Goal: Task Accomplishment & Management: Use online tool/utility

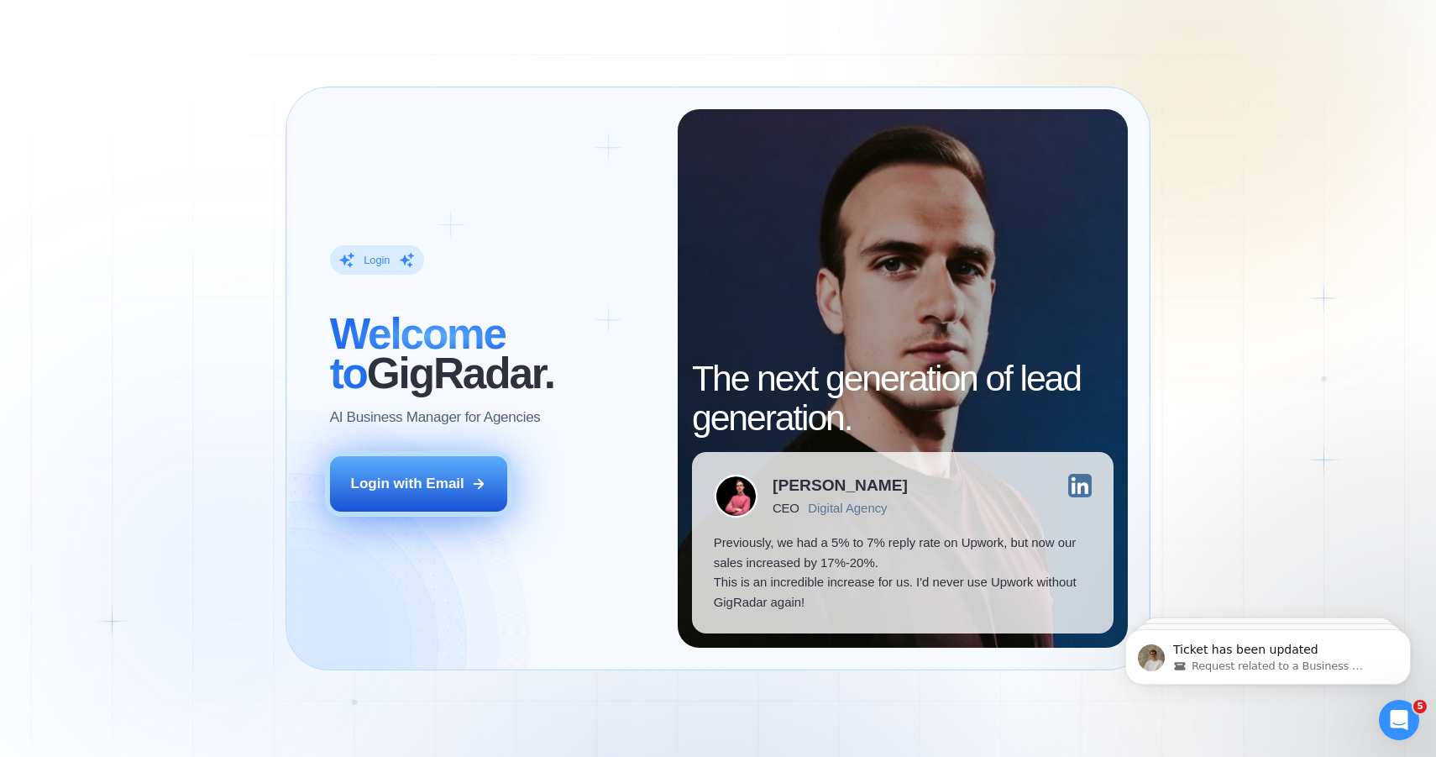
click at [424, 490] on div "Login with Email" at bounding box center [407, 484] width 113 height 20
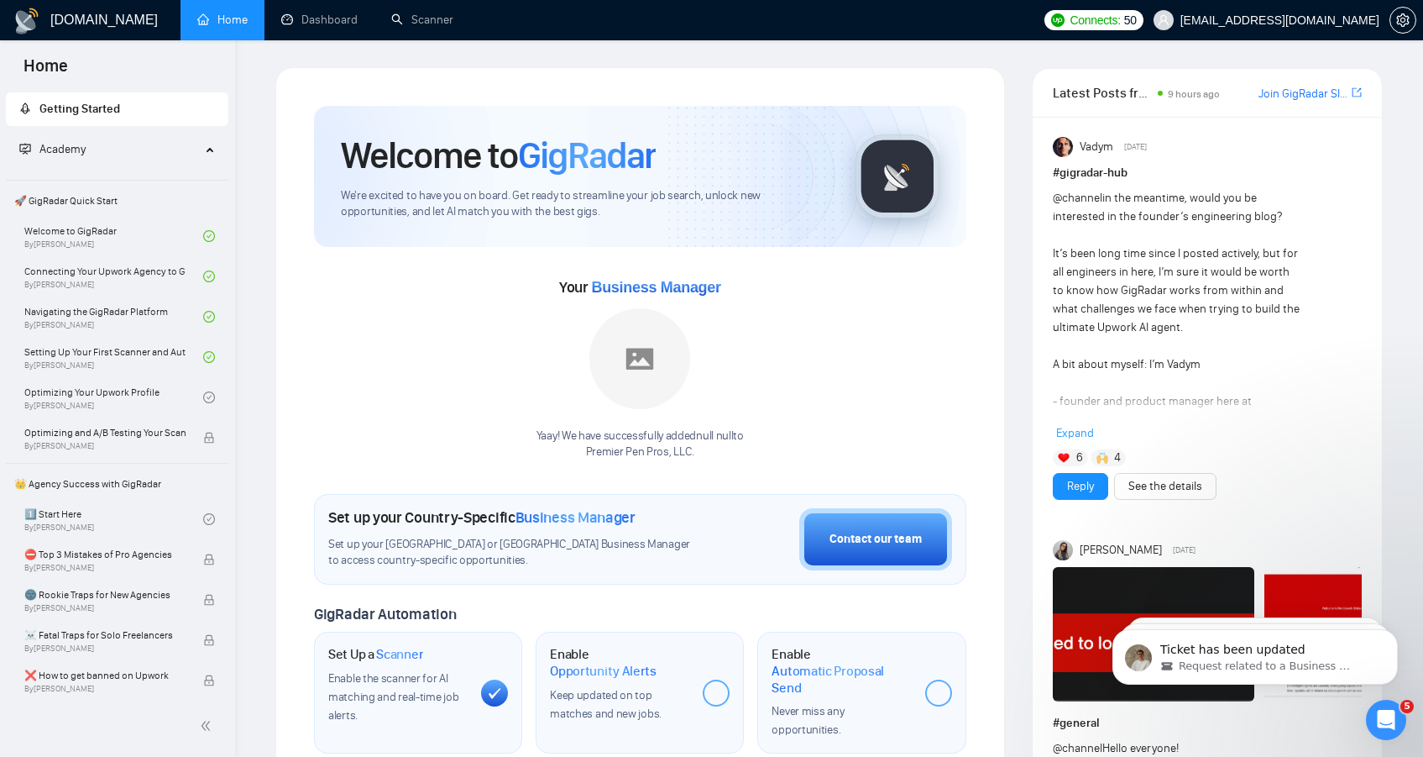
click at [145, 152] on span "Academy" at bounding box center [109, 150] width 181 height 34
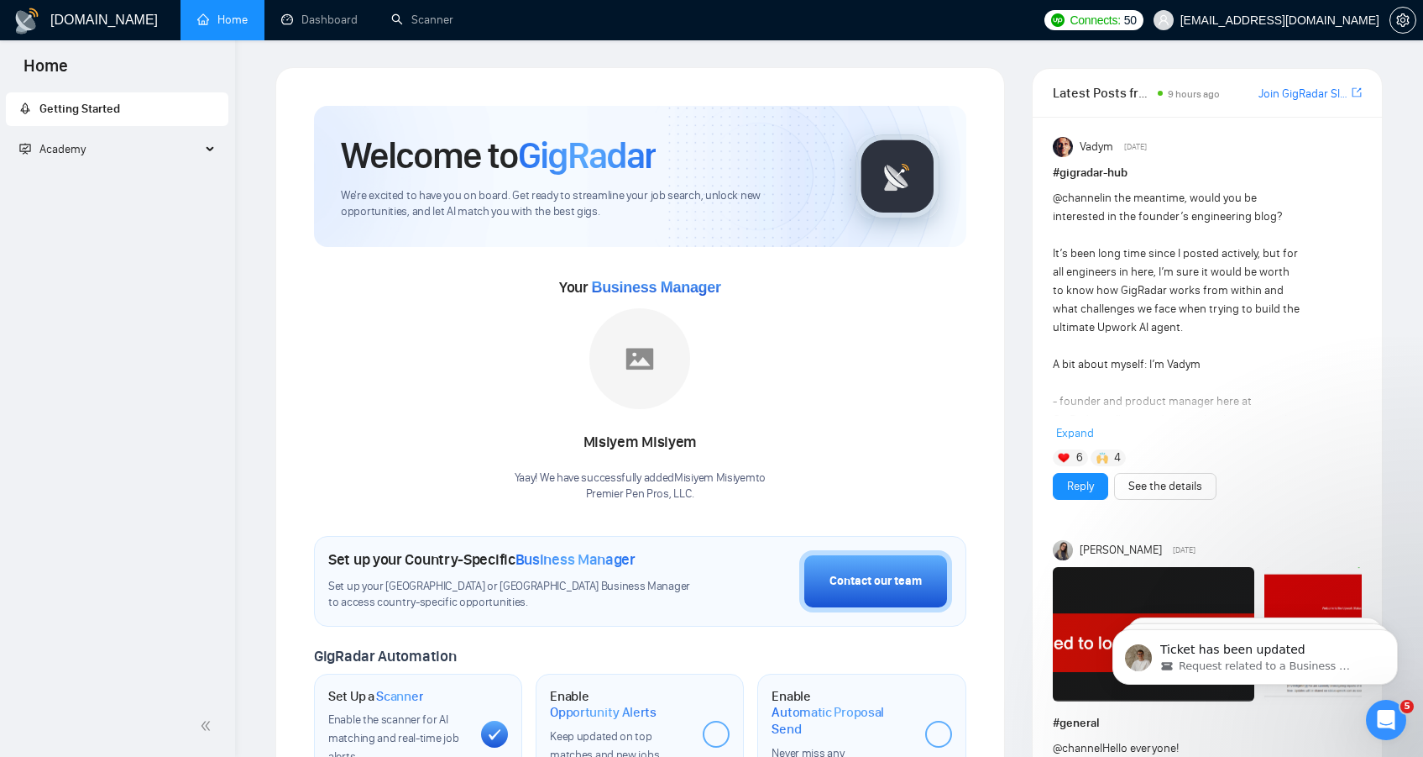
click at [145, 152] on span "Academy" at bounding box center [109, 150] width 181 height 34
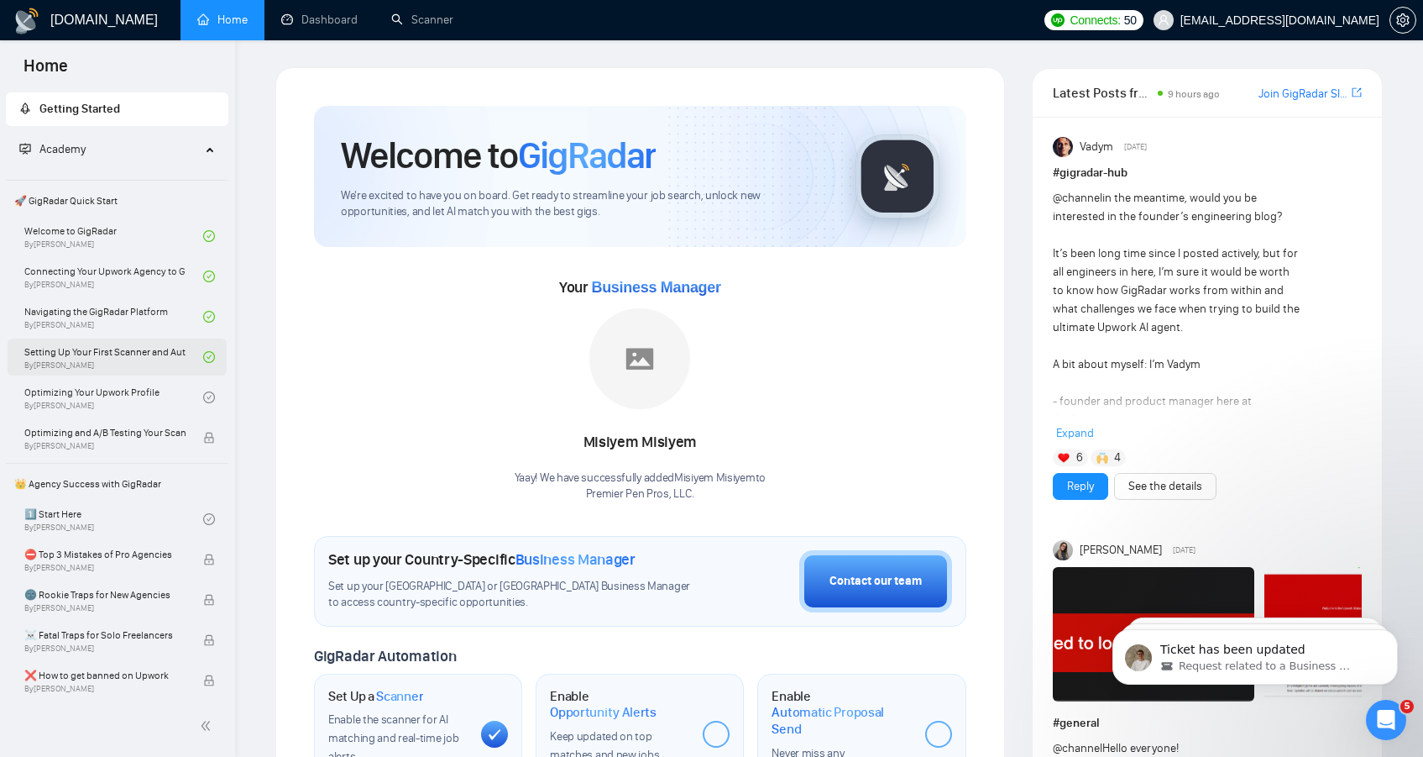
click at [102, 359] on link "Setting Up Your First Scanner and Auto-Bidder By Vlad Timinsky" at bounding box center [113, 356] width 179 height 37
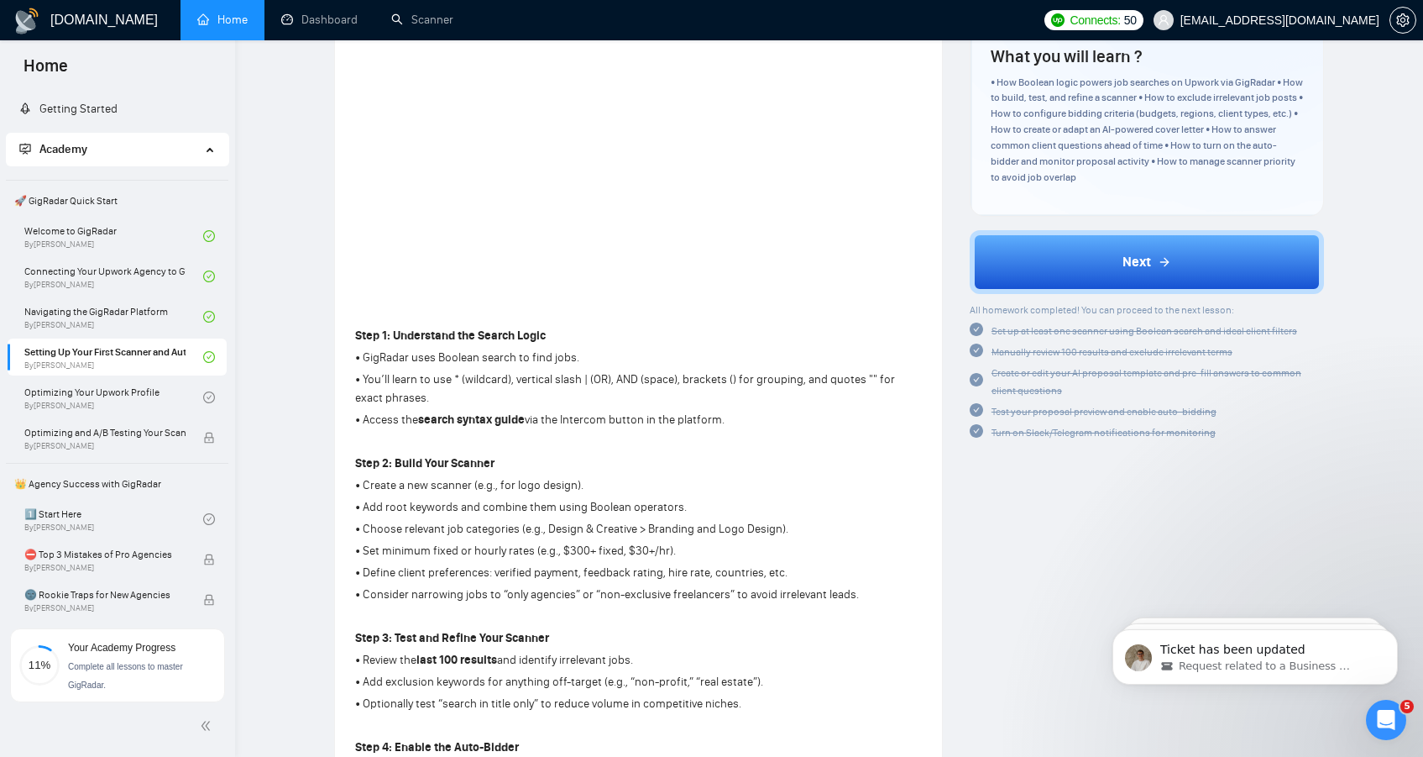
scroll to position [301, 0]
click at [317, 24] on link "Dashboard" at bounding box center [319, 20] width 76 height 14
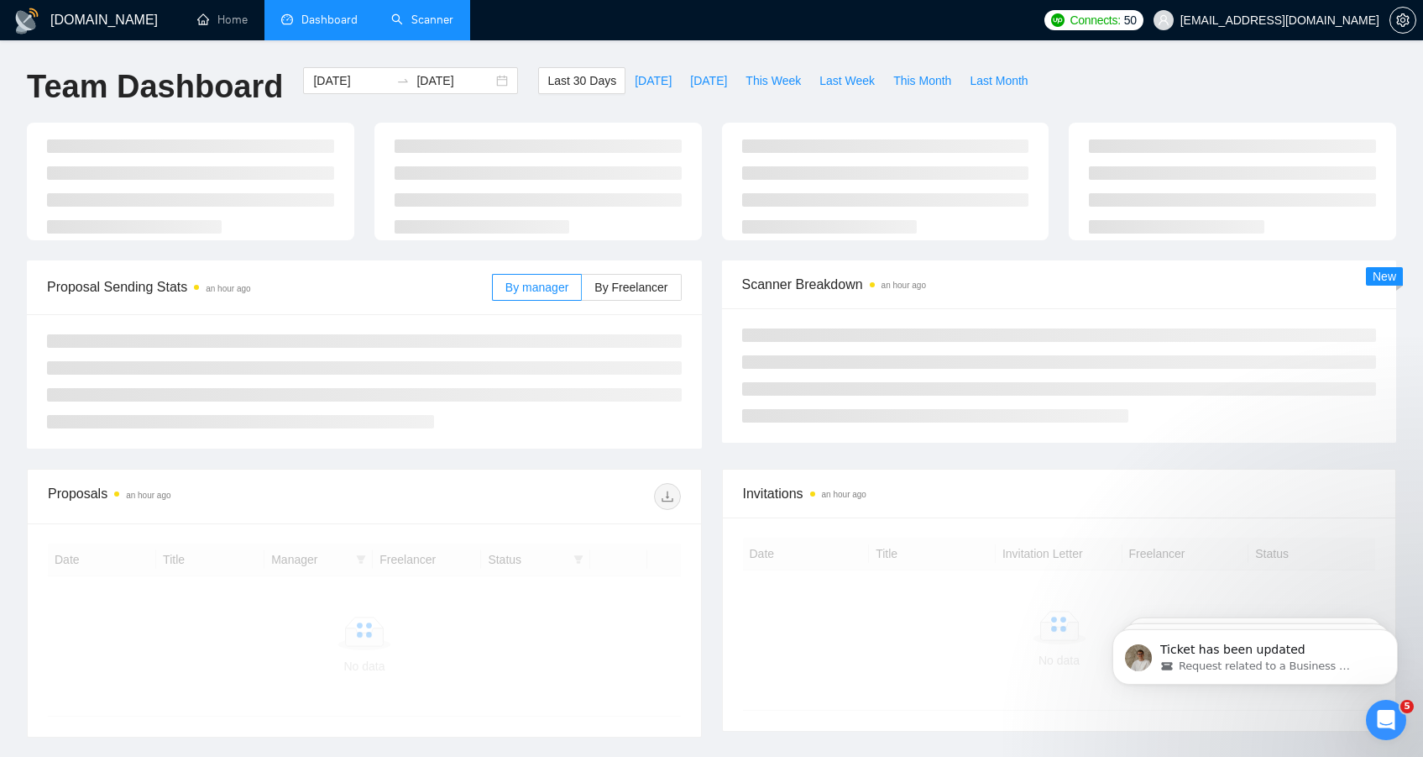
click at [433, 19] on link "Scanner" at bounding box center [422, 20] width 62 height 14
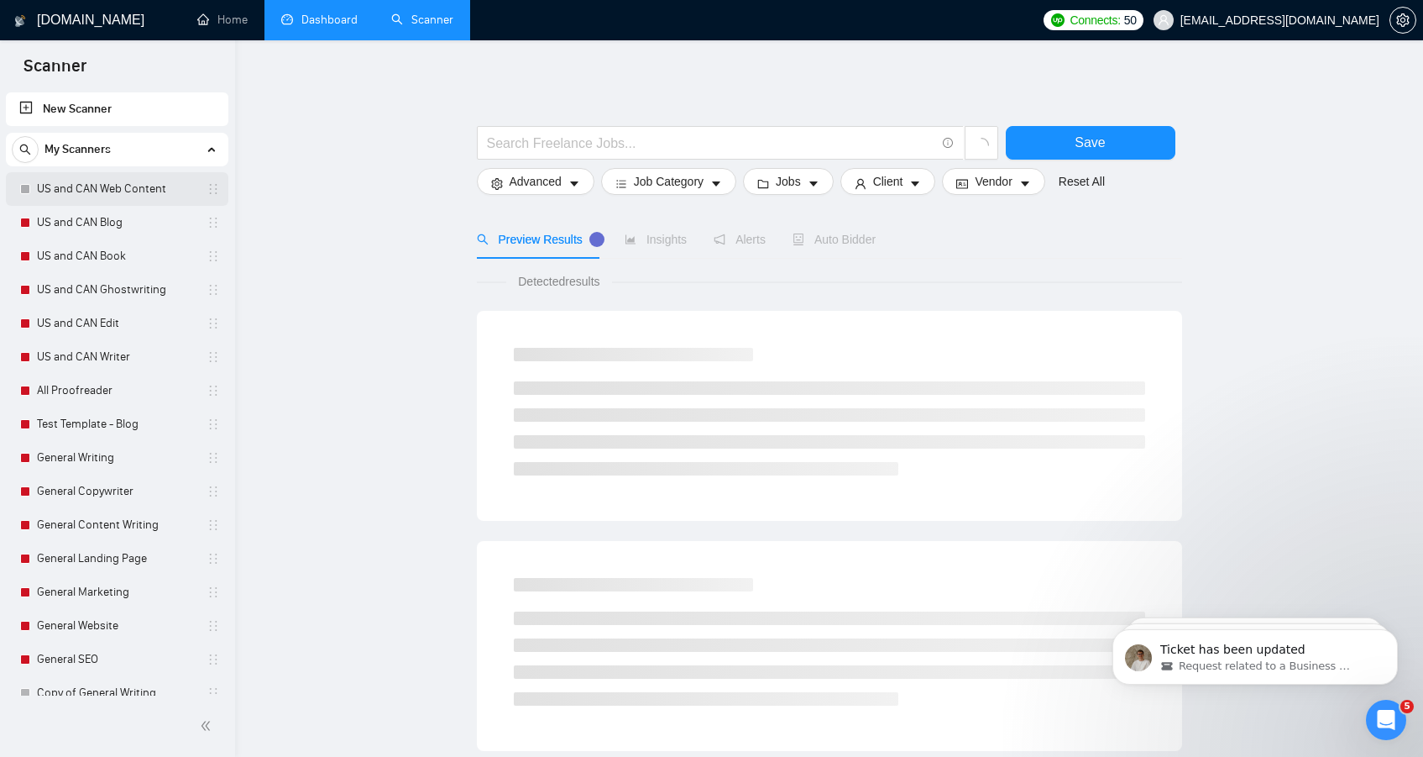
click at [128, 189] on link "US and CAN Web Content" at bounding box center [117, 189] width 160 height 34
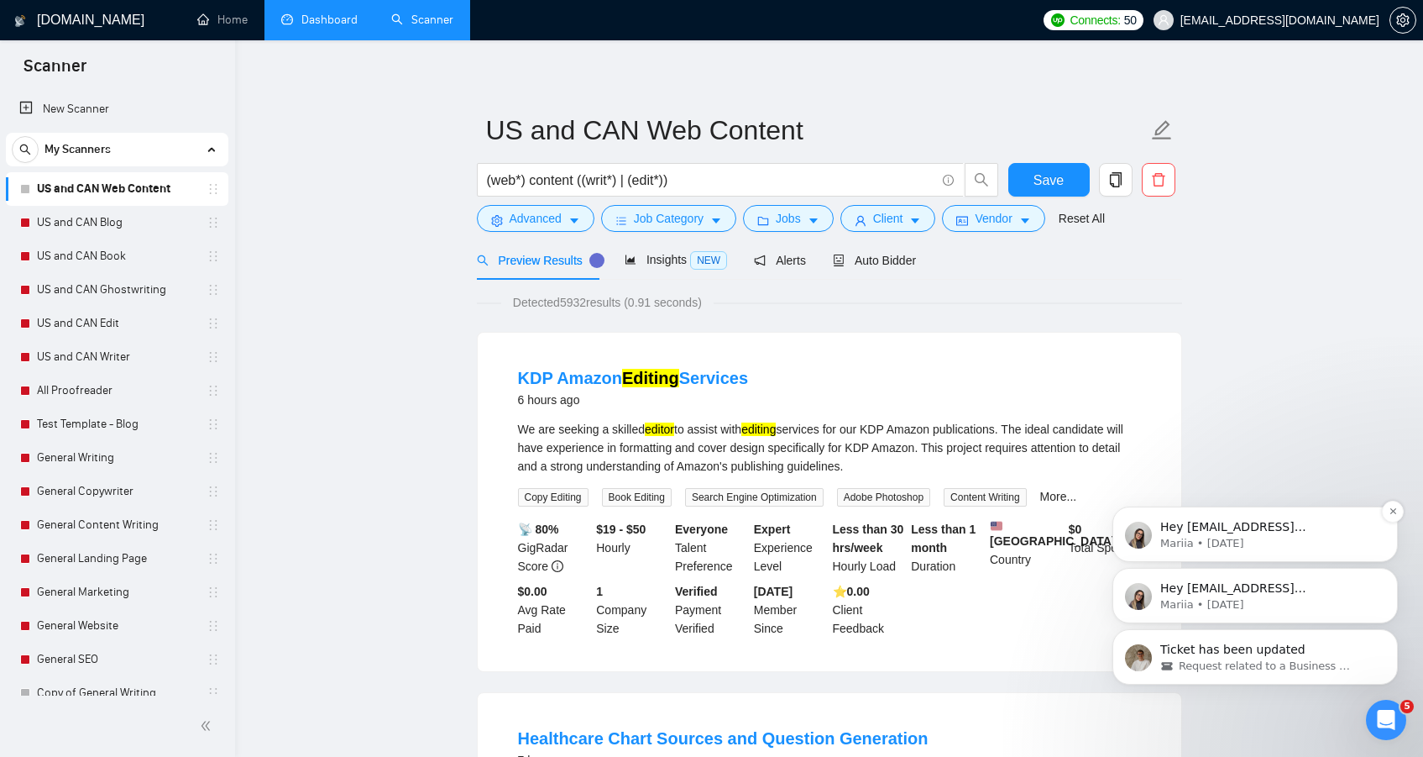
click at [1259, 541] on p "Mariia • [DATE]" at bounding box center [1268, 543] width 217 height 15
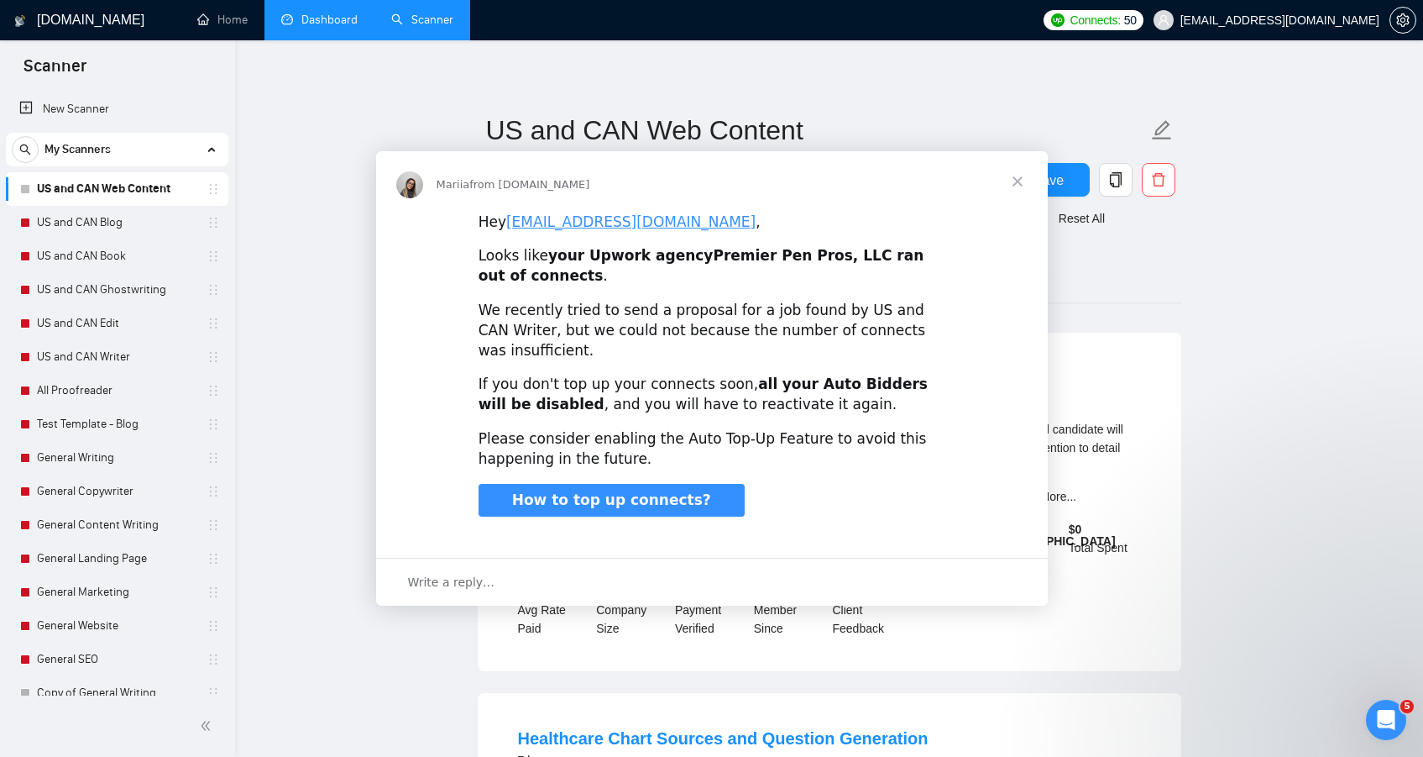
scroll to position [0, 0]
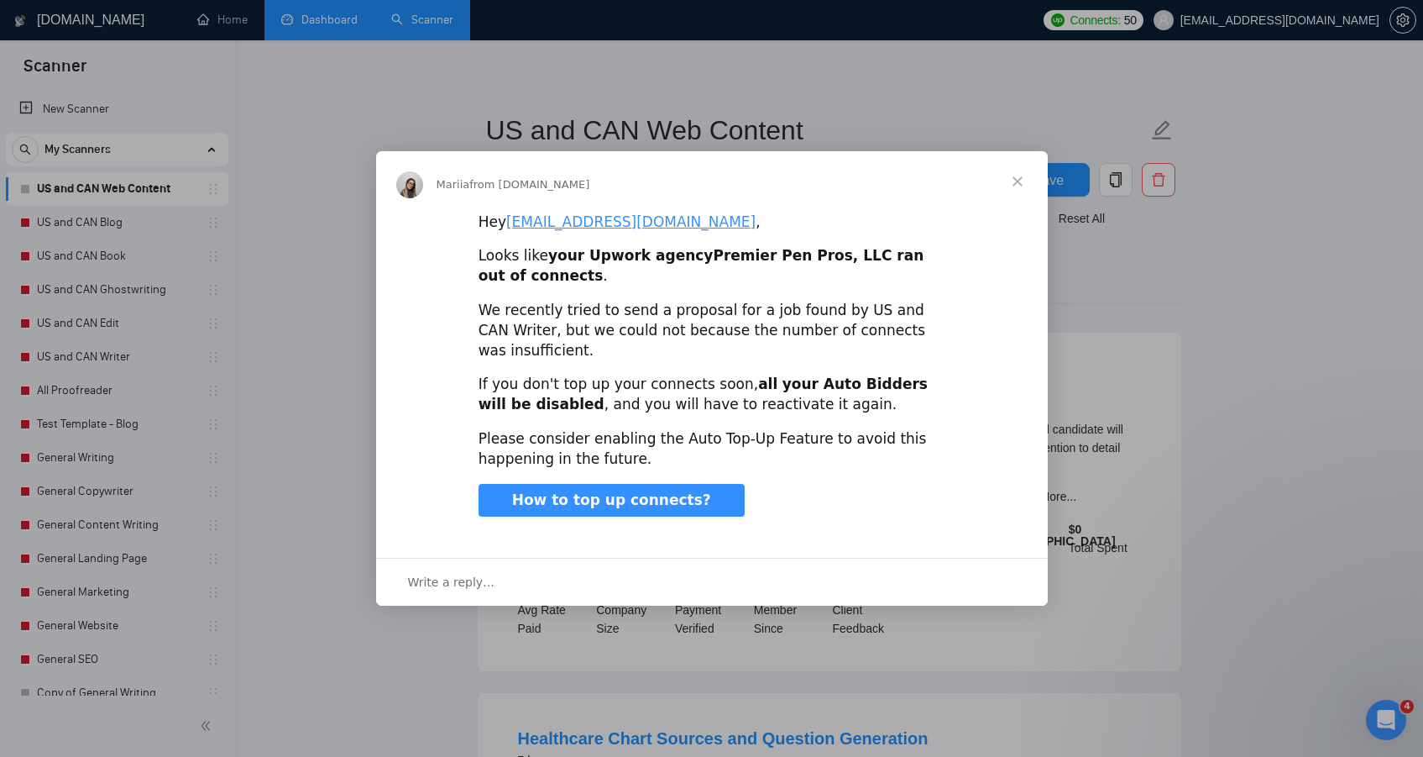
click at [1016, 182] on span "Close" at bounding box center [1017, 181] width 60 height 60
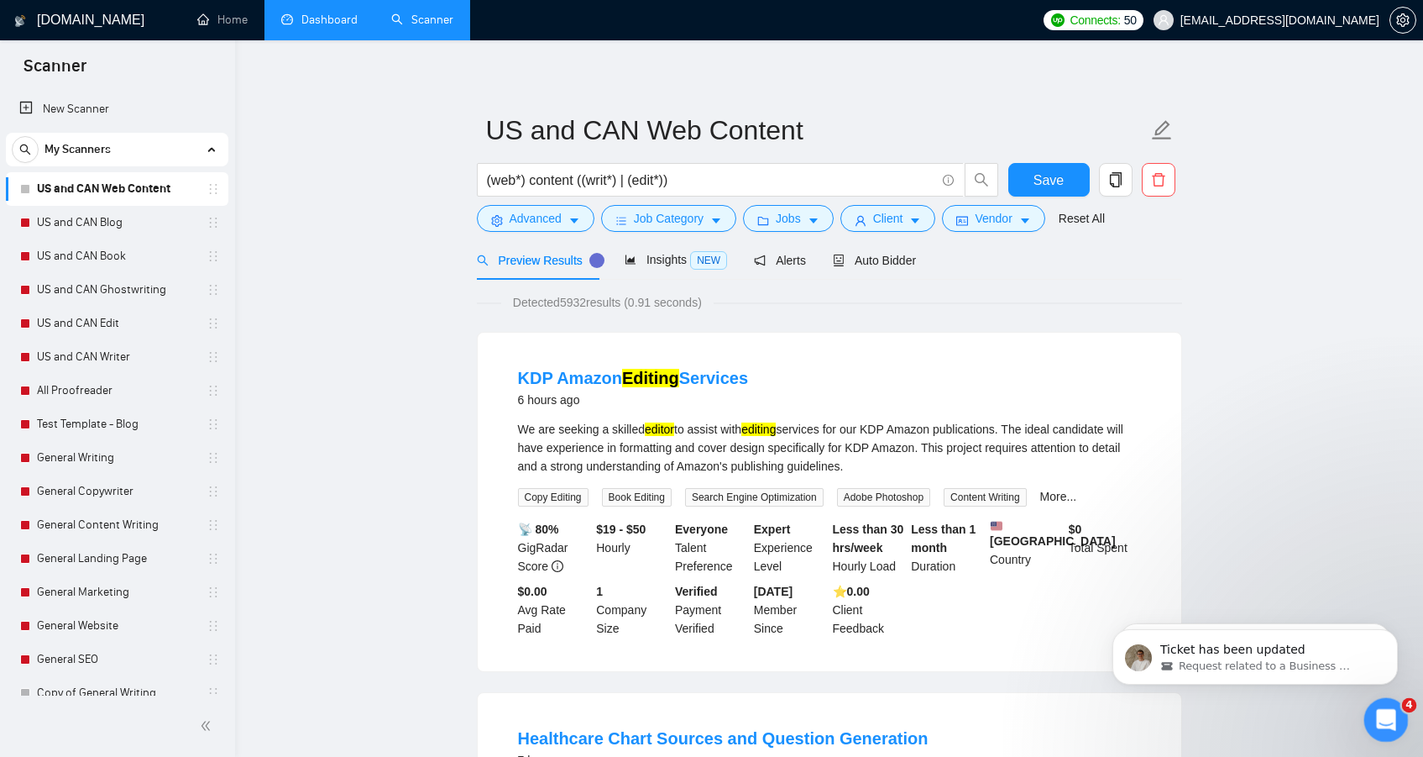
click at [1400, 725] on div "Open Intercom Messenger" at bounding box center [1383, 716] width 55 height 55
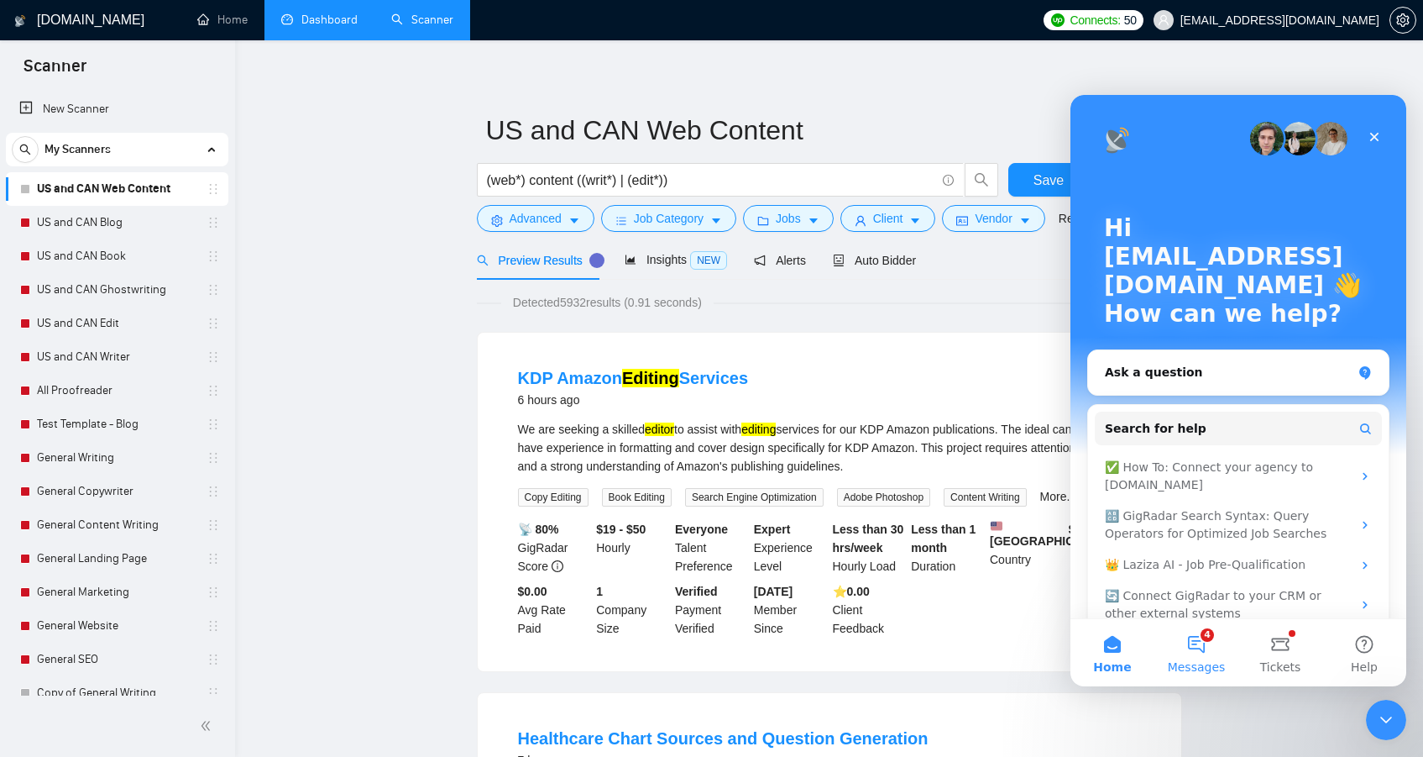
click at [1210, 649] on button "4 Messages" at bounding box center [1196, 652] width 84 height 67
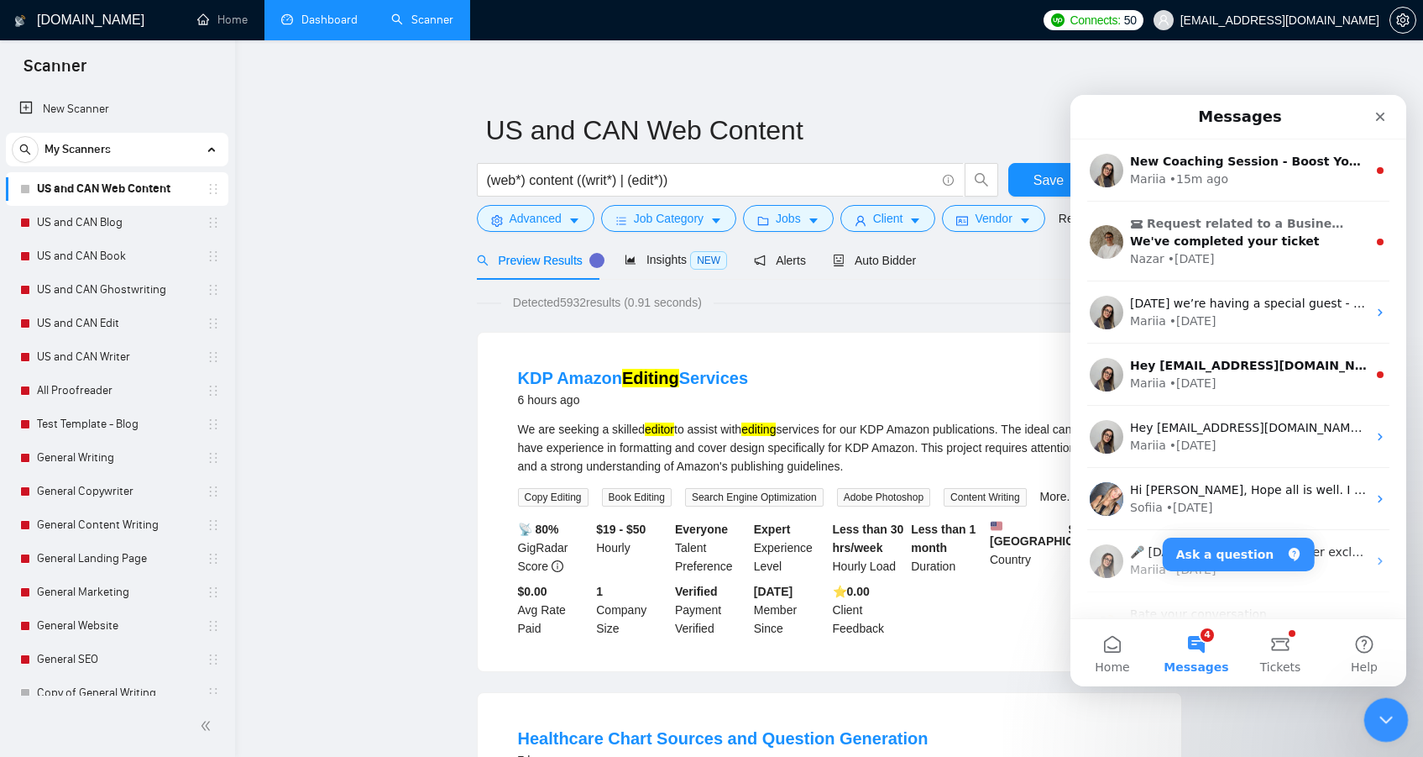
click at [1387, 712] on icon "Close Intercom Messenger" at bounding box center [1384, 717] width 20 height 20
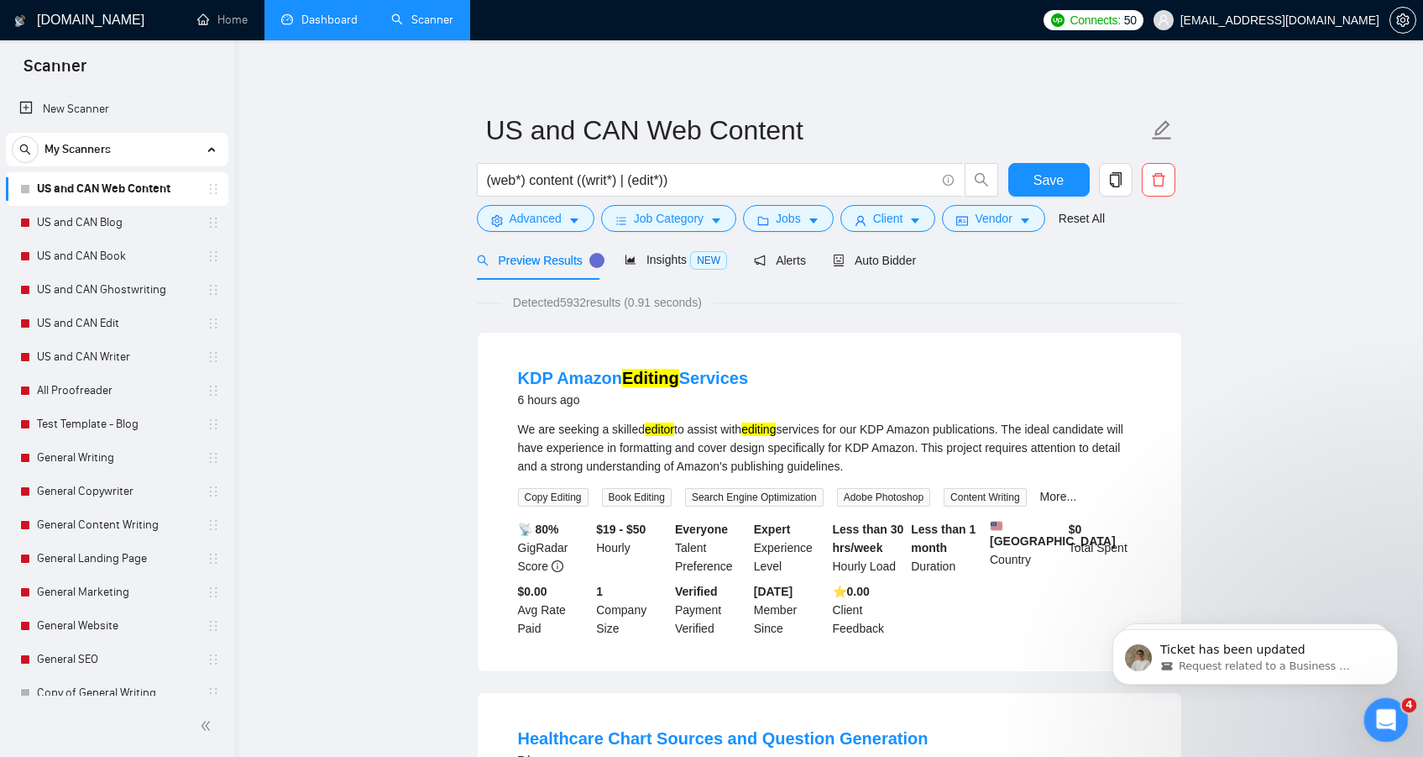
click at [1383, 720] on icon "Open Intercom Messenger" at bounding box center [1384, 718] width 28 height 28
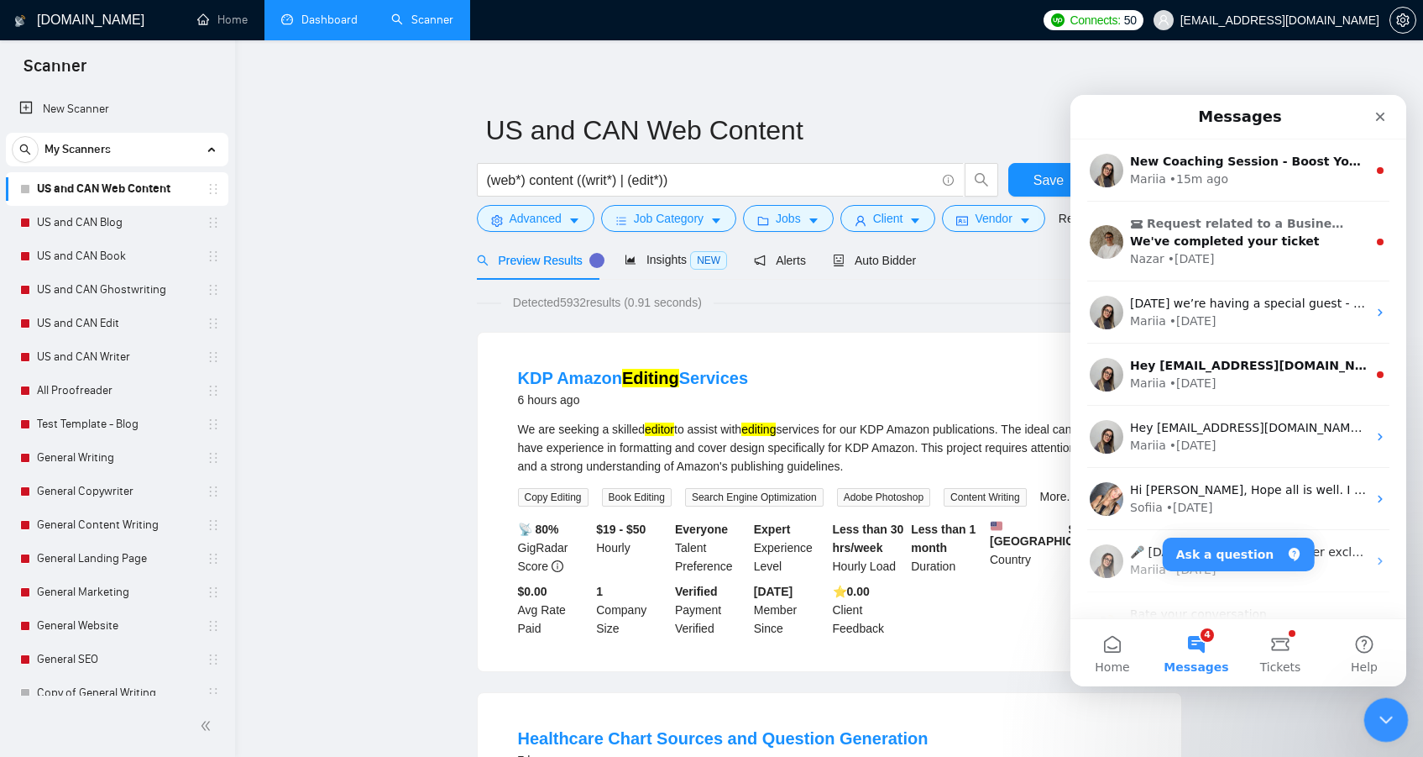
click at [1383, 720] on icon "Close Intercom Messenger" at bounding box center [1384, 717] width 12 height 7
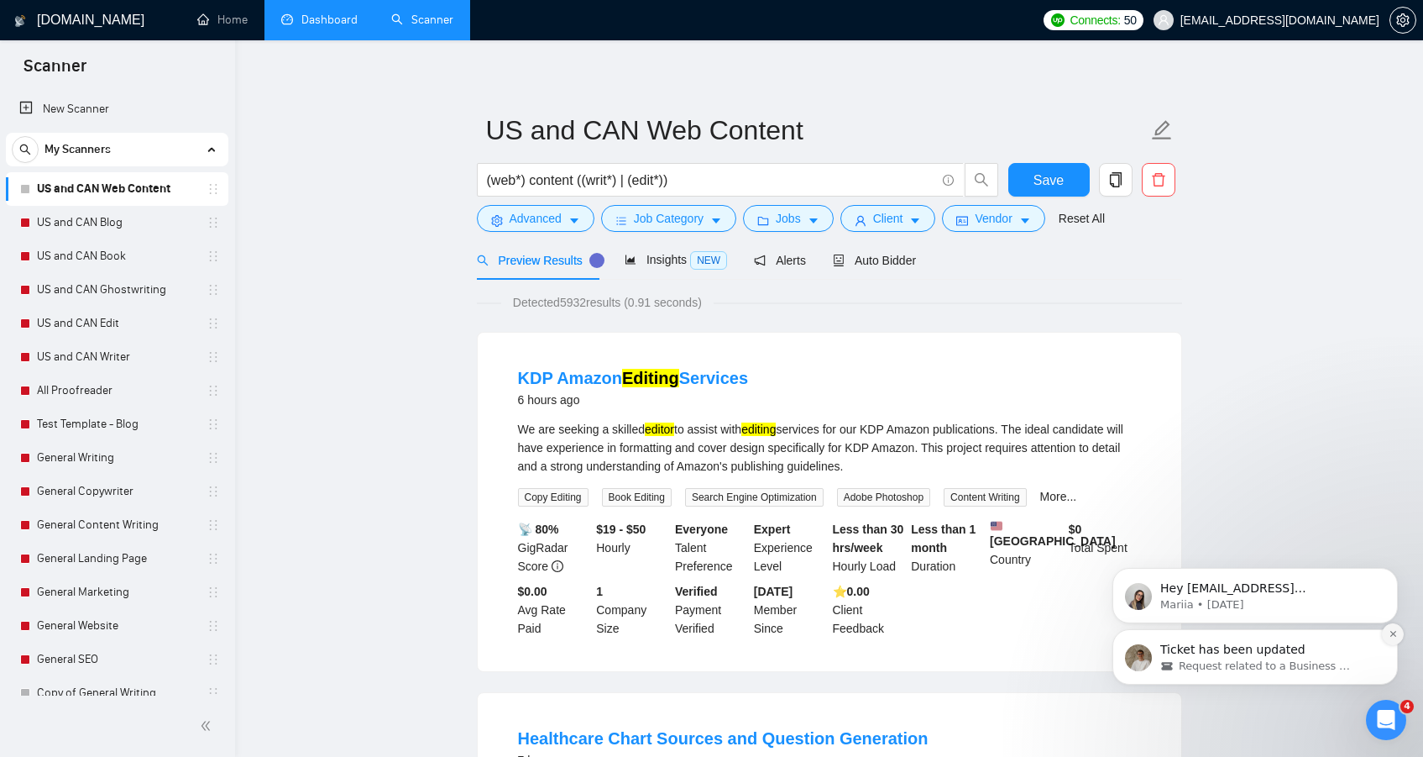
click at [1390, 636] on icon "Dismiss notification" at bounding box center [1393, 633] width 9 height 9
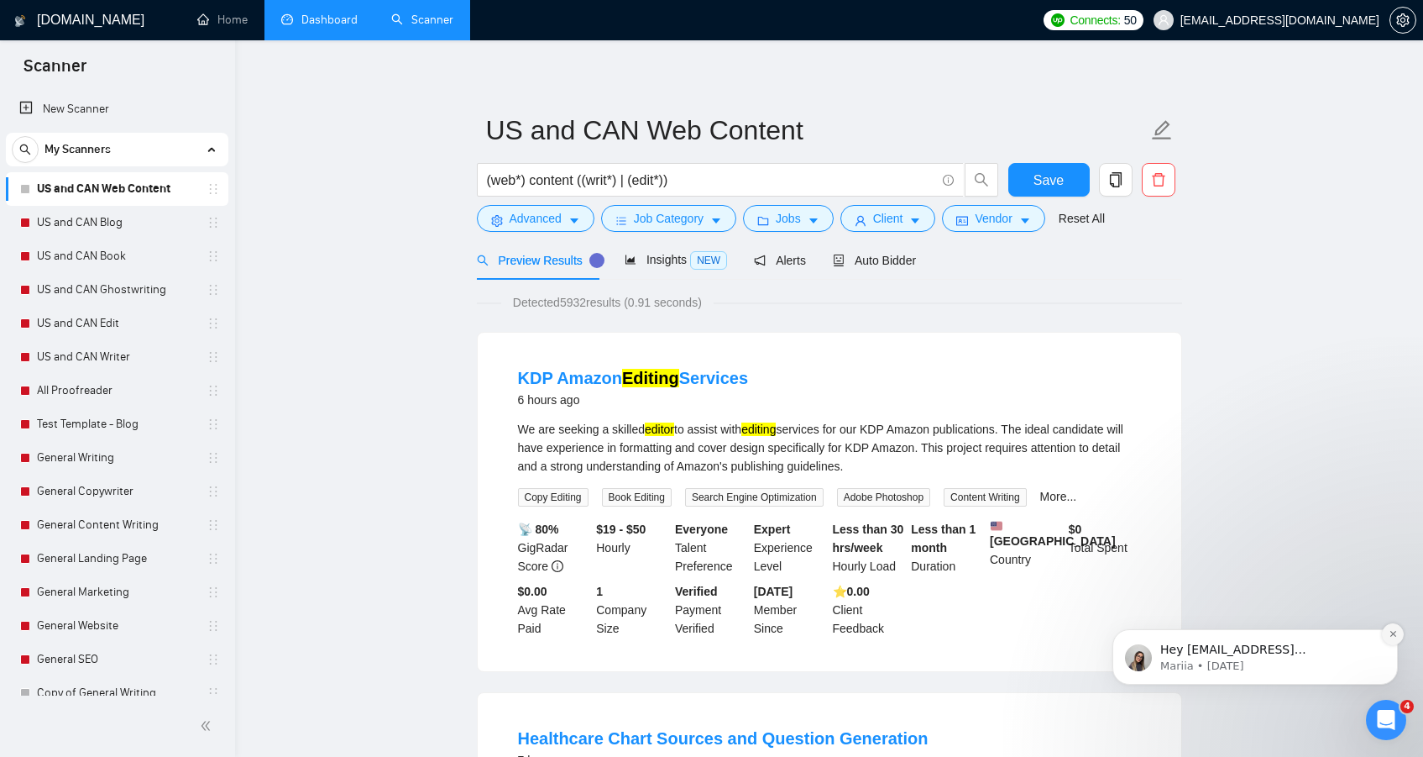
click at [1394, 636] on icon "Dismiss notification" at bounding box center [1393, 633] width 9 height 9
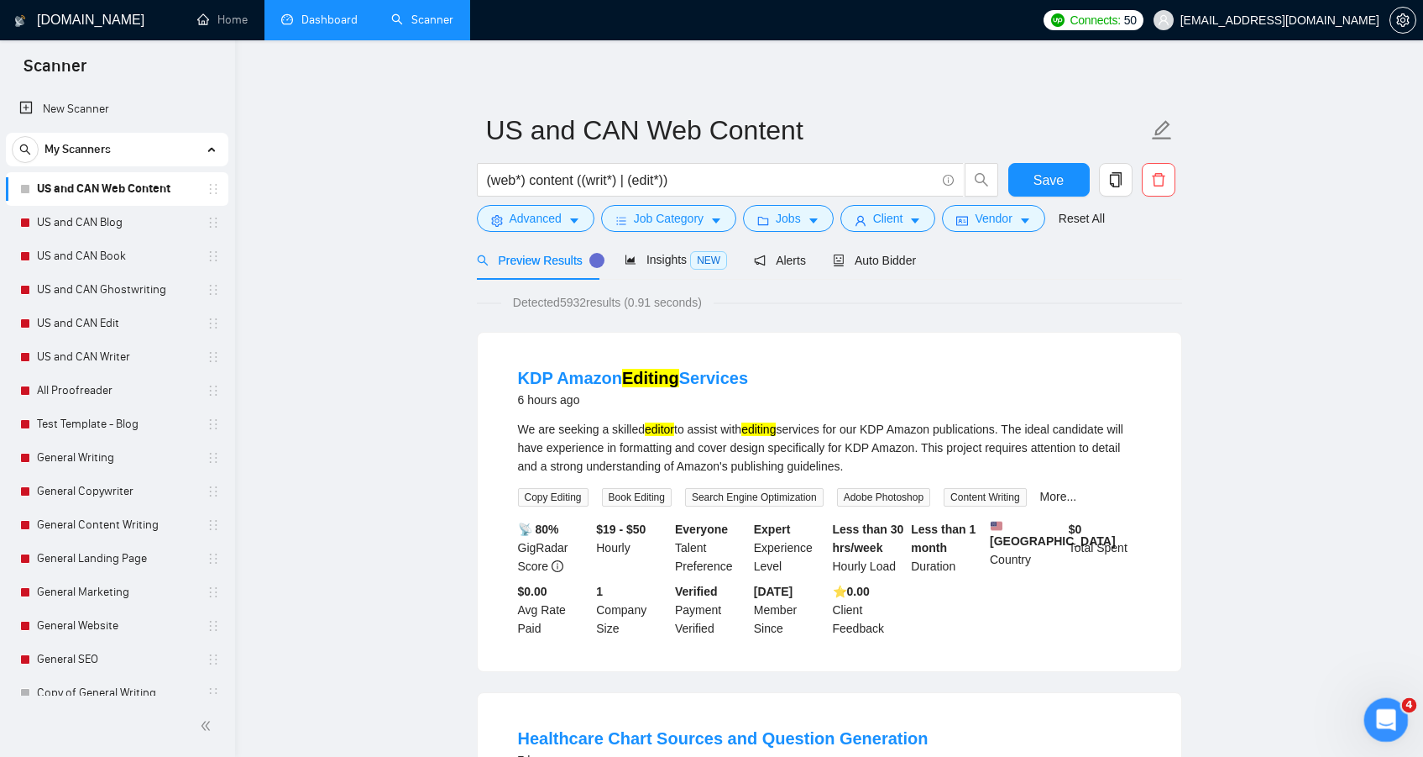
click at [1387, 716] on icon "Open Intercom Messenger" at bounding box center [1384, 718] width 28 height 28
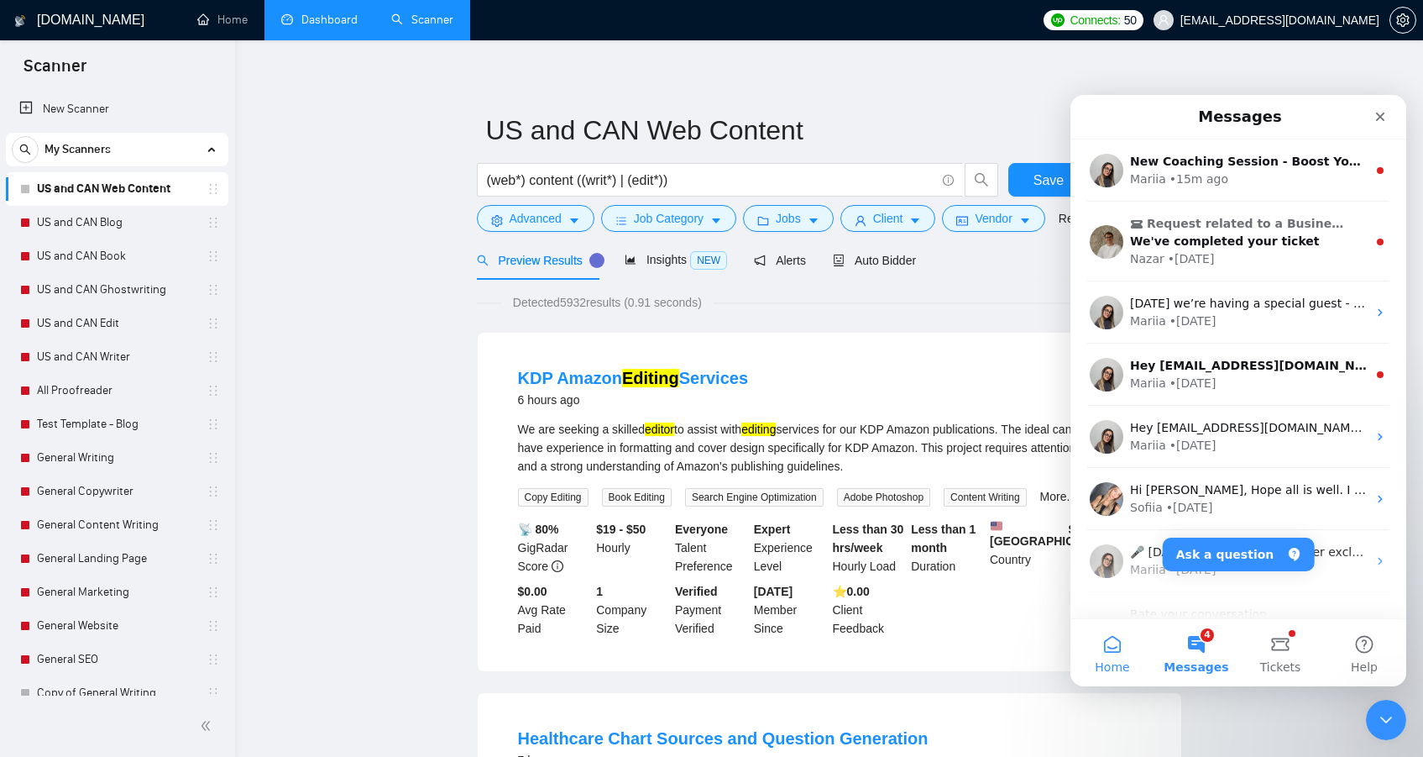
click at [1111, 653] on button "Home" at bounding box center [1113, 652] width 84 height 67
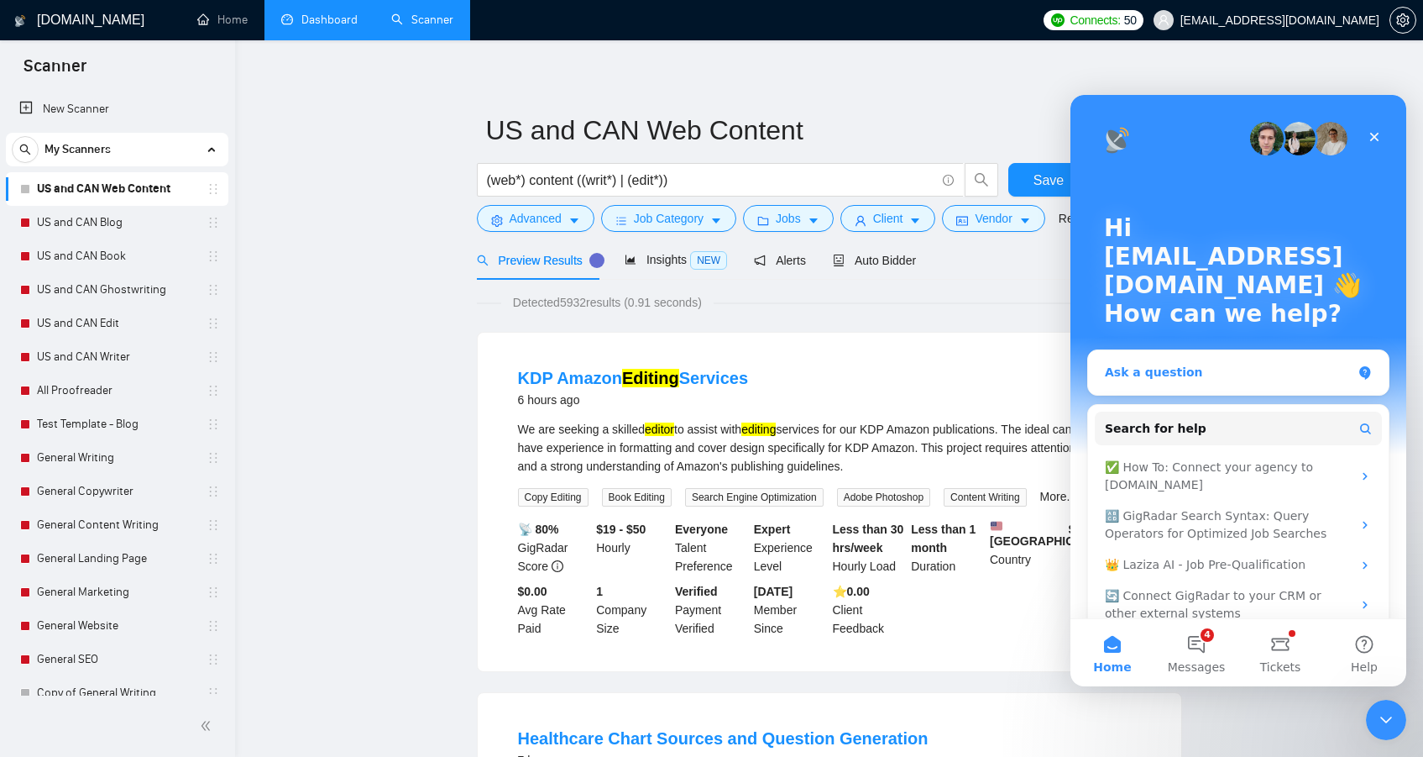
click at [1202, 373] on div "Ask a question" at bounding box center [1228, 373] width 247 height 18
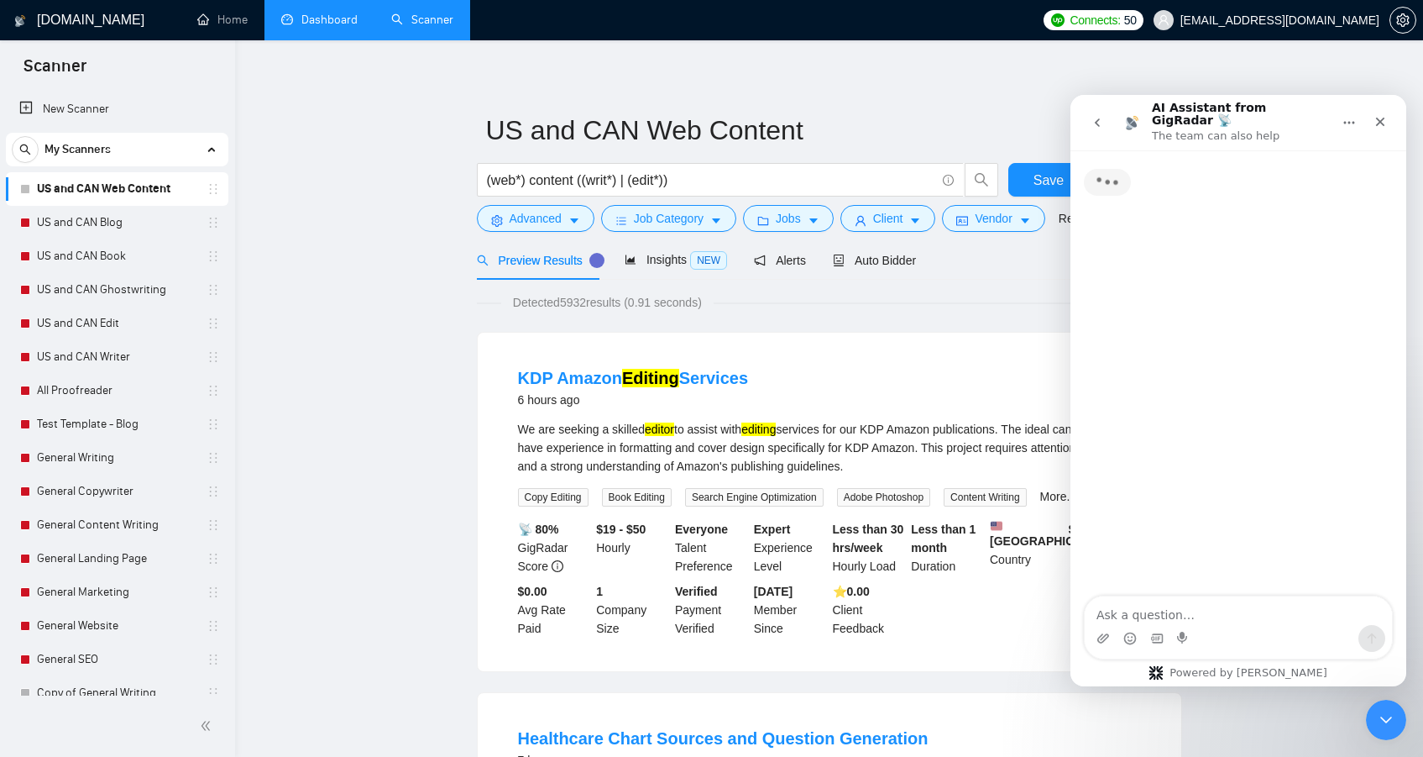
click at [1102, 120] on icon "go back" at bounding box center [1097, 122] width 13 height 13
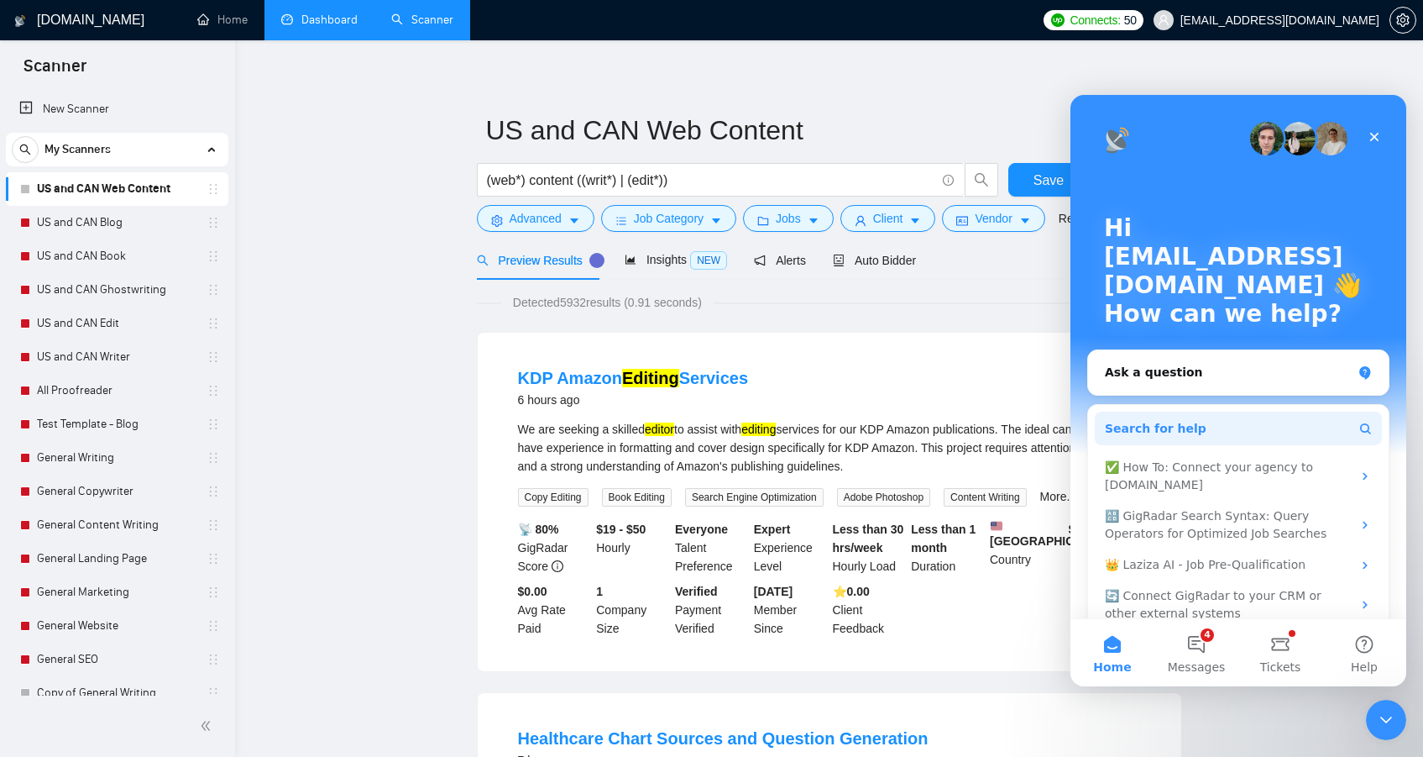
click at [1200, 421] on button "Search for help" at bounding box center [1238, 428] width 287 height 34
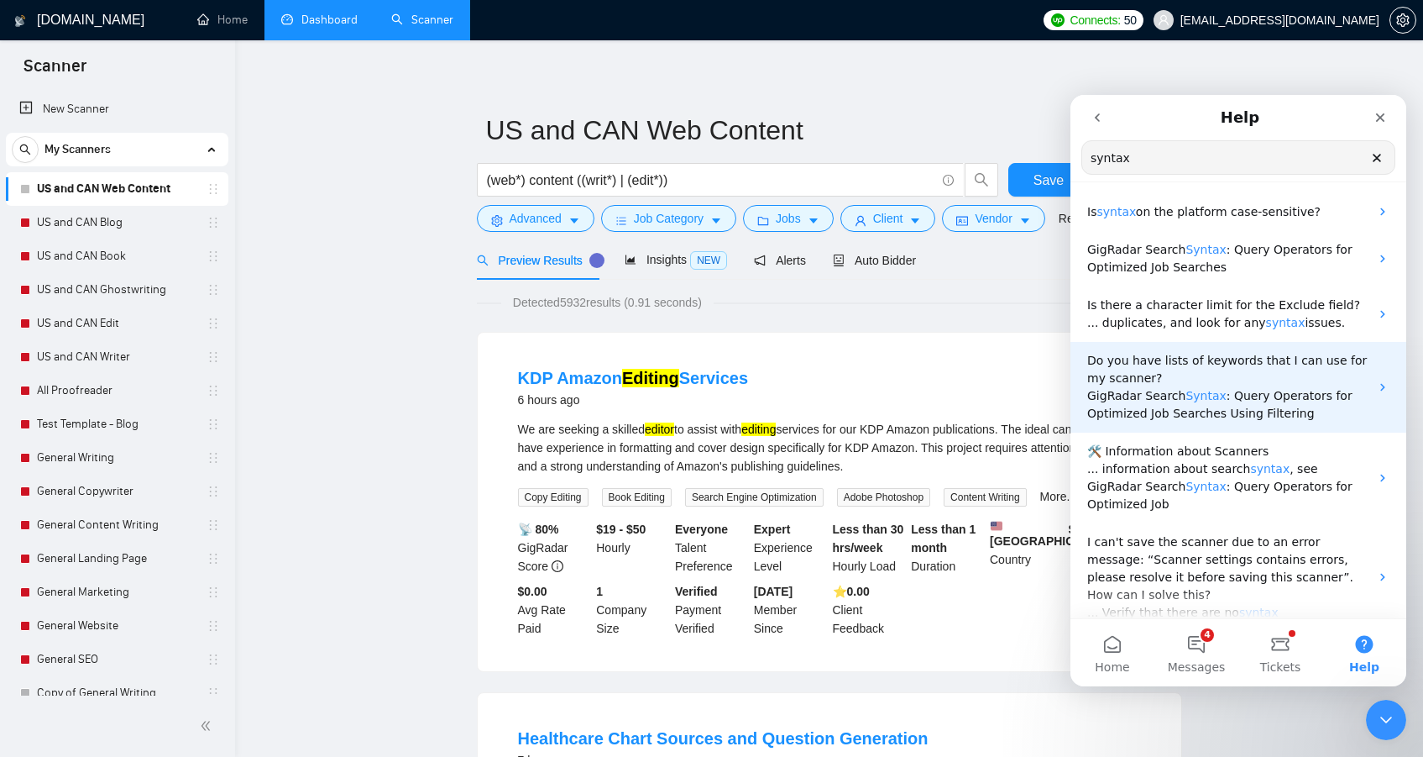
type input "syntax"
click at [1143, 380] on span "Do you have lists of keywords that I can use for my scanner?" at bounding box center [1227, 368] width 280 height 31
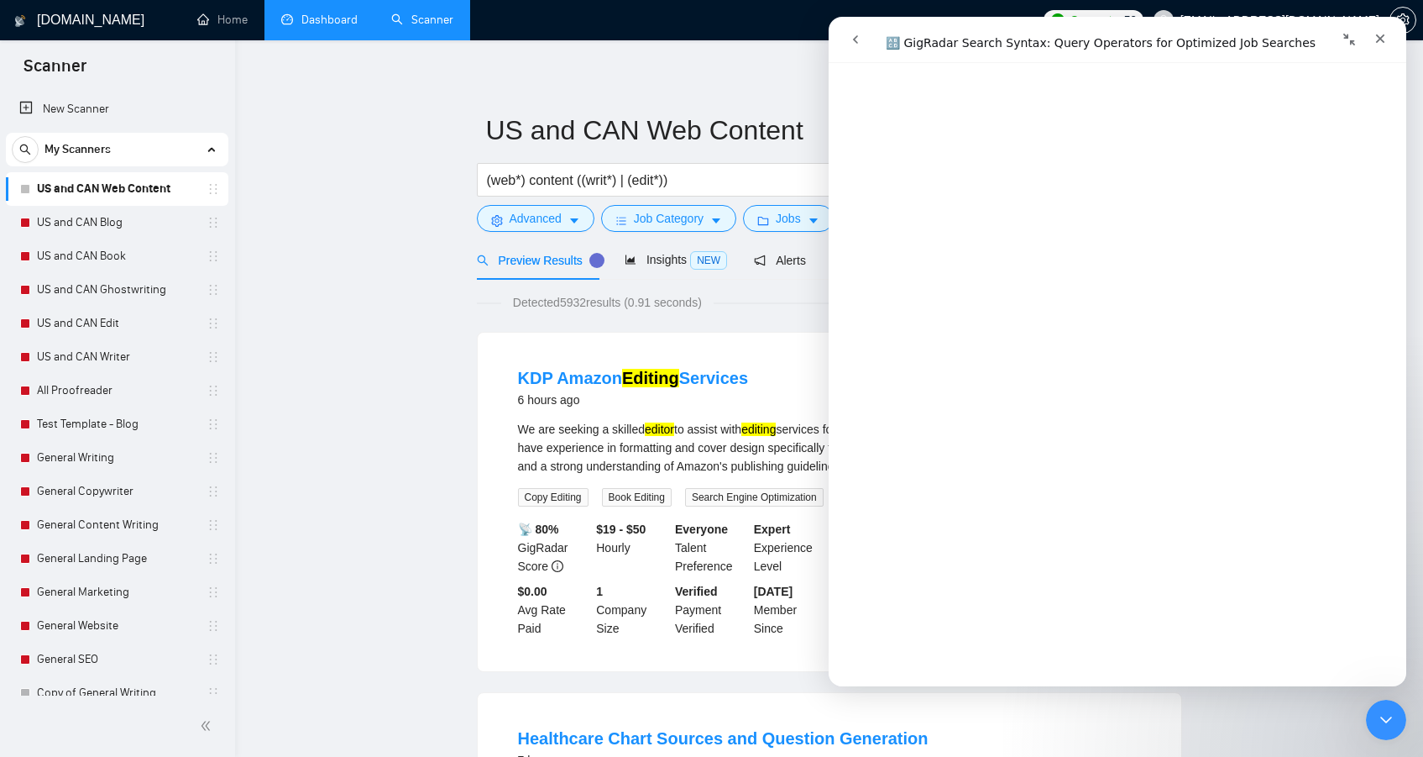
scroll to position [5365, 0]
click at [789, 299] on div "Detected 5932 results (0.91 seconds)" at bounding box center [829, 302] width 705 height 18
click at [1374, 39] on icon "Close" at bounding box center [1380, 38] width 13 height 13
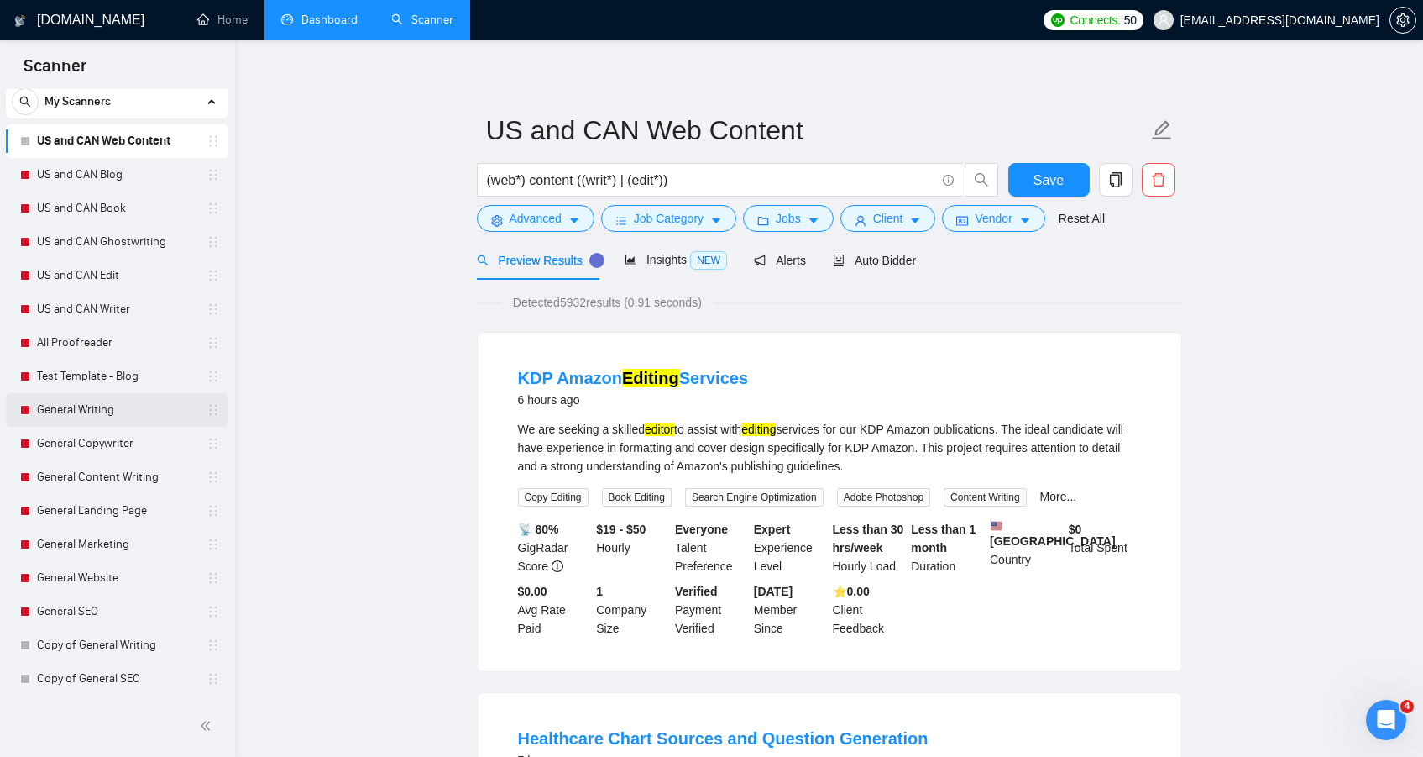
scroll to position [0, 0]
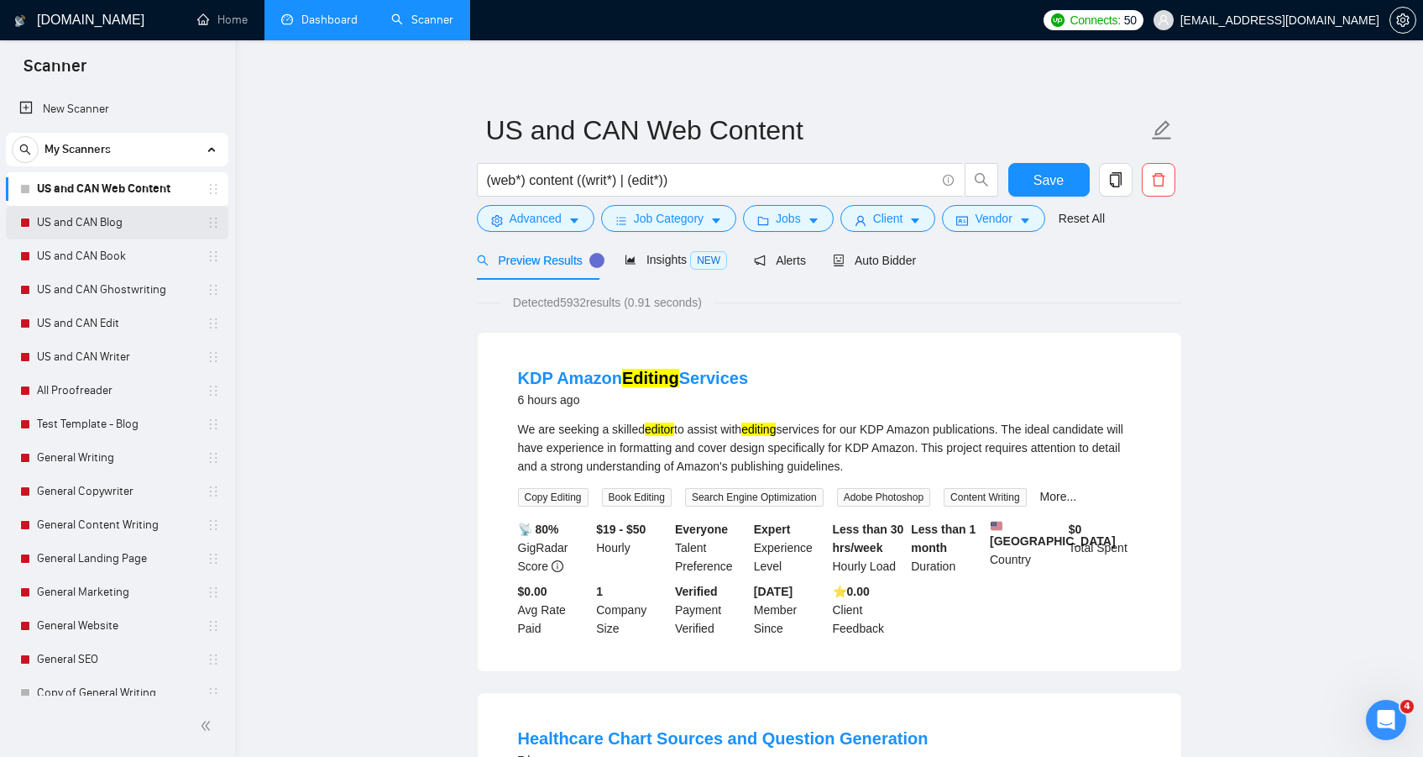
click at [138, 223] on link "US and CAN Blog" at bounding box center [117, 223] width 160 height 34
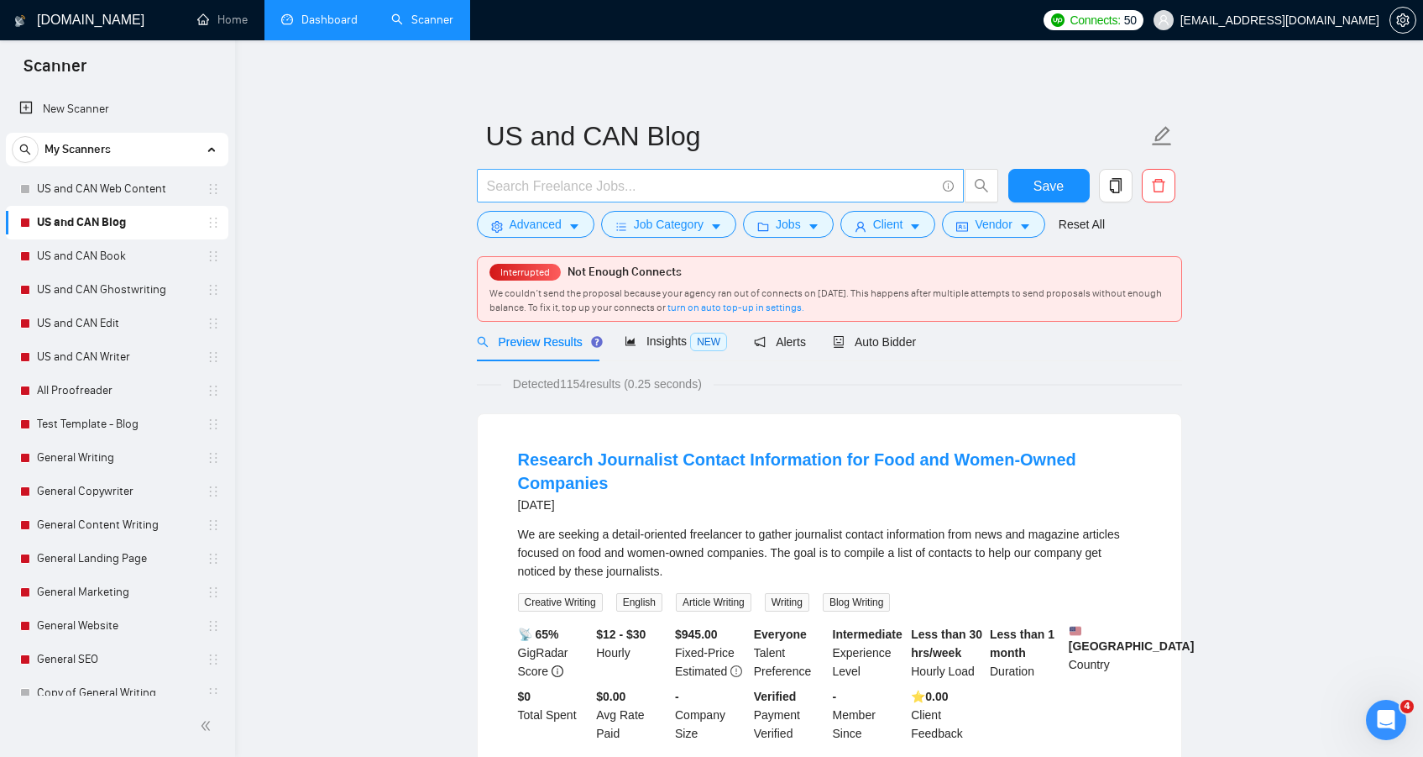
click at [591, 189] on input "text" at bounding box center [711, 185] width 448 height 21
click at [118, 187] on link "US and CAN Web Content" at bounding box center [117, 189] width 160 height 34
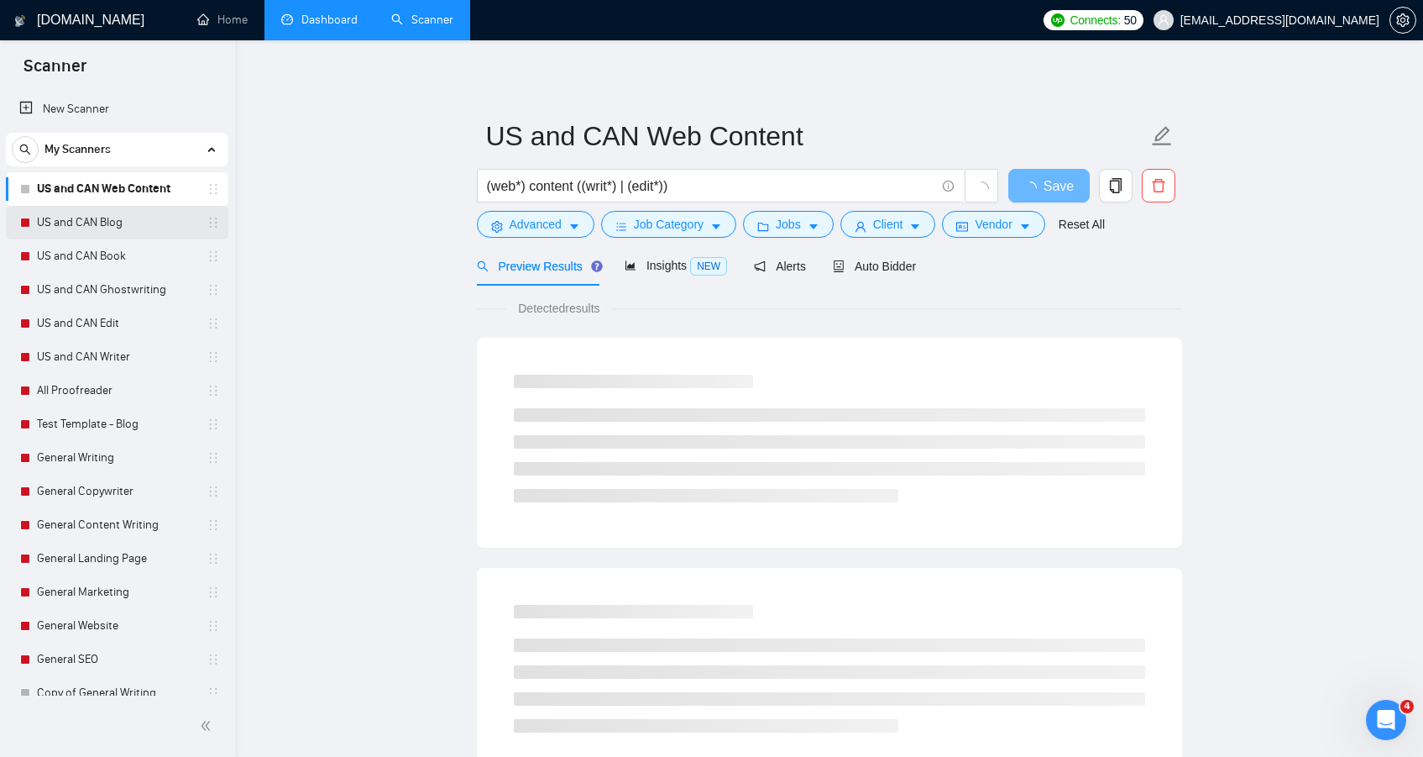
click at [114, 218] on link "US and CAN Blog" at bounding box center [117, 223] width 160 height 34
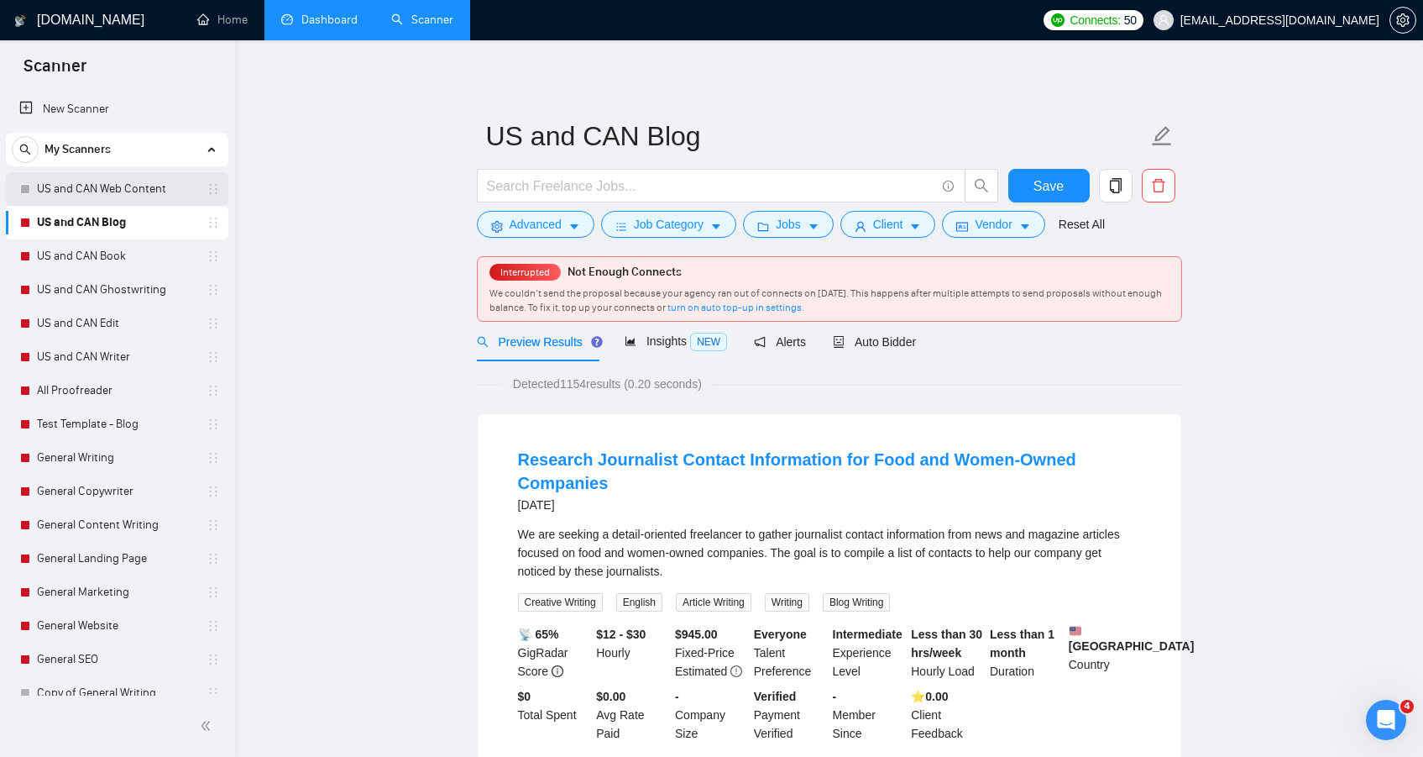
click at [134, 191] on link "US and CAN Web Content" at bounding box center [117, 189] width 160 height 34
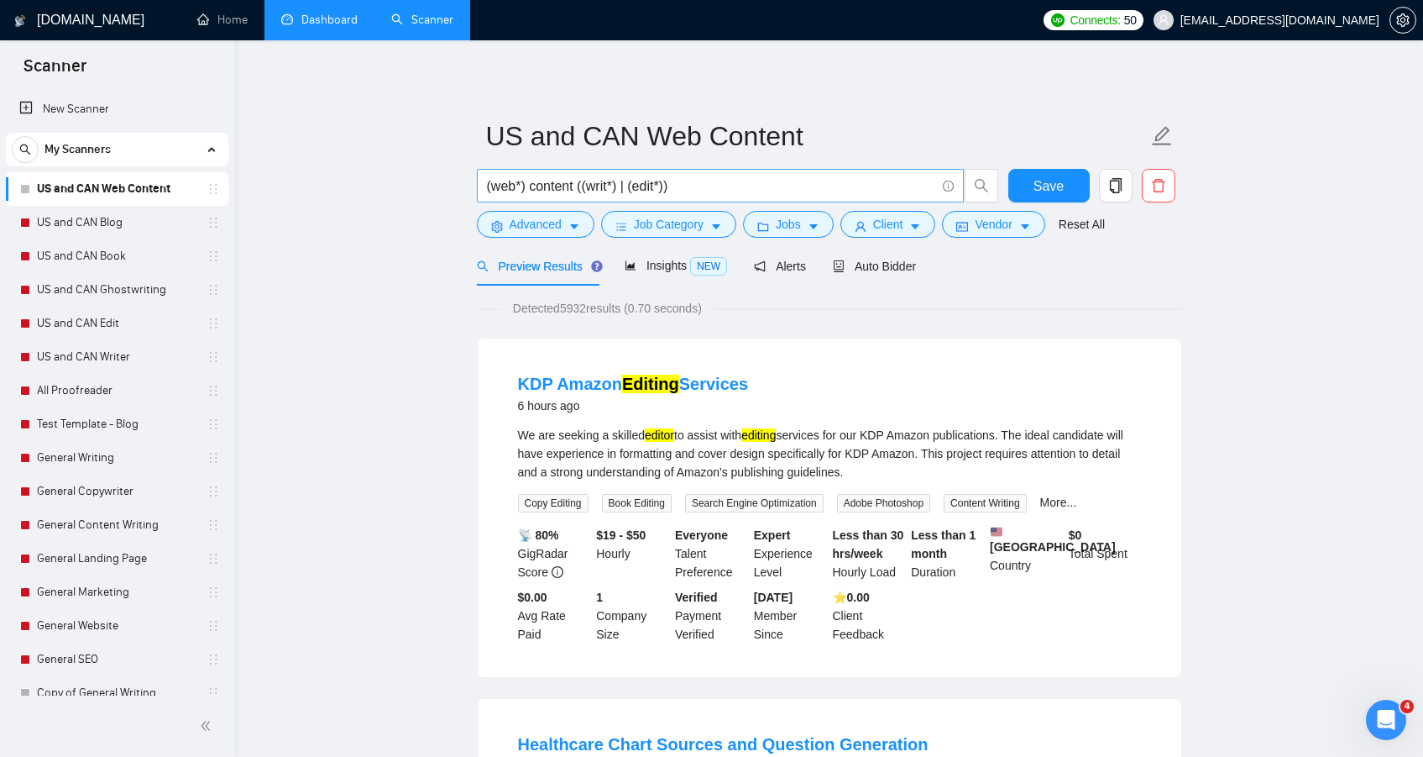
click at [547, 184] on input "(web*) content ((writ*) | (edit*))" at bounding box center [711, 185] width 448 height 21
click at [532, 186] on input "(web*) content ((writ*) | (edit*))" at bounding box center [711, 185] width 448 height 21
click at [534, 186] on input "(web*) content ((writ*) | (edit*))" at bounding box center [711, 185] width 448 height 21
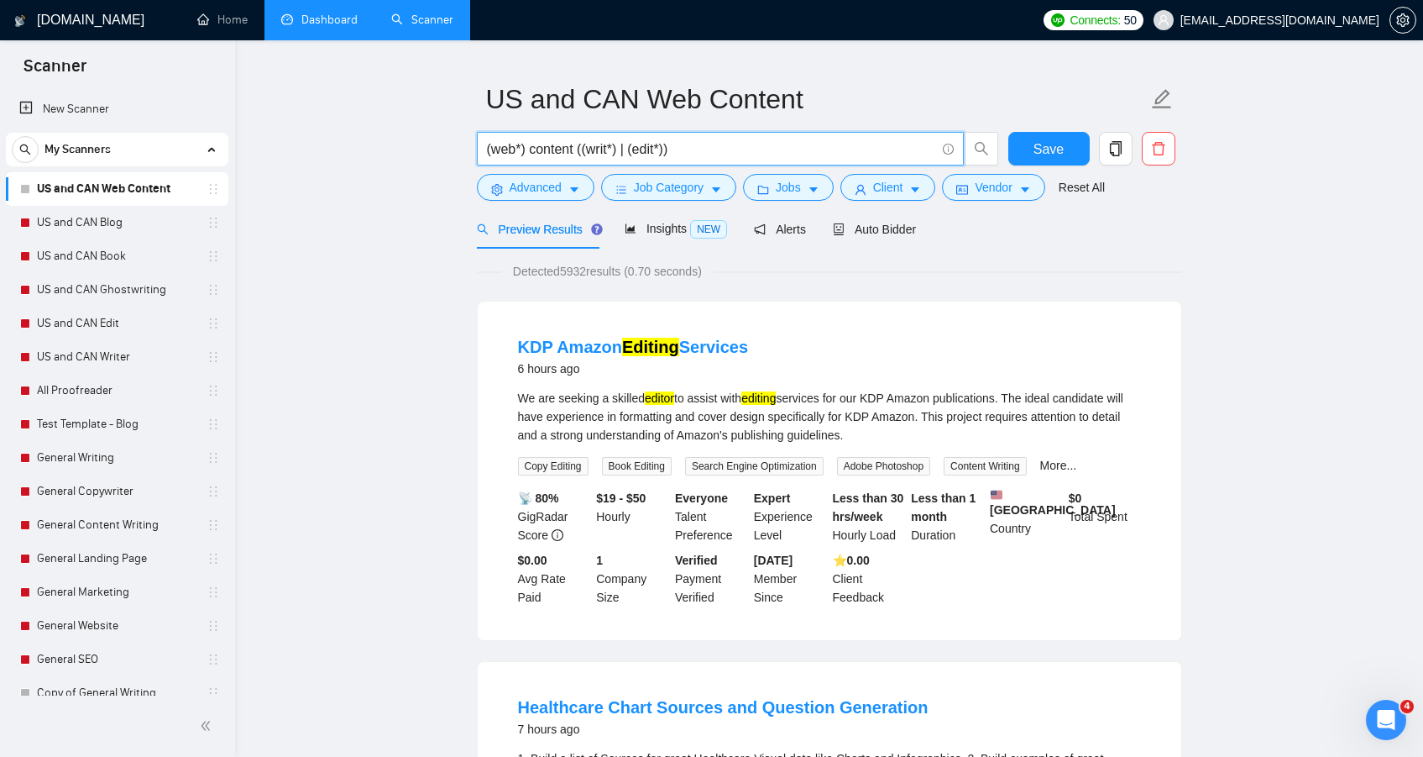
click at [526, 147] on input "(web*) content ((writ*) | (edit*))" at bounding box center [711, 149] width 448 height 21
click at [533, 150] on input "(web*) content ((writ*) | (edit*))" at bounding box center [711, 149] width 448 height 21
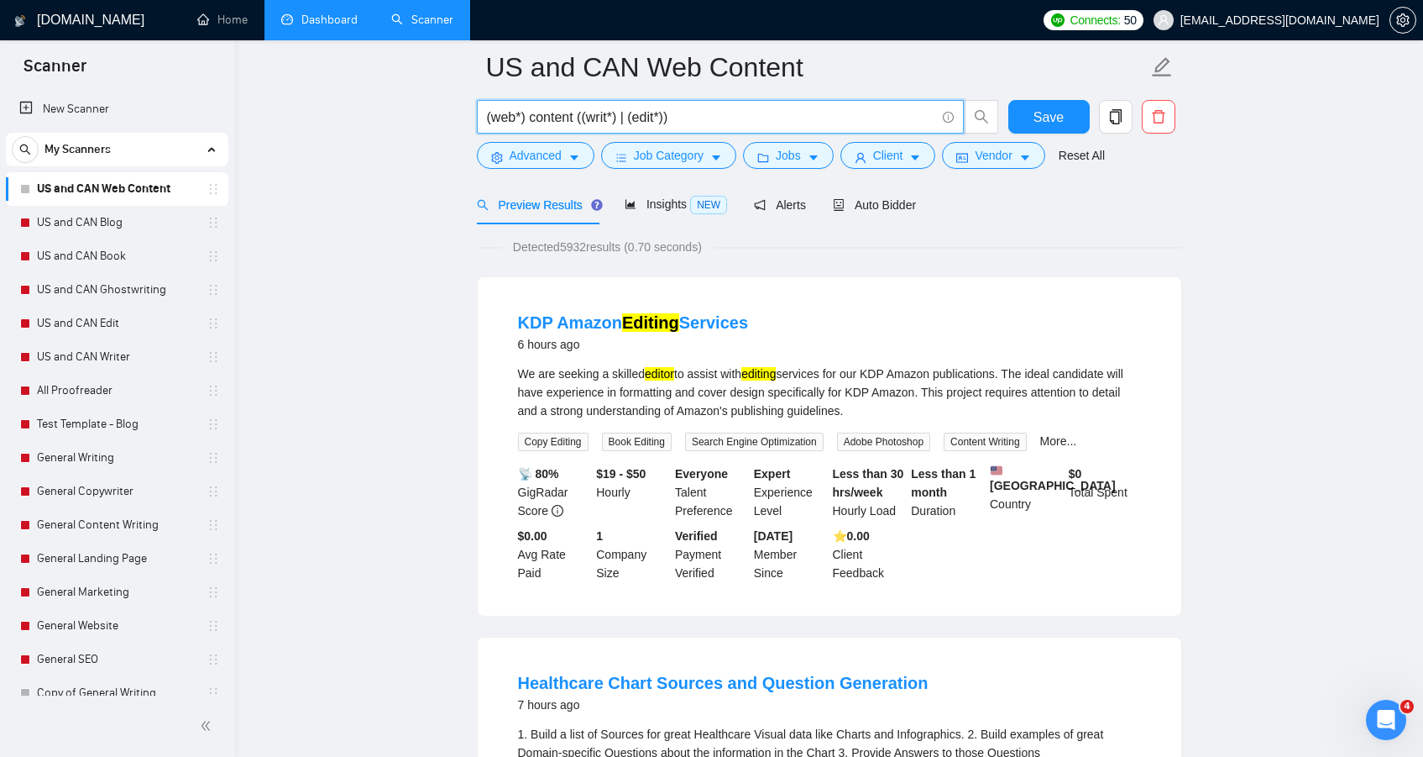
scroll to position [76, 0]
click at [894, 395] on div "We are seeking a skilled editor to assist with editing services for our KDP Ama…" at bounding box center [829, 391] width 623 height 55
drag, startPoint x: 894, startPoint y: 395, endPoint x: 926, endPoint y: 395, distance: 31.9
click at [926, 395] on div "We are seeking a skilled editor to assist with editing services for our KDP Ama…" at bounding box center [829, 391] width 623 height 55
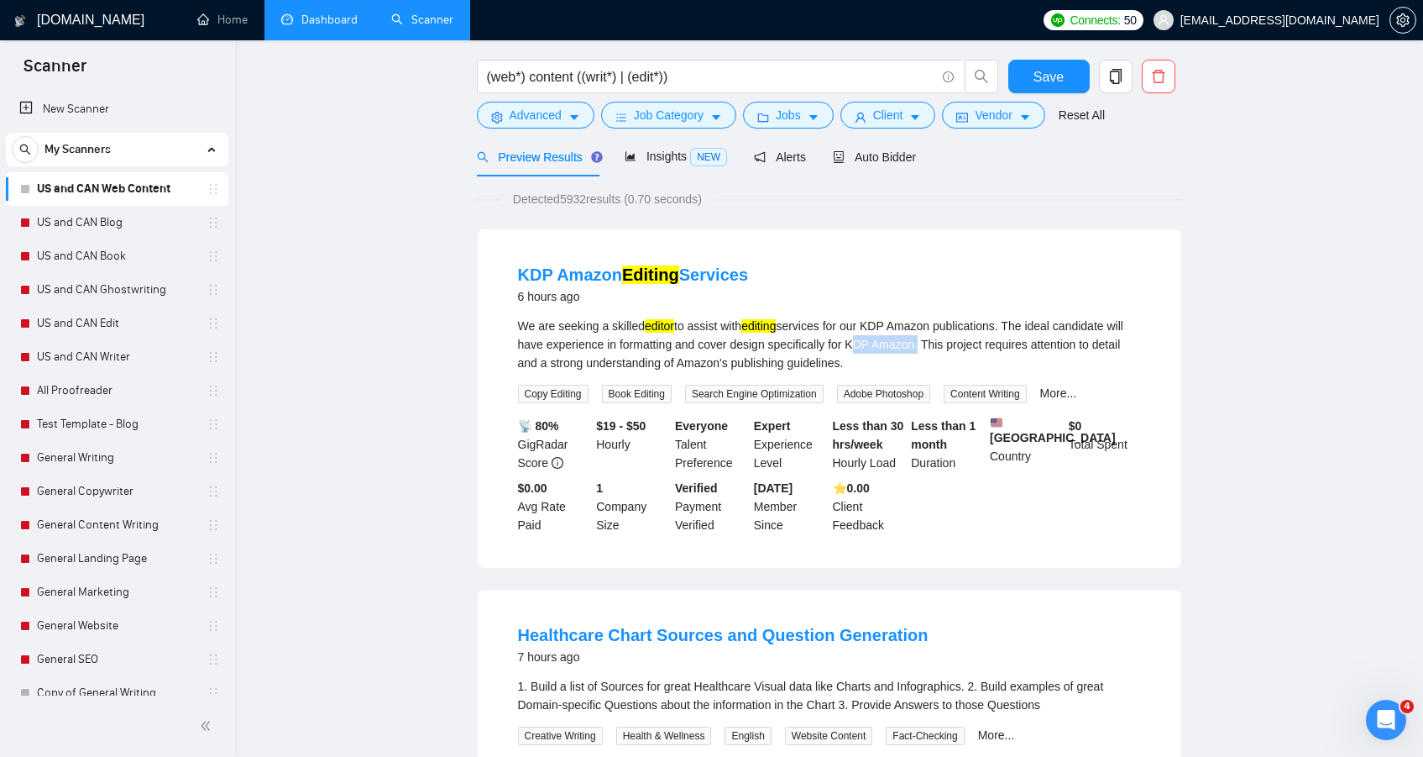
scroll to position [0, 0]
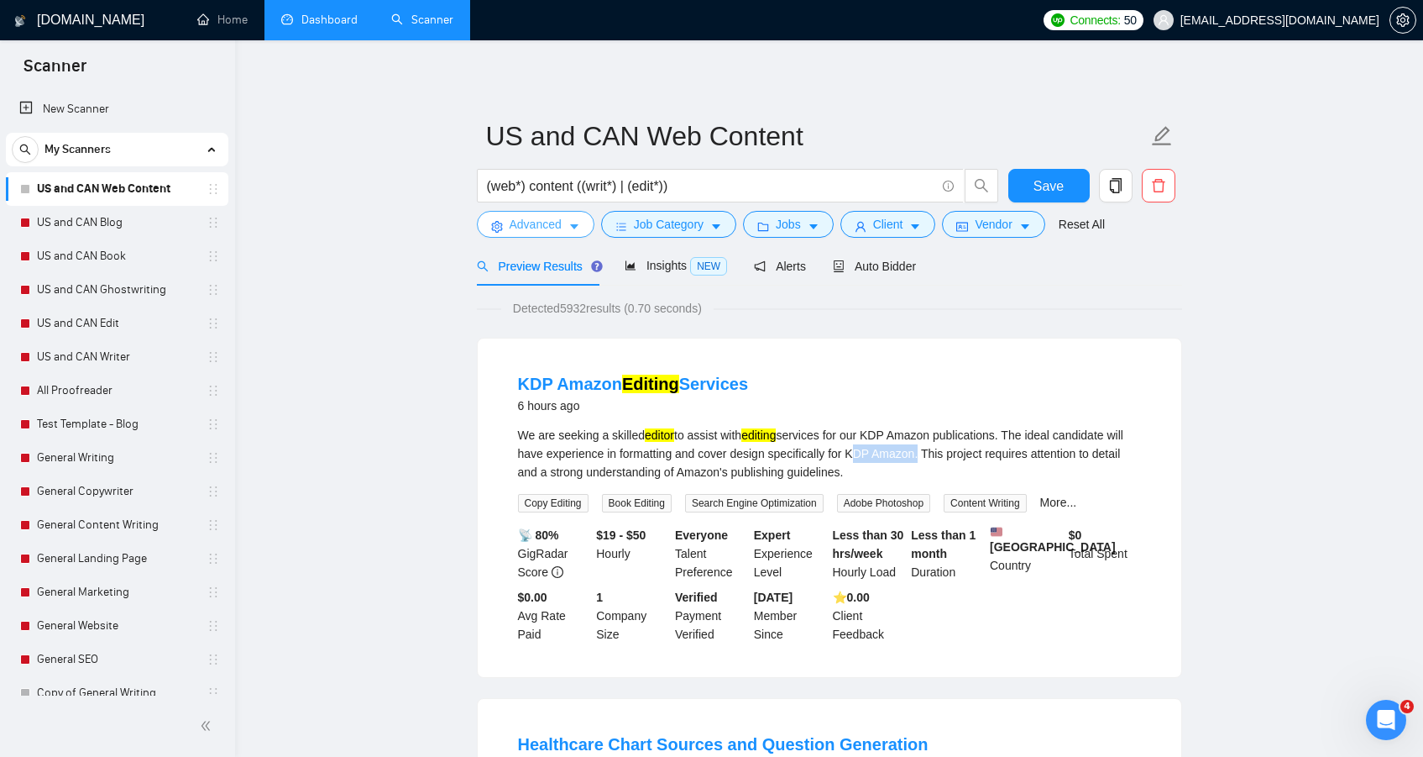
click at [526, 225] on span "Advanced" at bounding box center [536, 224] width 52 height 18
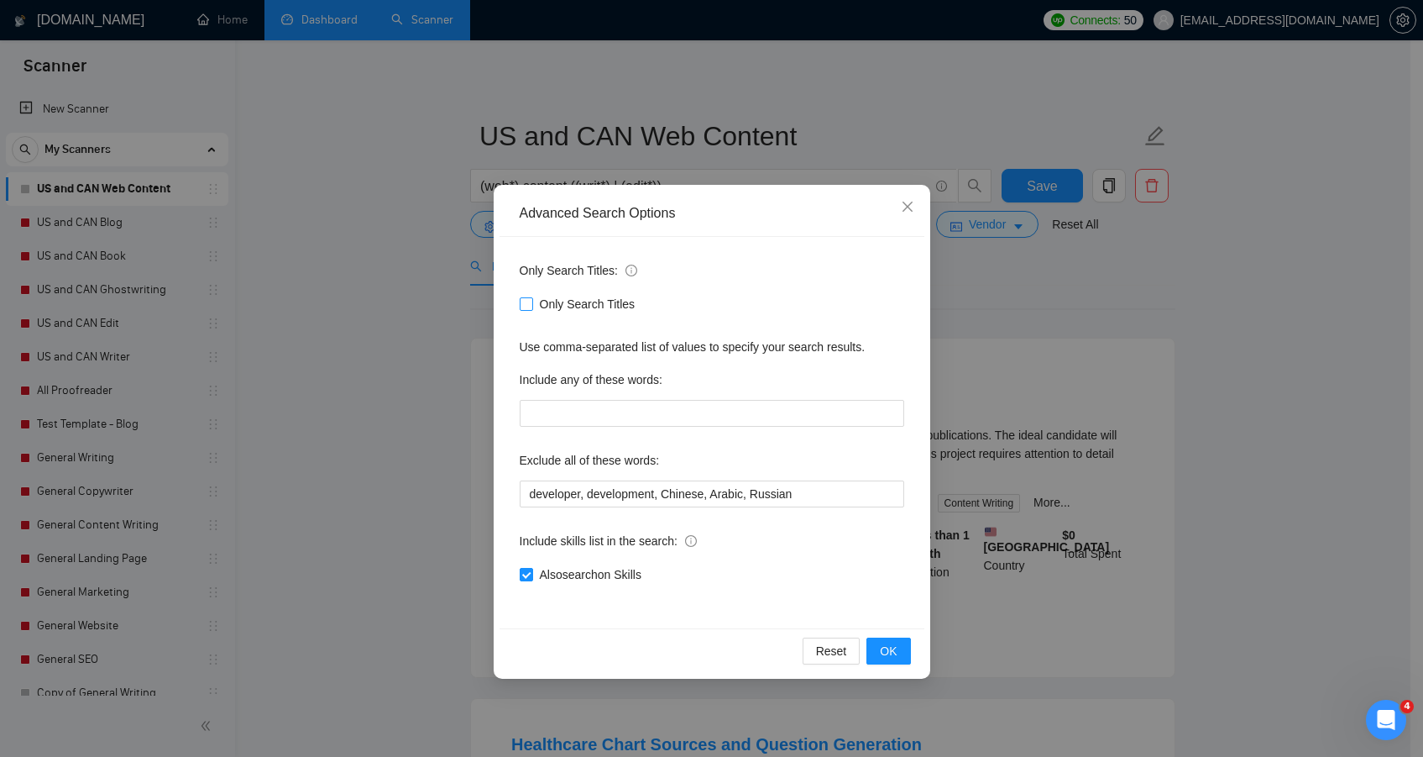
click at [598, 306] on span "Only Search Titles" at bounding box center [587, 304] width 109 height 18
click at [531, 306] on input "Only Search Titles" at bounding box center [526, 303] width 12 height 12
checkbox input "true"
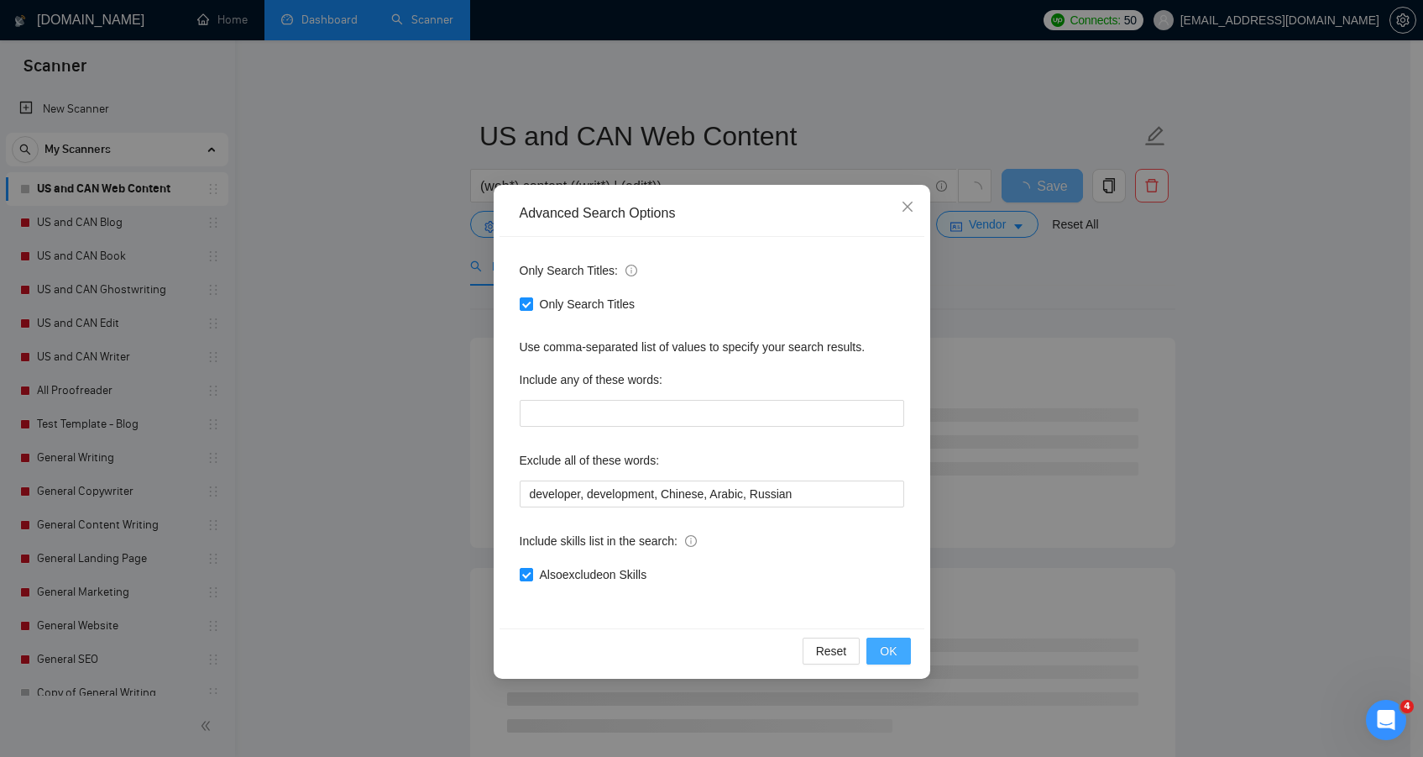
click at [893, 652] on span "OK" at bounding box center [888, 650] width 17 height 18
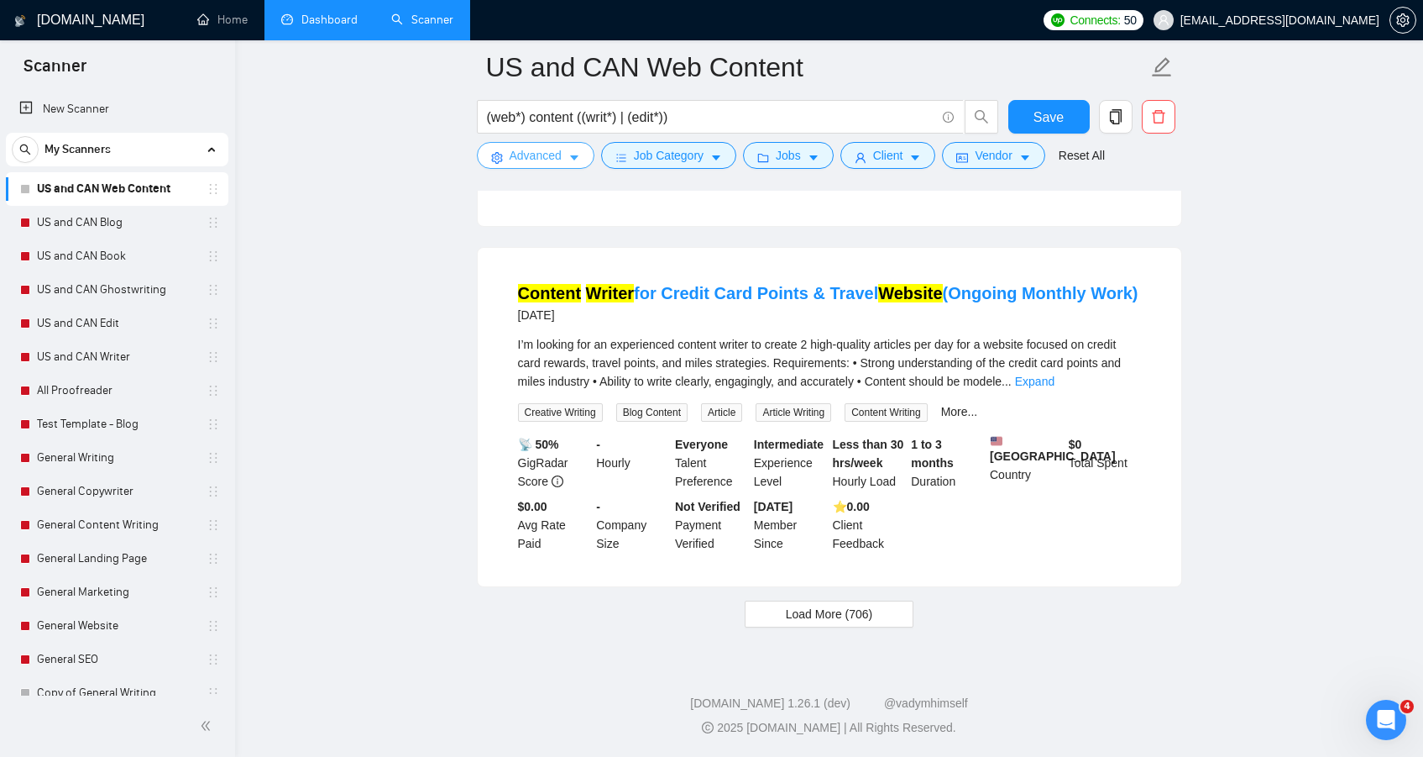
scroll to position [3375, 0]
click at [834, 613] on span "Load More (706)" at bounding box center [829, 614] width 87 height 18
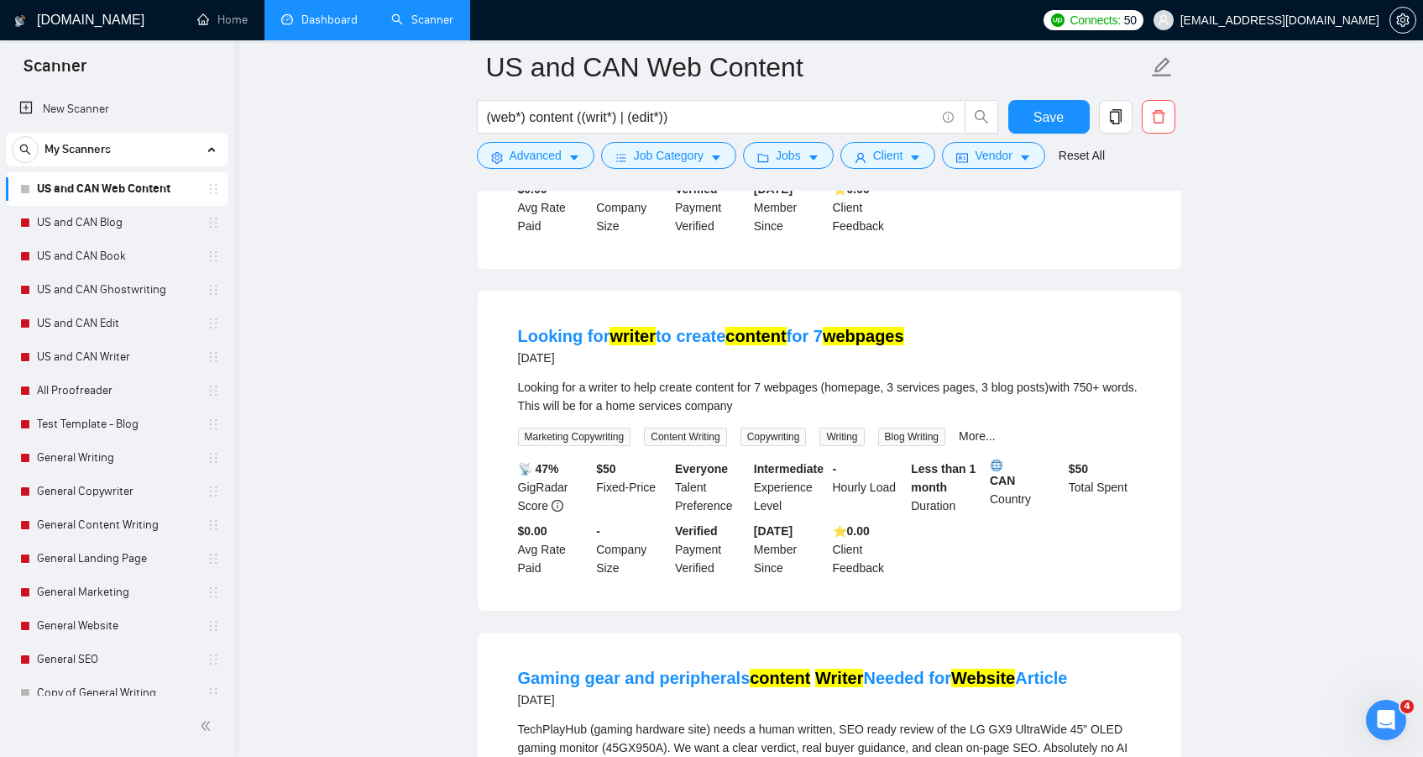
scroll to position [570, 0]
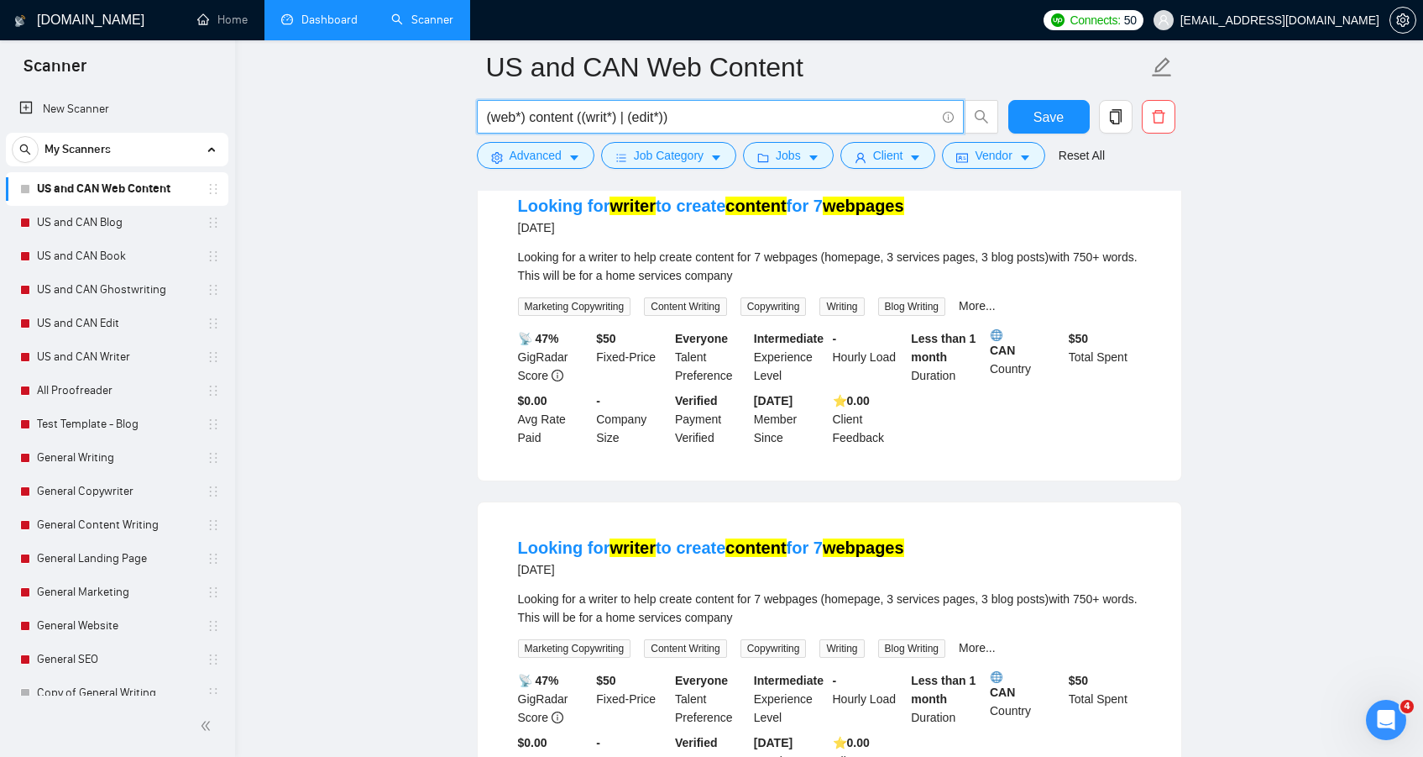
click at [531, 121] on input "(web*) content ((writ*) | (edit*))" at bounding box center [711, 117] width 448 height 21
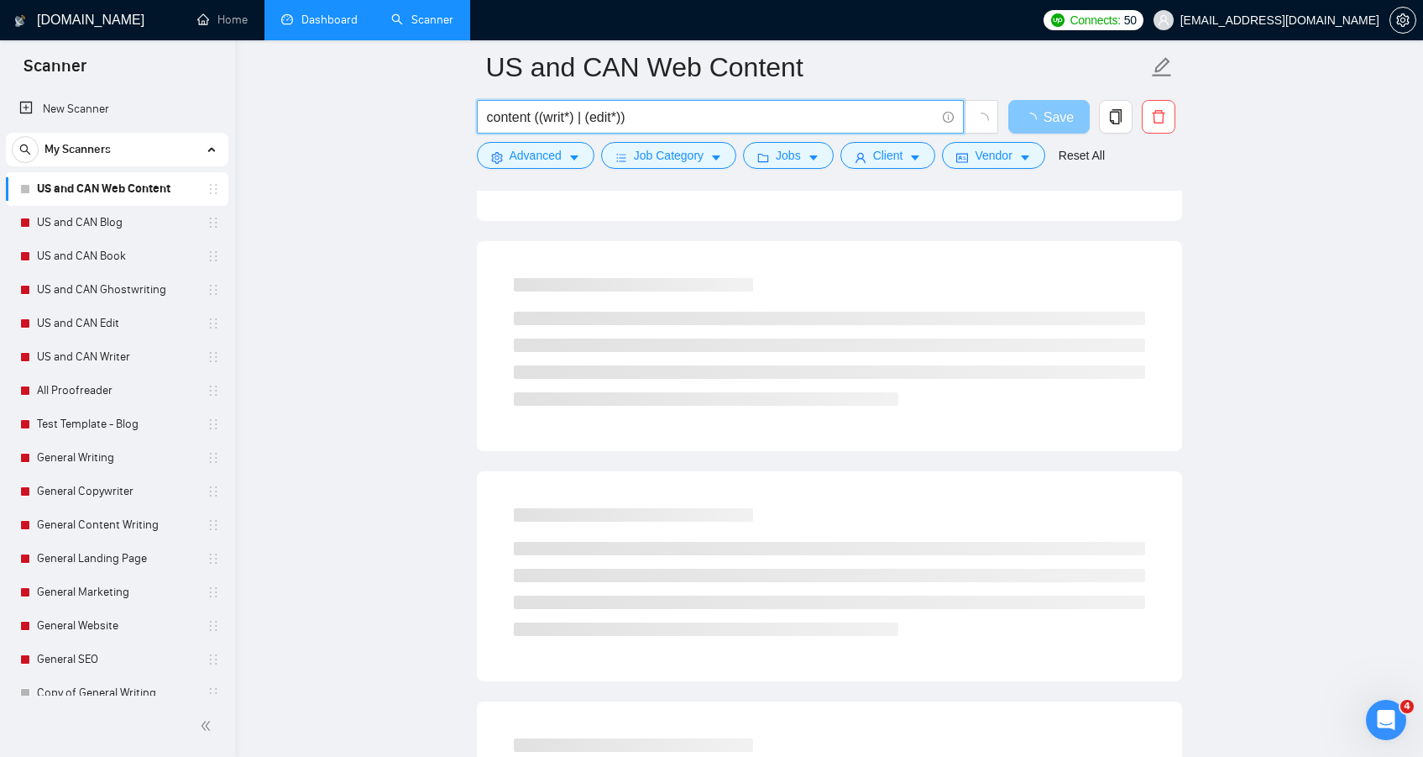
click at [1050, 115] on span "Save" at bounding box center [1059, 117] width 30 height 21
click at [678, 119] on input "content ((writ*) | (edit*))" at bounding box center [711, 117] width 448 height 21
click at [1035, 116] on icon "loading" at bounding box center [1030, 120] width 16 height 16
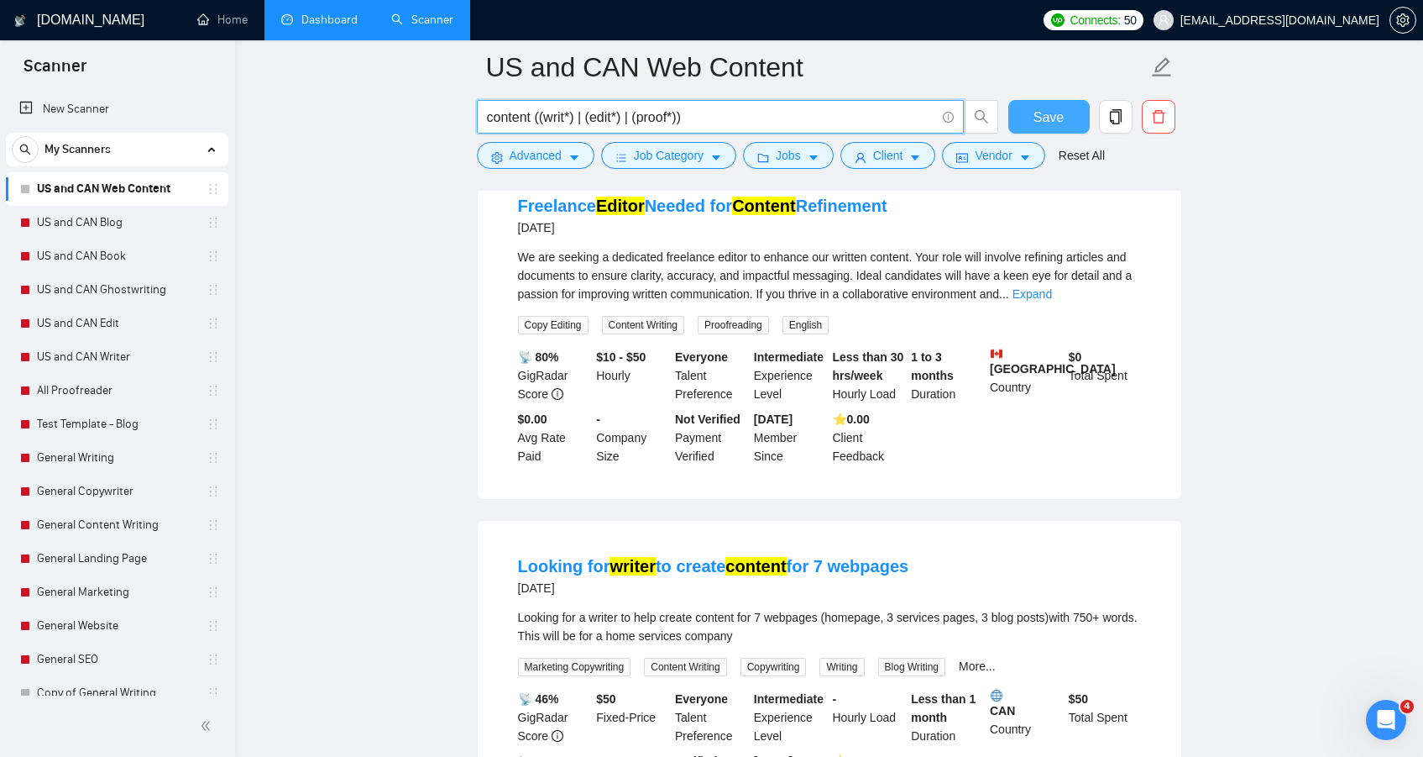
click at [677, 120] on input "content ((writ*) | (edit*) | (proof*))" at bounding box center [711, 117] width 448 height 21
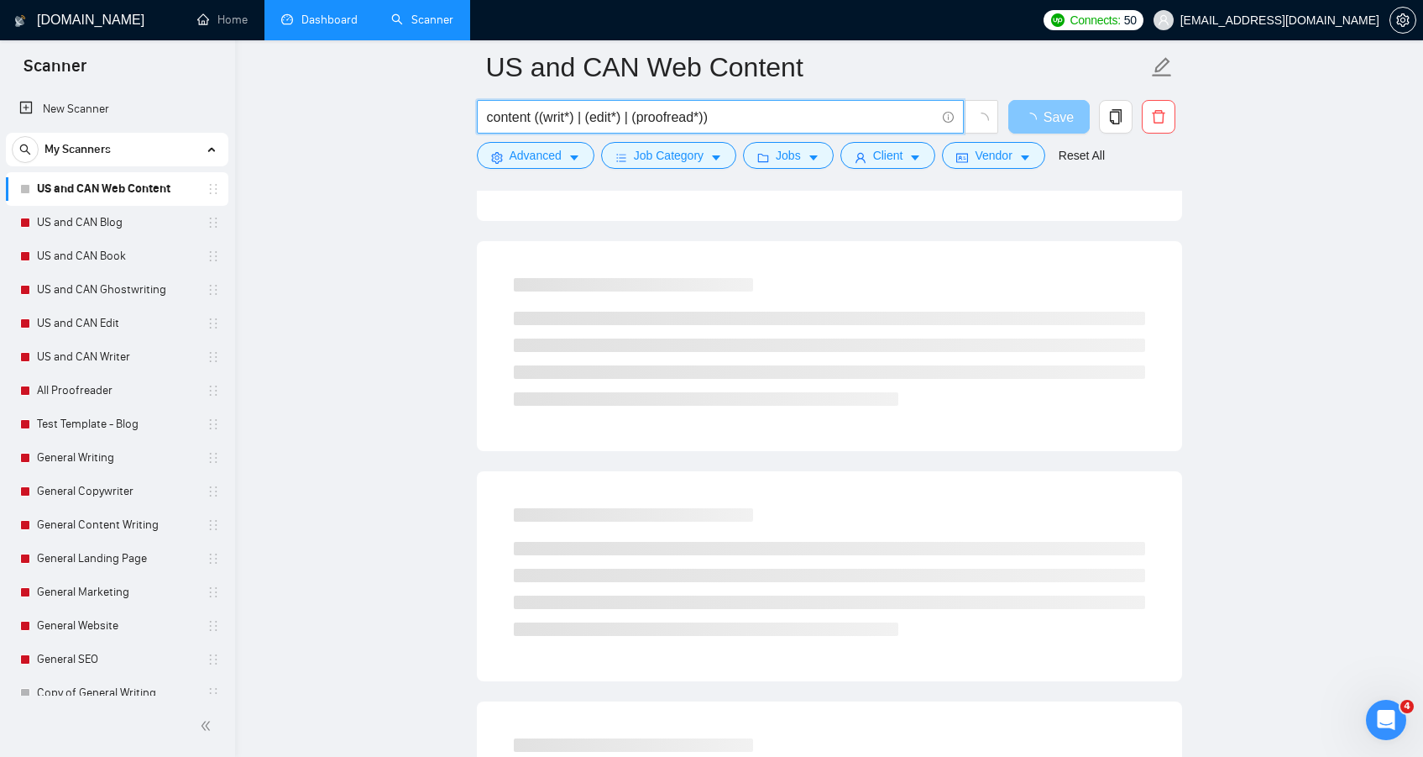
click at [1045, 116] on span "Save" at bounding box center [1059, 117] width 30 height 21
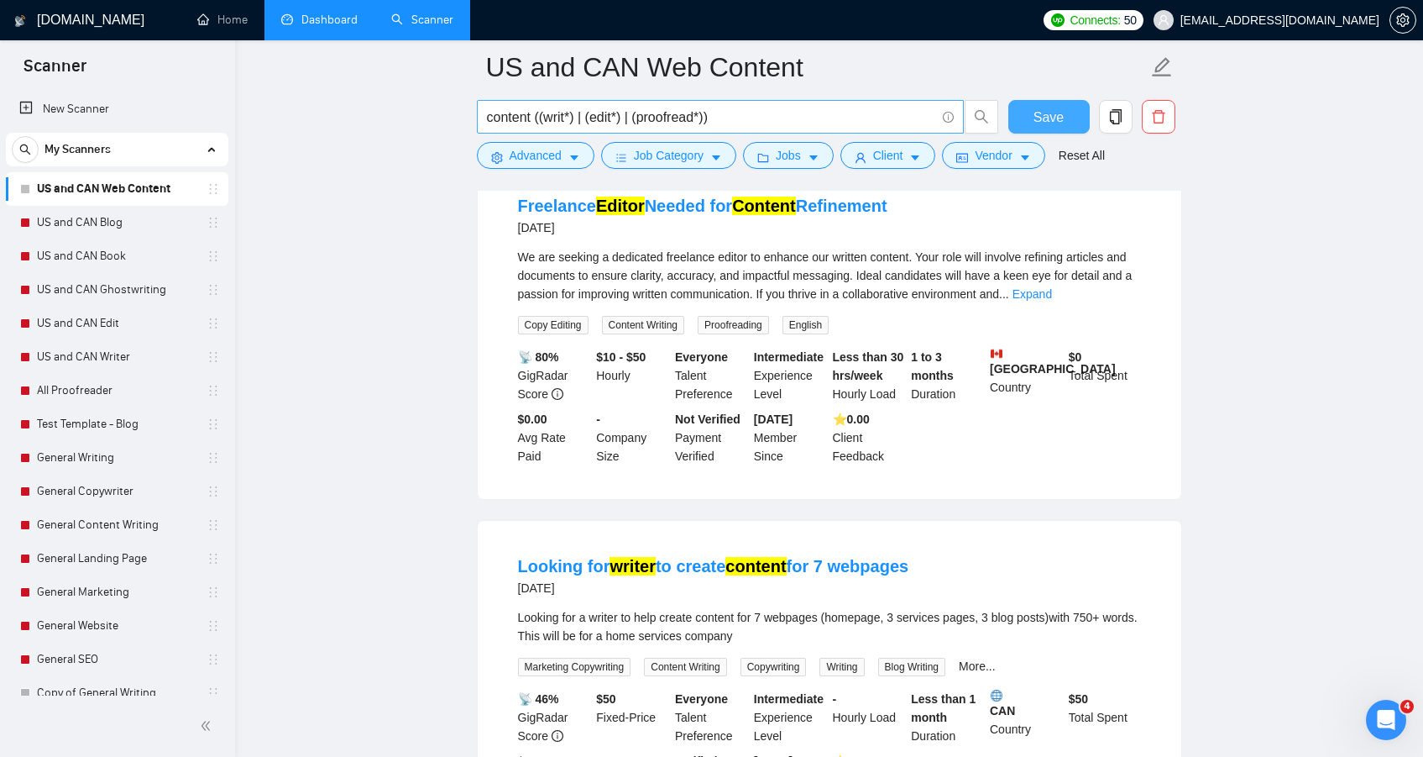
click at [678, 116] on input "content ((writ*) | (edit*) | (proofread*))" at bounding box center [711, 117] width 448 height 21
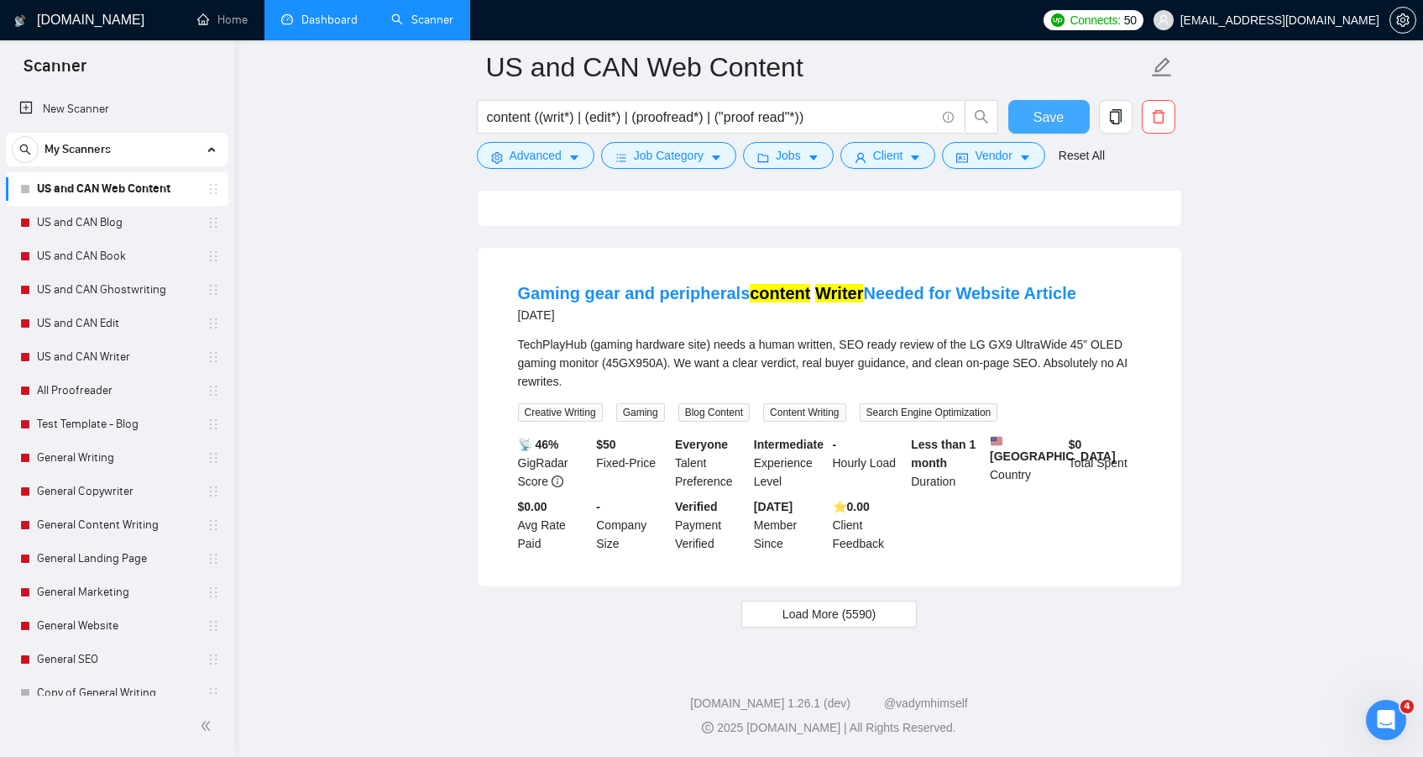
scroll to position [3377, 0]
click at [1382, 702] on div "Open Intercom Messenger" at bounding box center [1383, 716] width 55 height 55
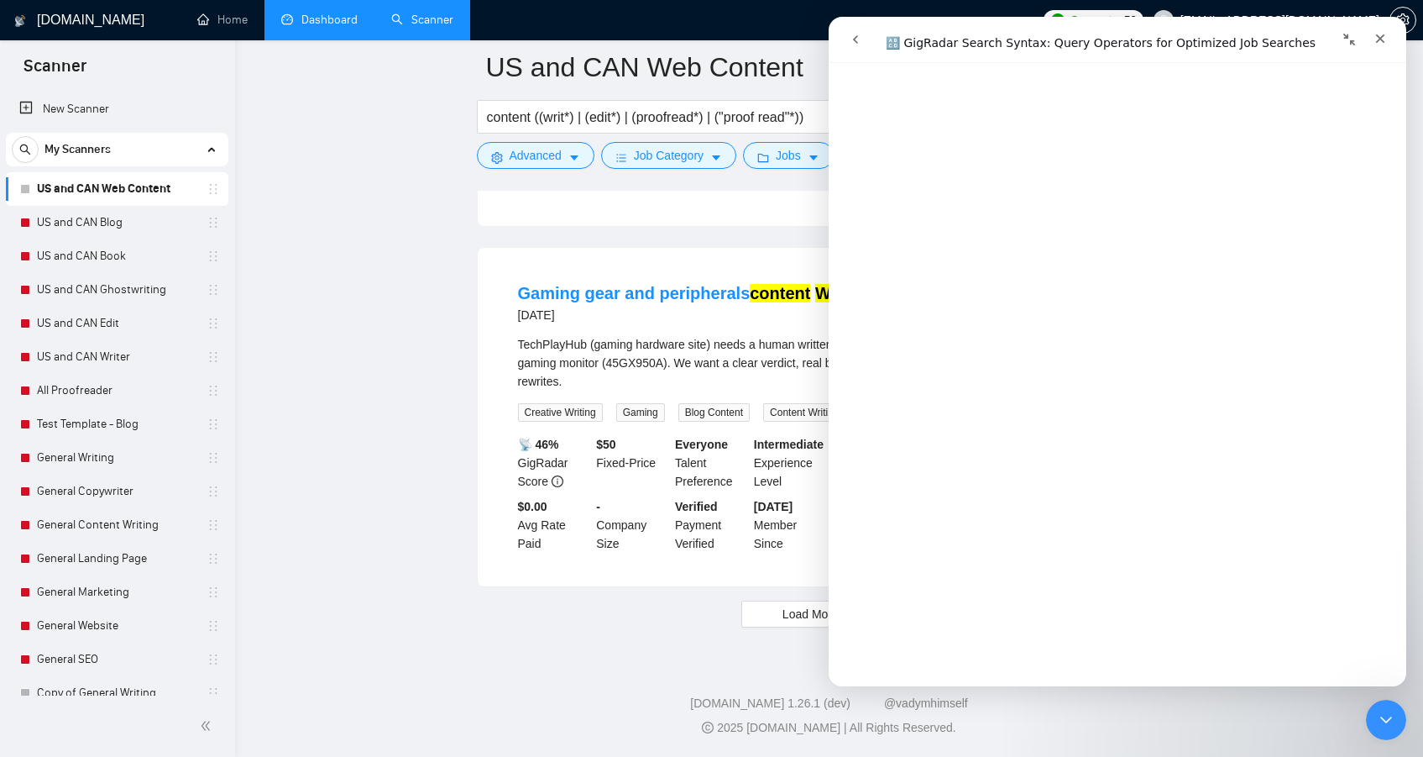
scroll to position [4931, 0]
click at [542, 116] on input "content ((writ*) | (edit*) | (proofread*) | ("proof read"*))" at bounding box center [711, 117] width 448 height 21
drag, startPoint x: 1377, startPoint y: 36, endPoint x: 1817, endPoint y: 75, distance: 441.7
click at [1377, 36] on icon "Close" at bounding box center [1380, 38] width 13 height 13
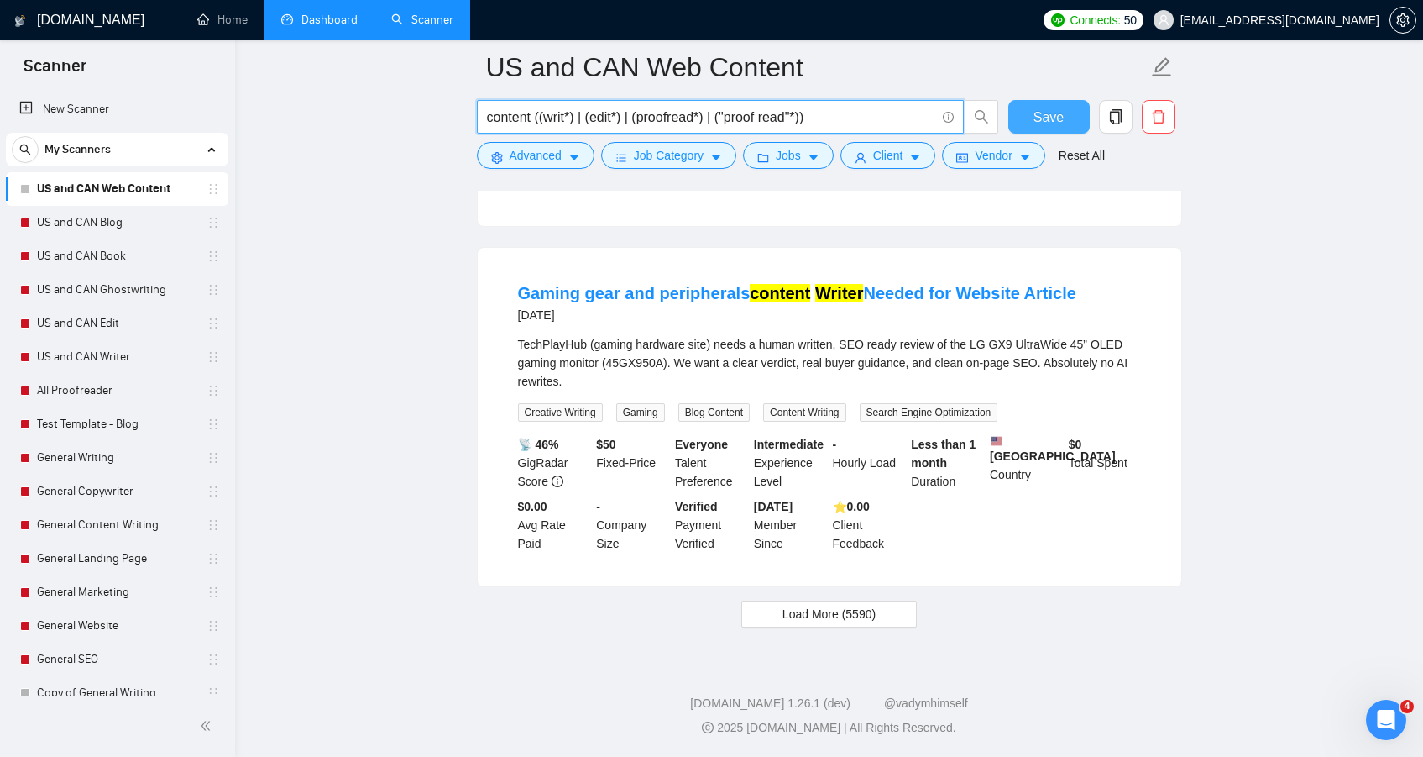
click at [542, 115] on input "content ((writ*) | (edit*) | (proofread*) | ("proof read"*))" at bounding box center [711, 117] width 448 height 21
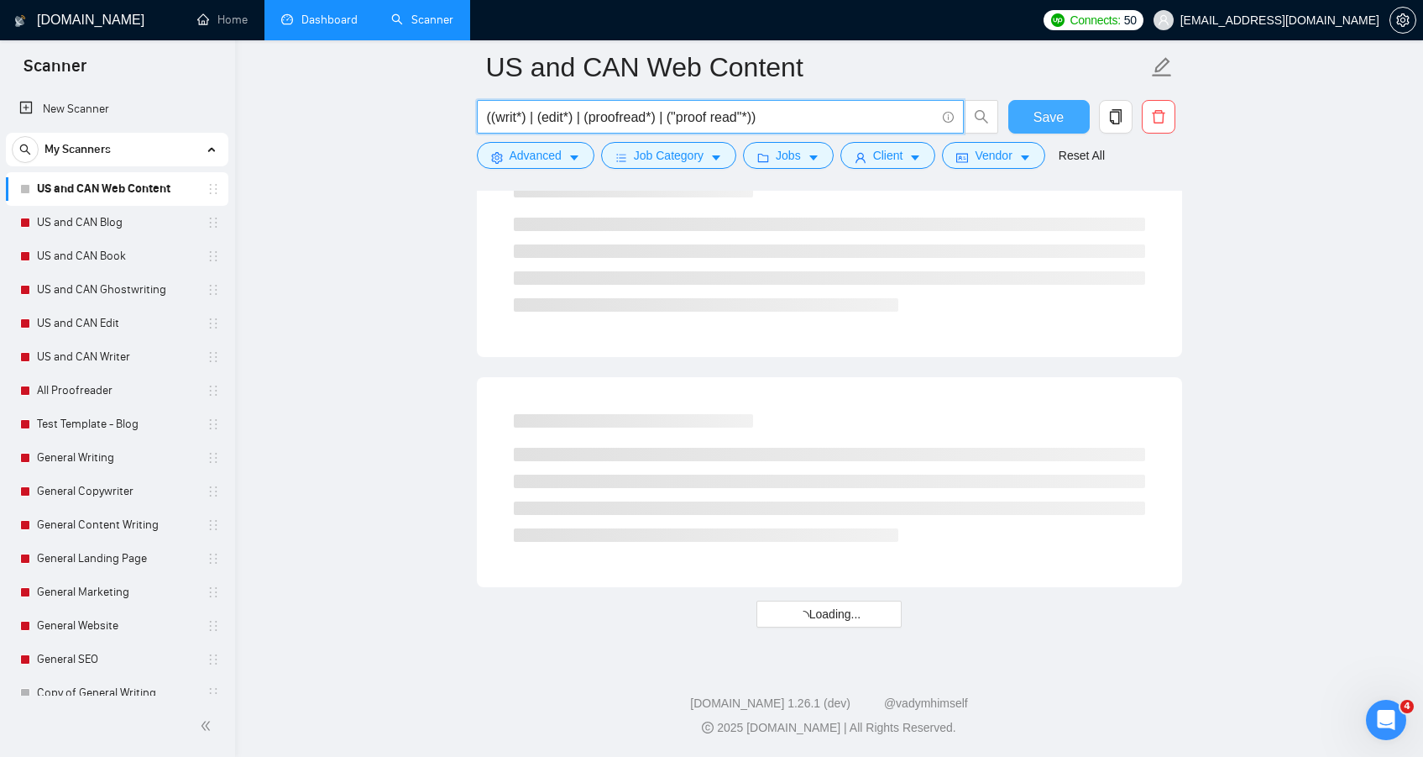
scroll to position [2044, 0]
drag, startPoint x: 594, startPoint y: 113, endPoint x: 877, endPoint y: 107, distance: 283.0
click at [877, 107] on input "((writ*) | (edit*) | (proofread*) | ("proof read"*))" at bounding box center [711, 117] width 448 height 21
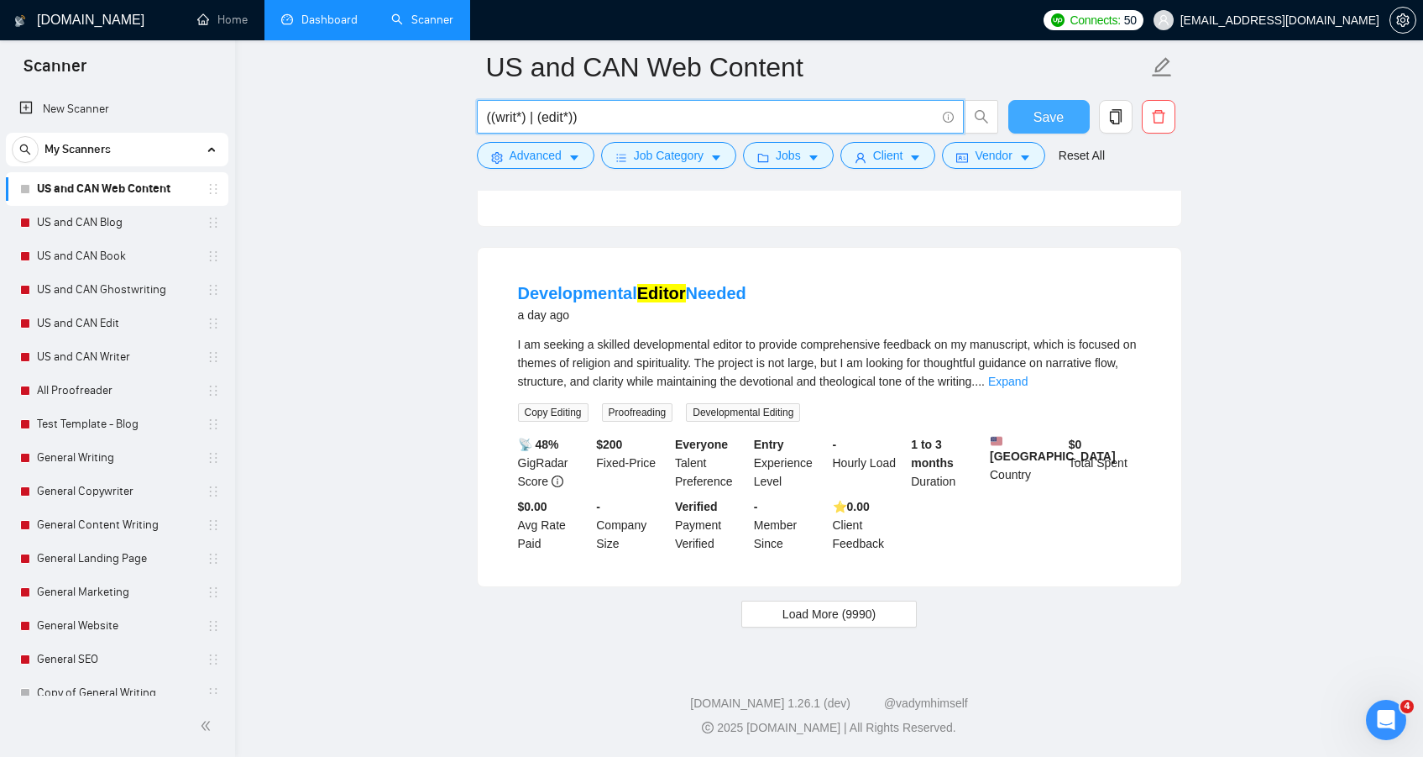
click at [1058, 122] on span "Save" at bounding box center [1049, 117] width 30 height 21
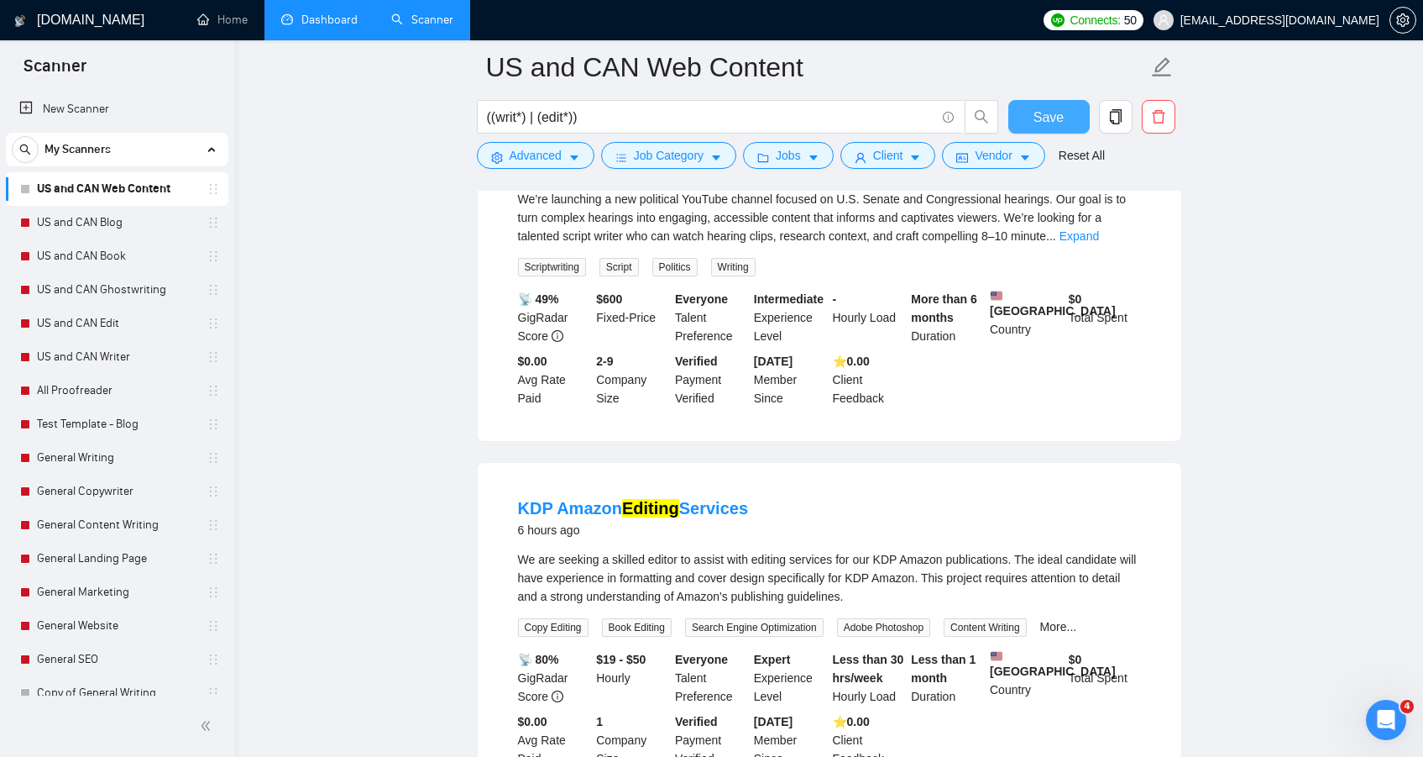
scroll to position [1058, 0]
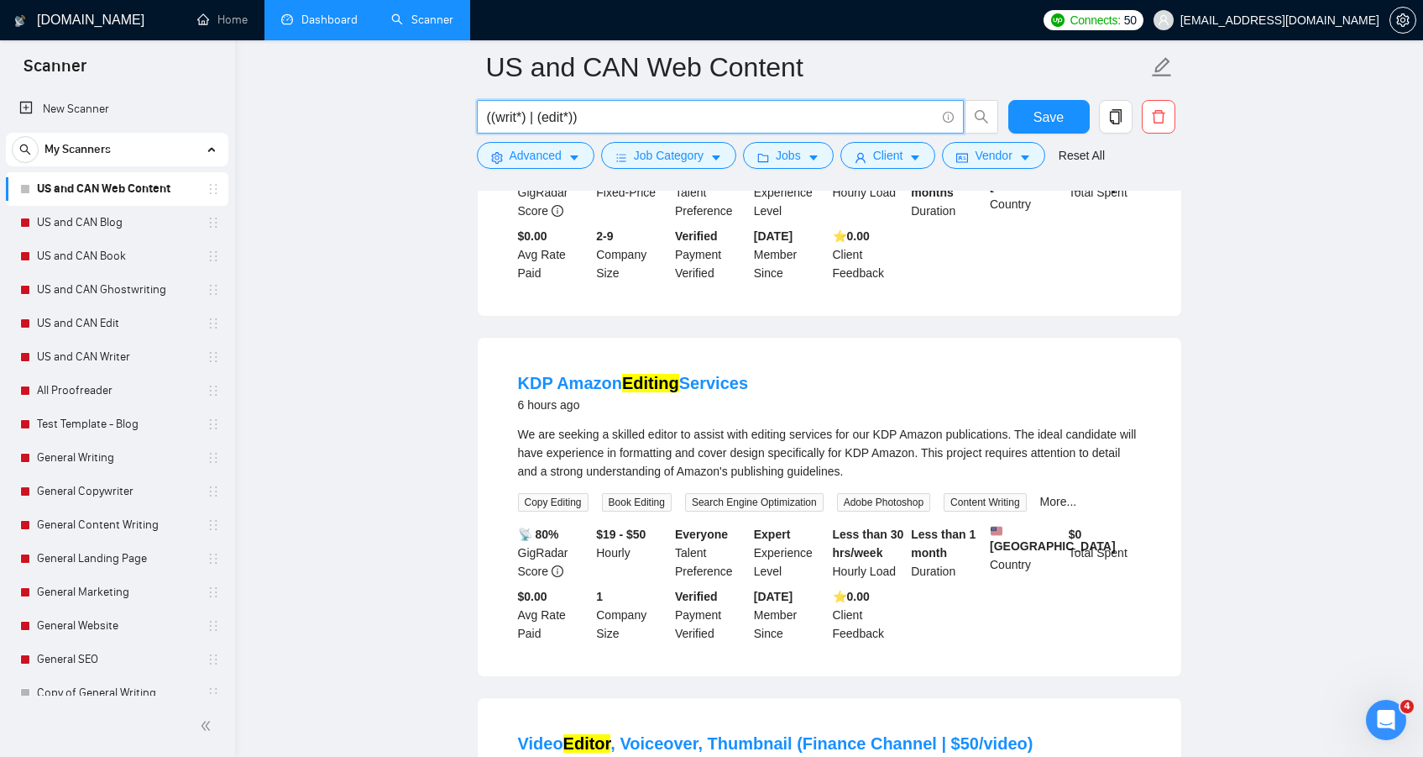
click at [487, 118] on input "((writ*) | (edit*))" at bounding box center [711, 117] width 448 height 21
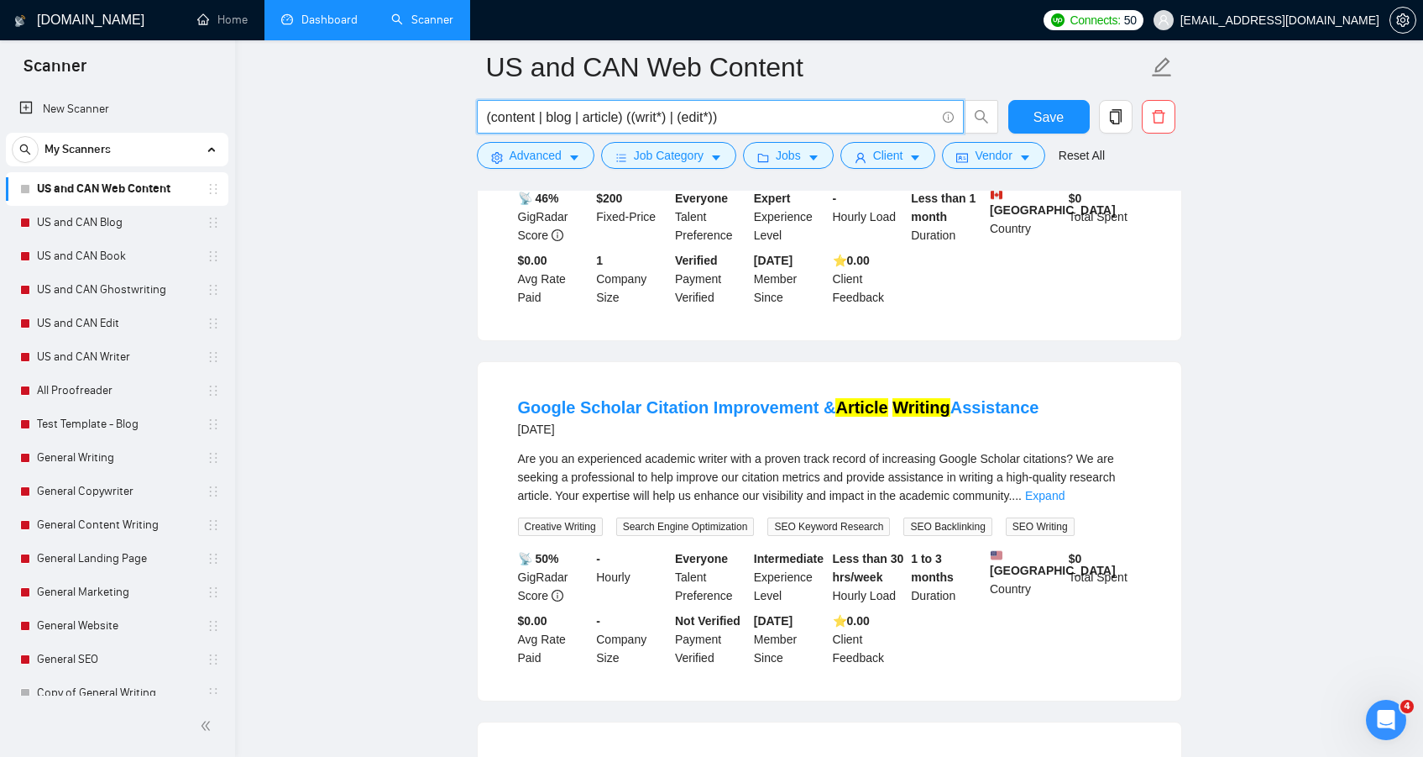
scroll to position [789, 0]
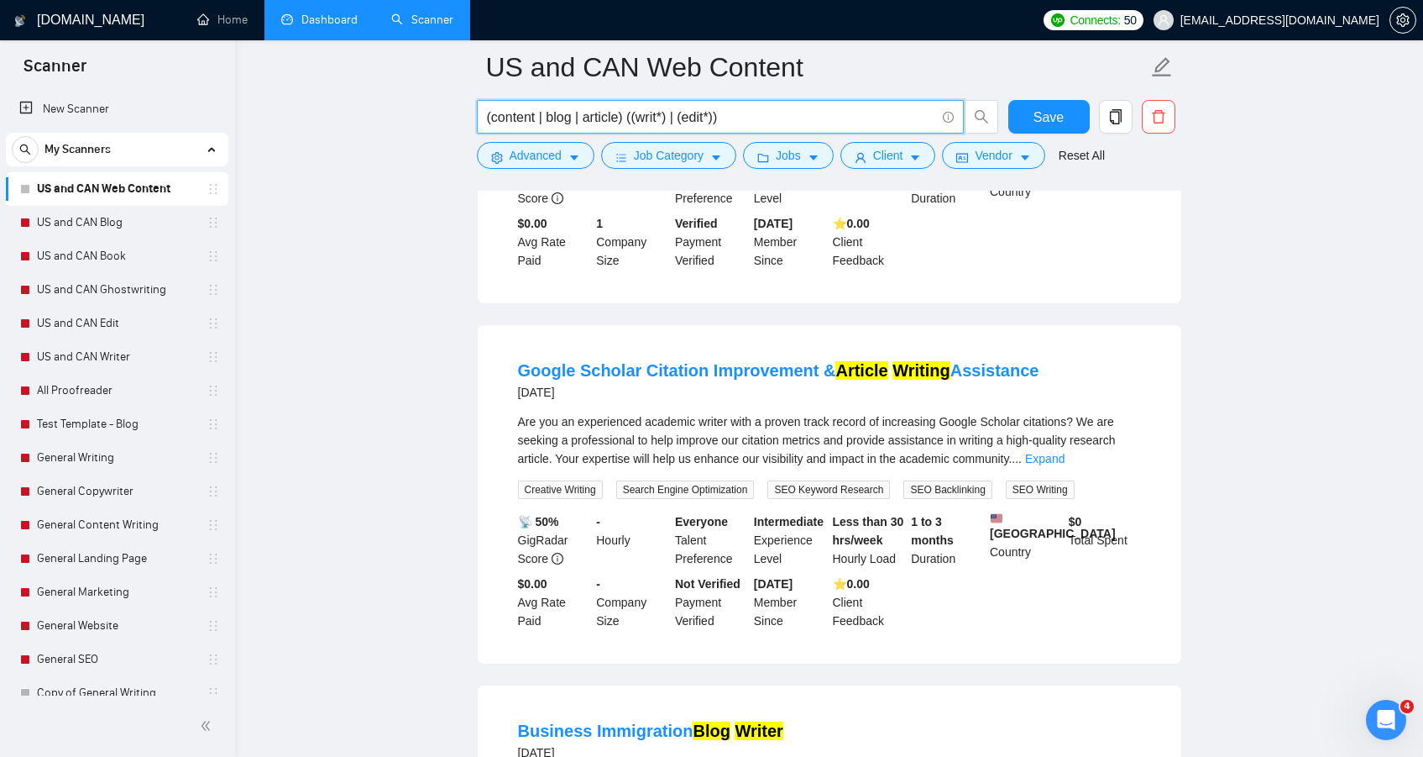
click at [575, 117] on input "(content | blog | article) ((writ*) | (edit*))" at bounding box center [711, 117] width 448 height 21
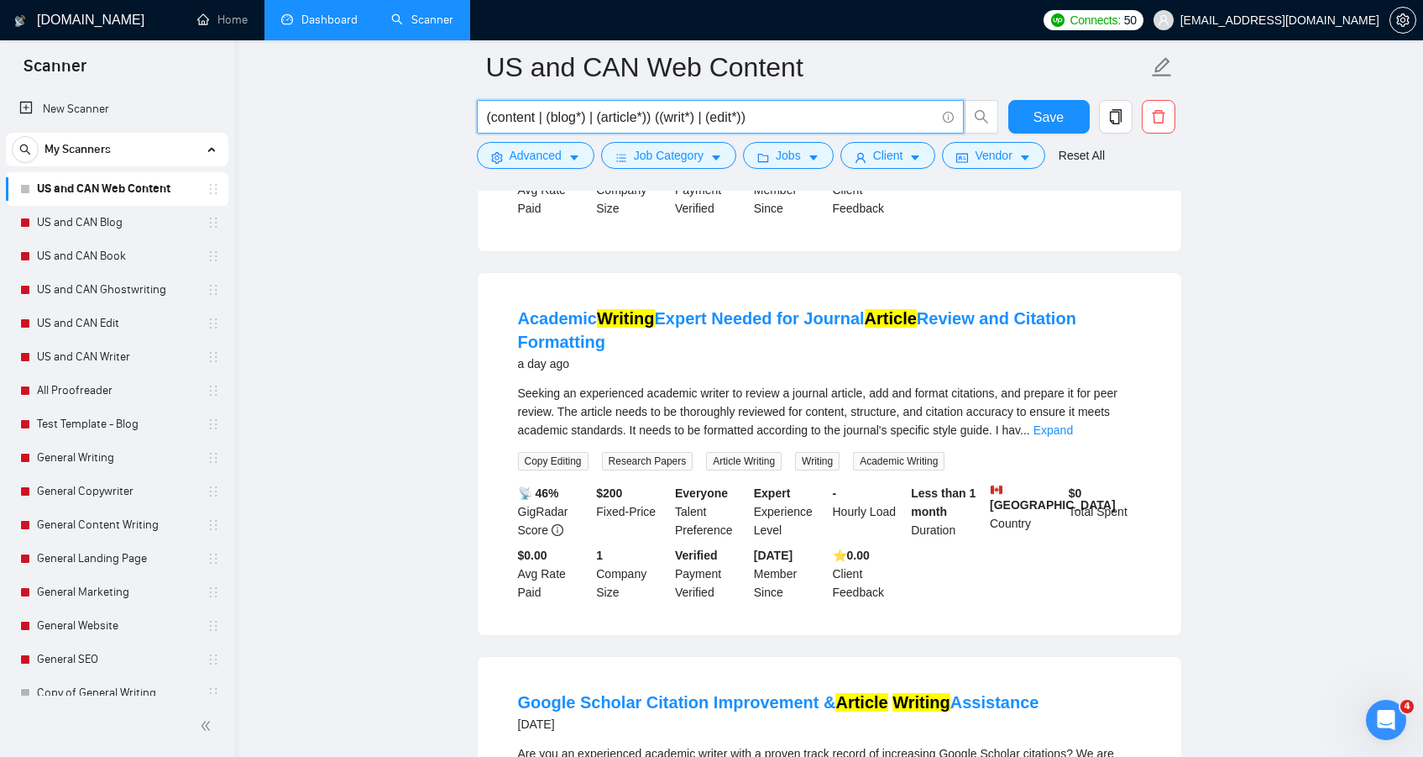
scroll to position [0, 0]
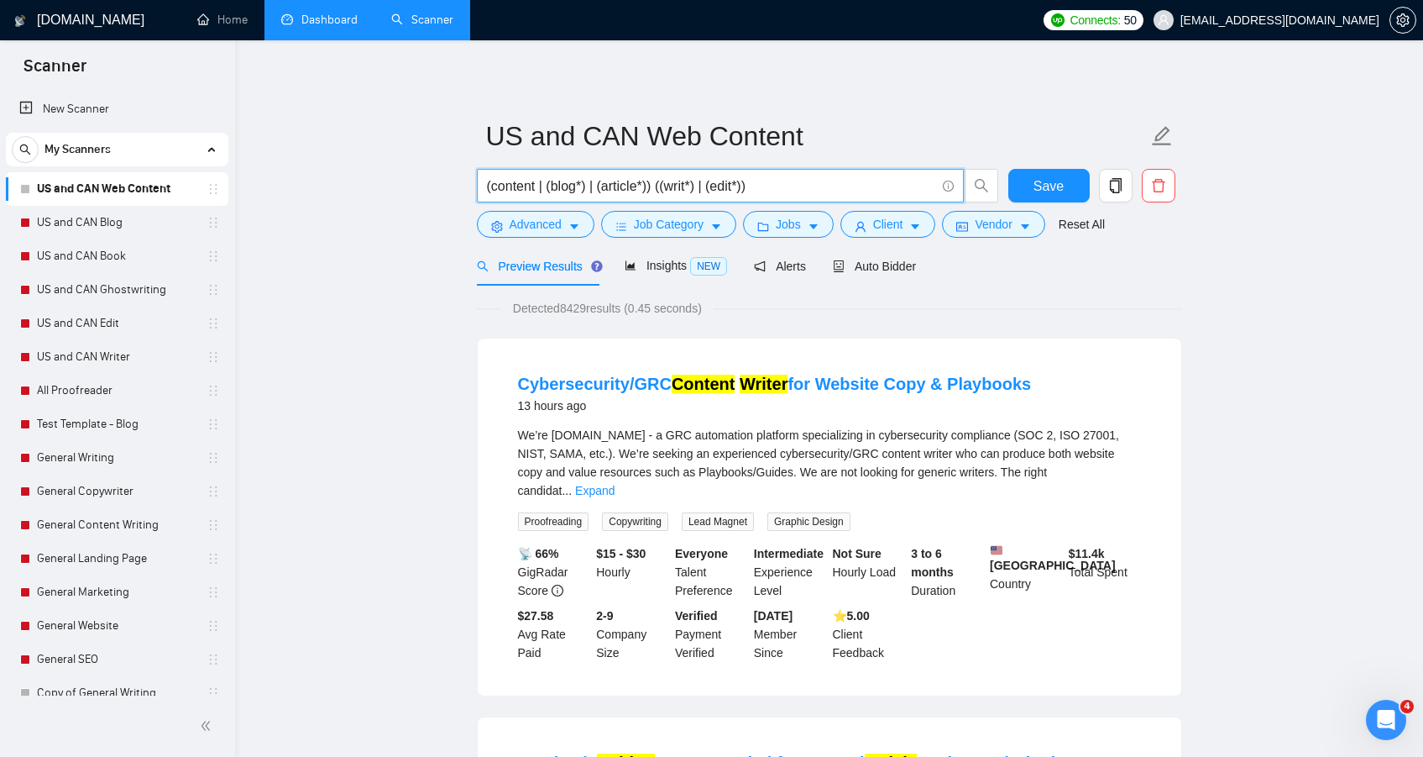
click at [491, 186] on input "(content | (blog*) | (article*)) ((writ*) | (edit*))" at bounding box center [711, 185] width 448 height 21
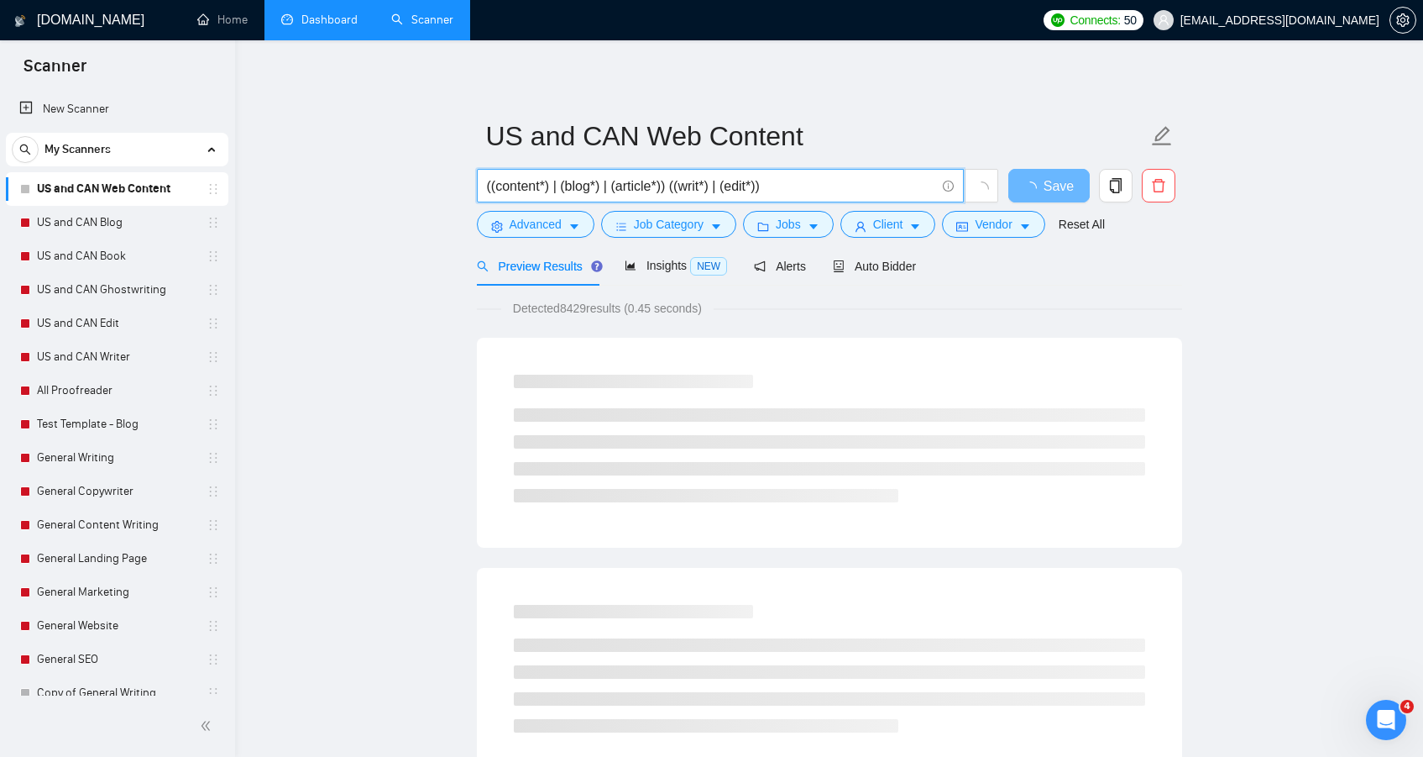
click at [678, 185] on input "((content*) | (blog*) | (article*)) ((writ*) | (edit*))" at bounding box center [711, 185] width 448 height 21
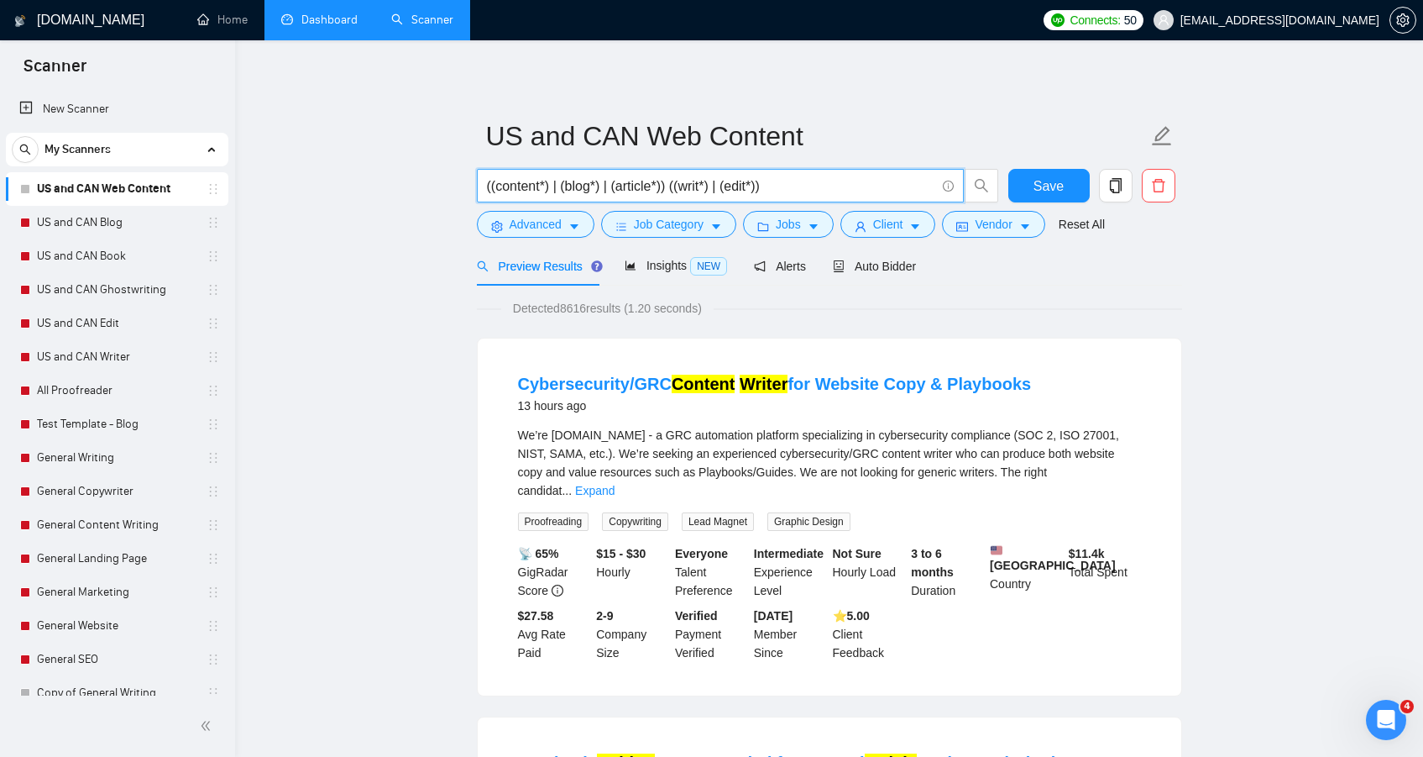
click at [671, 186] on input "((content*) | (blog*) | (article*)) ((writ*) | (edit*))" at bounding box center [711, 185] width 448 height 21
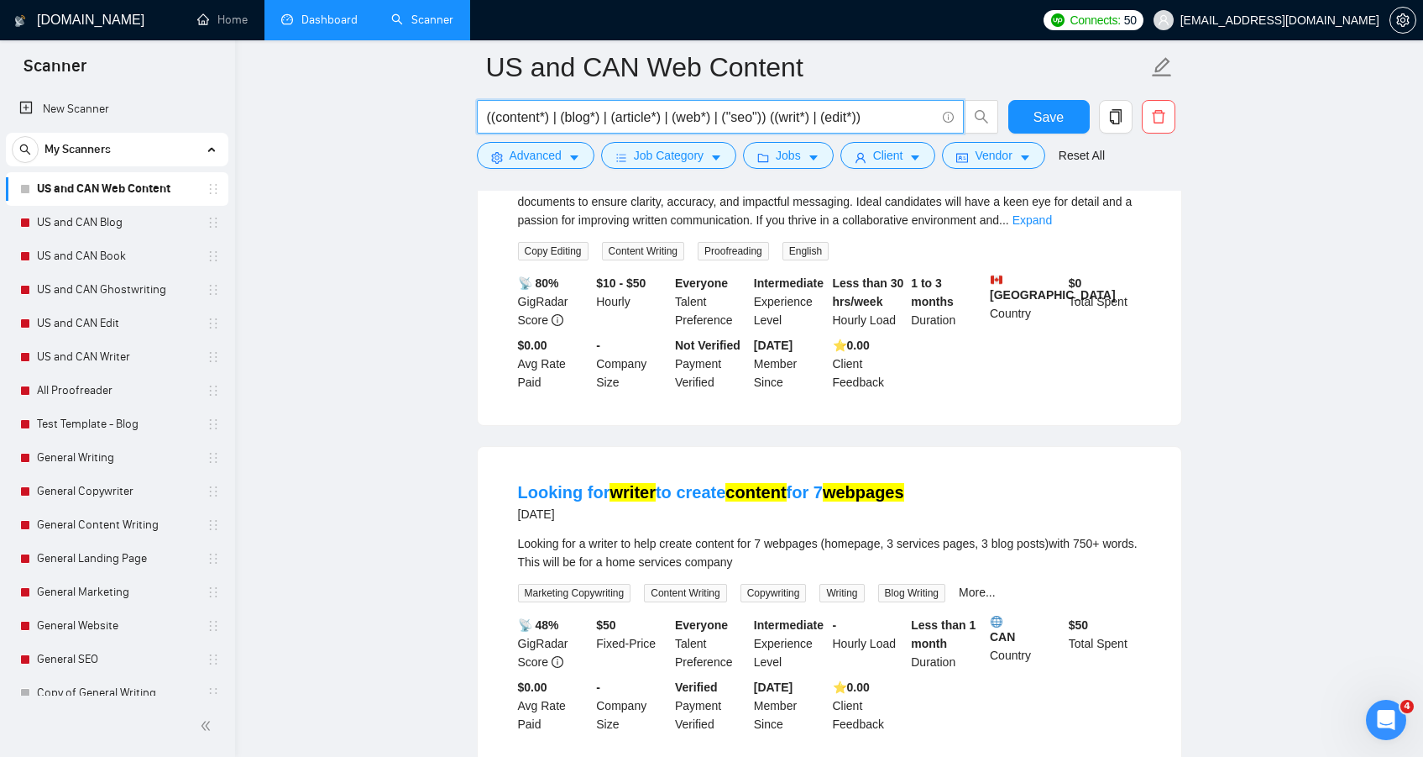
scroll to position [3389, 0]
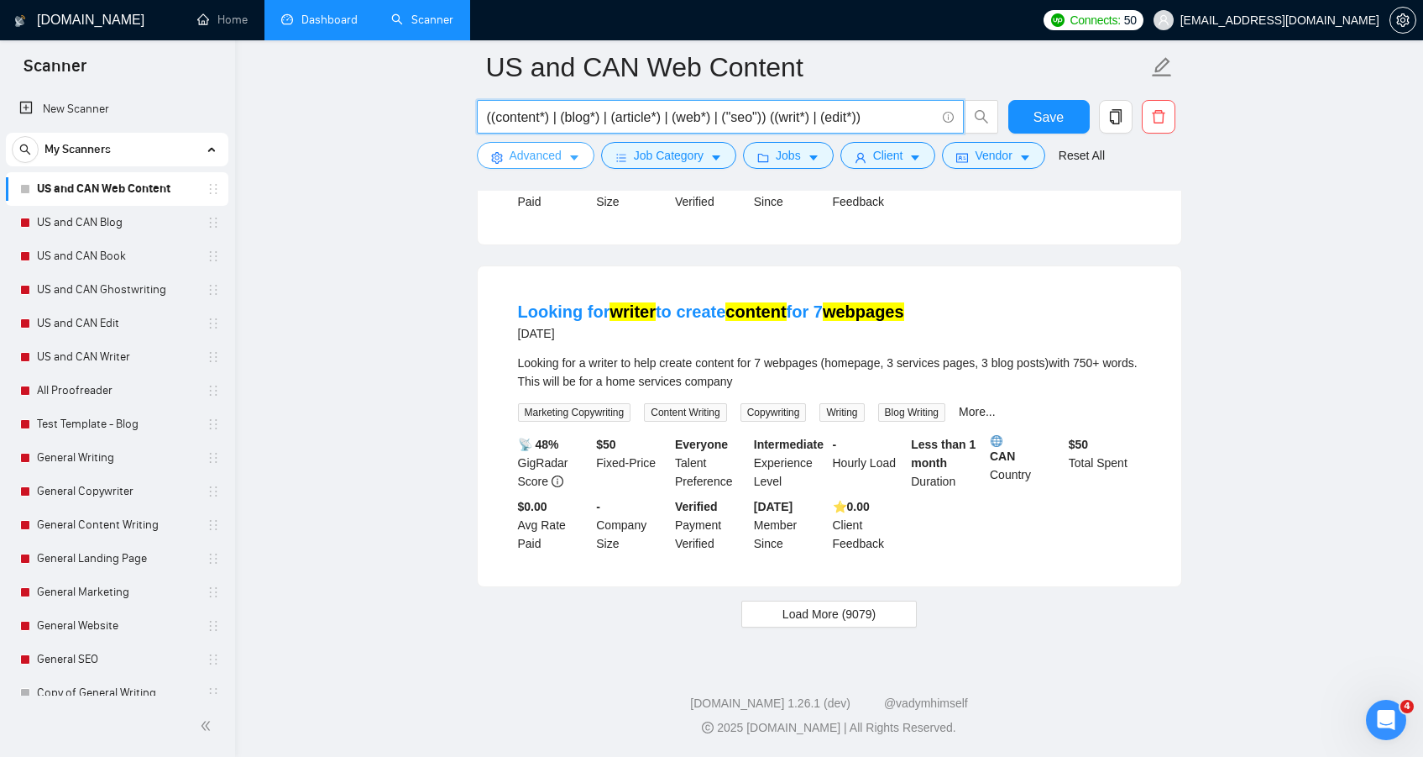
type input "((content*) | (blog*) | (article*) | (web*) | ("seo")) ((writ*) | (edit*))"
click at [570, 163] on icon "caret-down" at bounding box center [574, 158] width 12 height 12
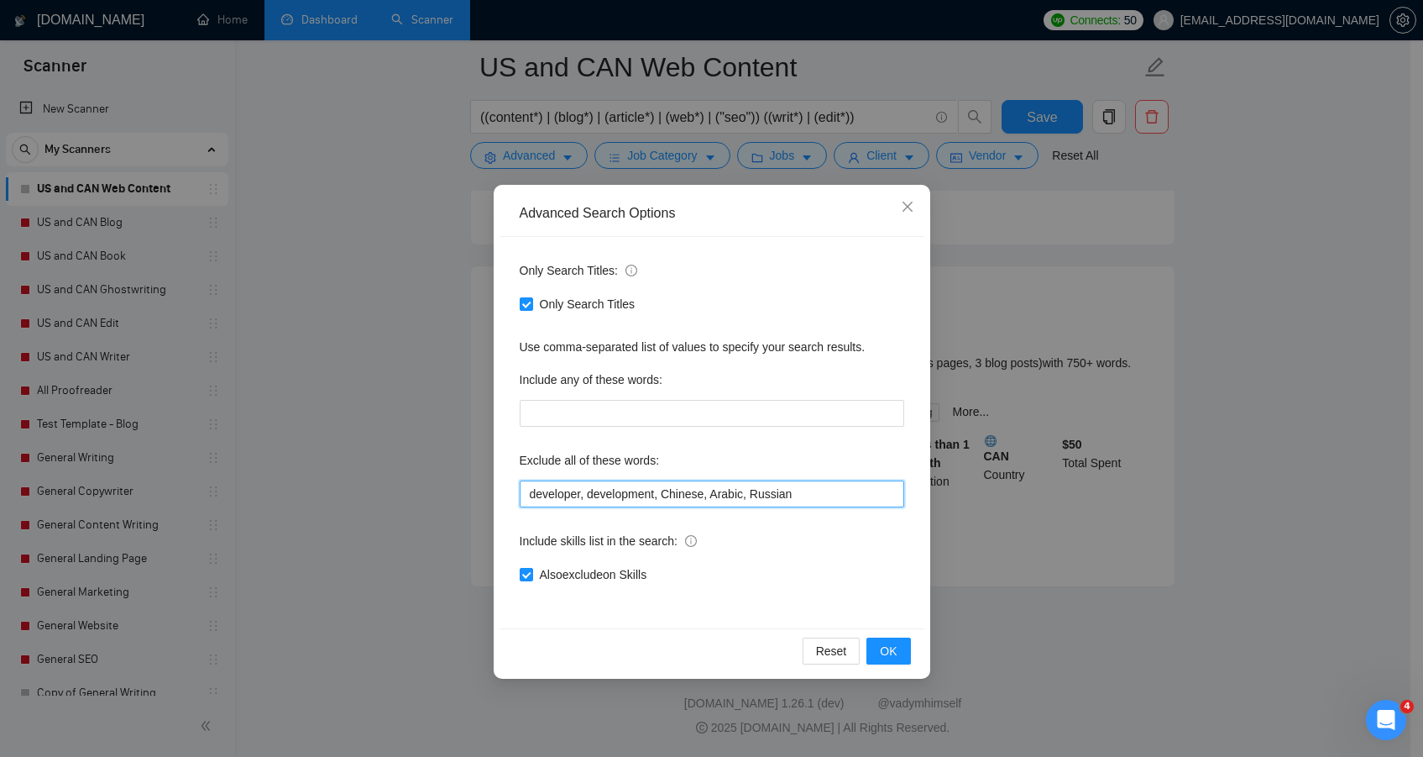
click at [821, 499] on input "developer, development, Chinese, Arabic, Russian" at bounding box center [712, 493] width 385 height 27
click at [879, 647] on button "OK" at bounding box center [888, 650] width 44 height 27
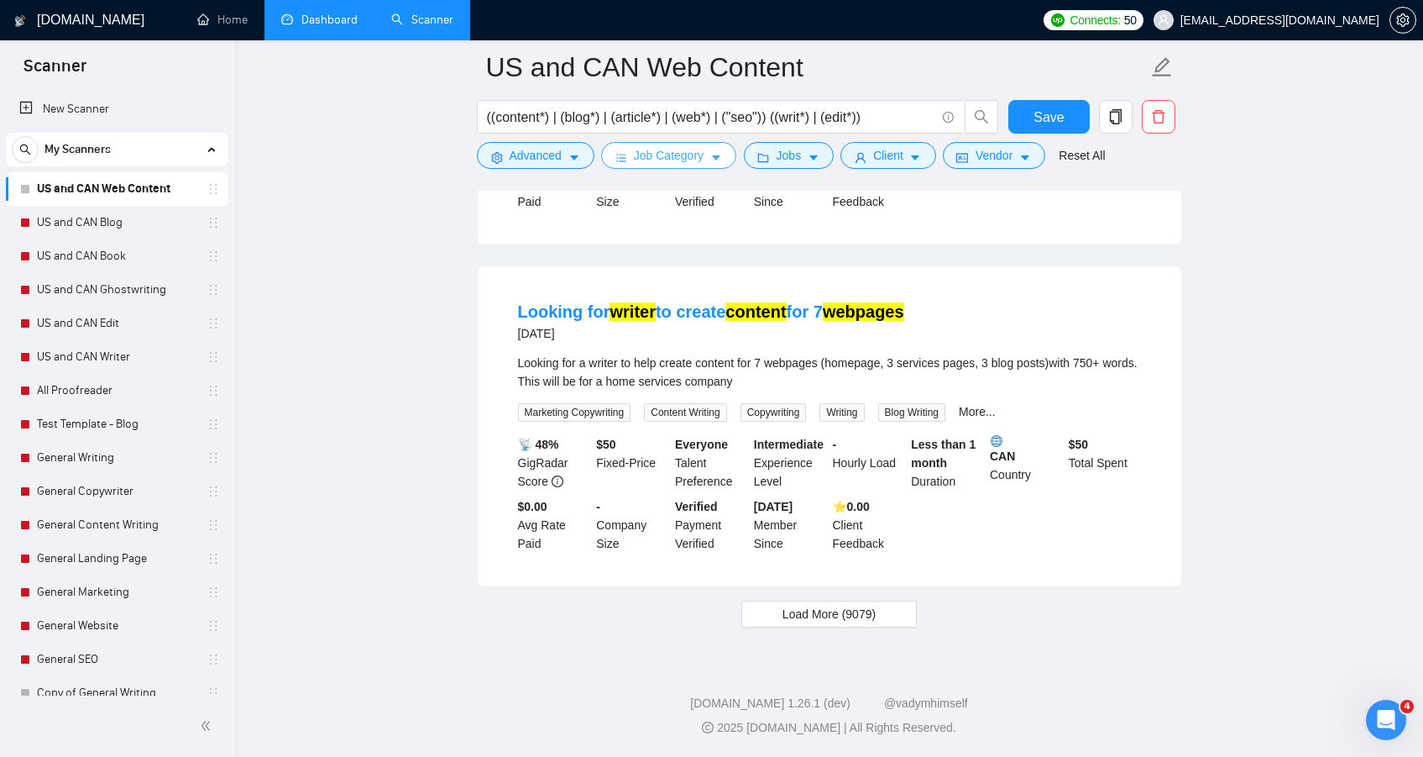
click at [703, 165] on button "Job Category" at bounding box center [668, 155] width 135 height 27
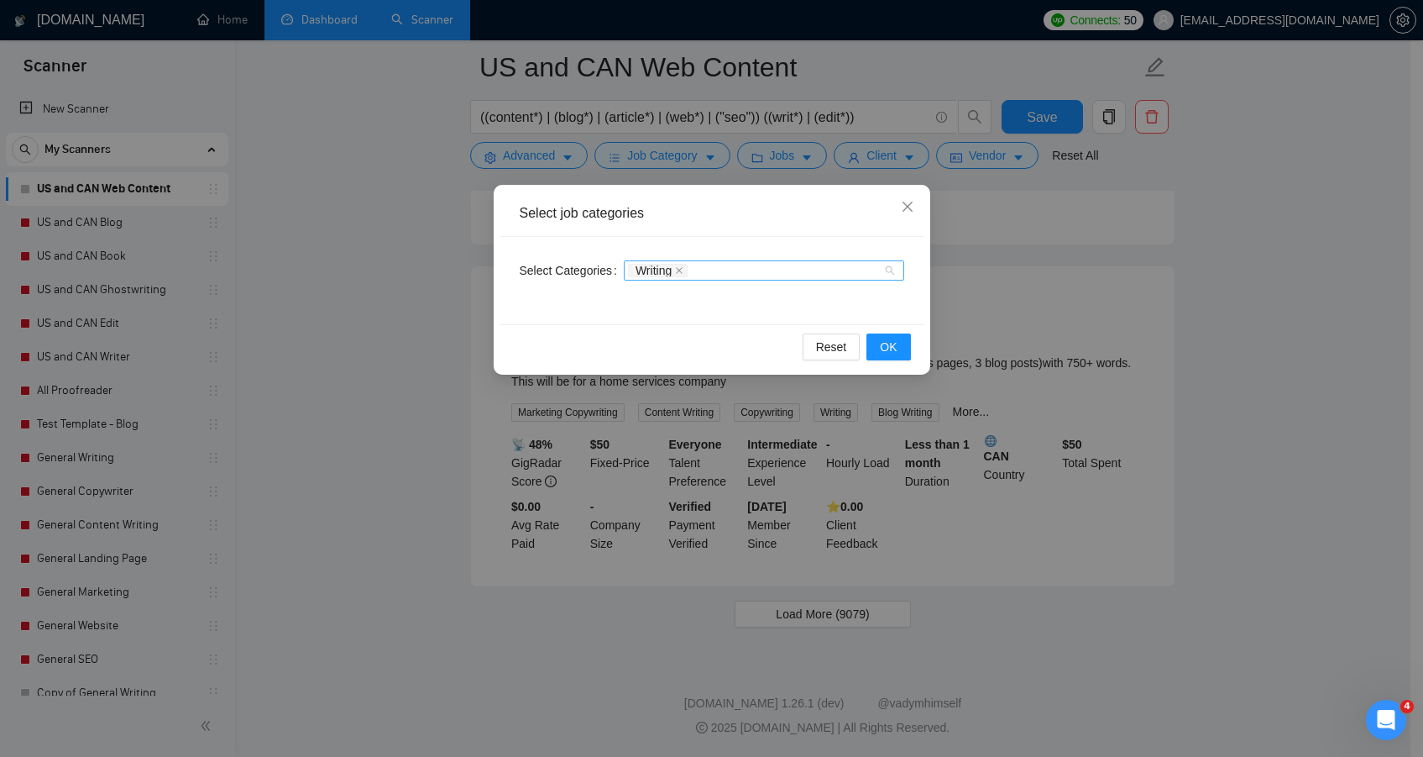
click at [794, 272] on div "Writing" at bounding box center [755, 270] width 255 height 17
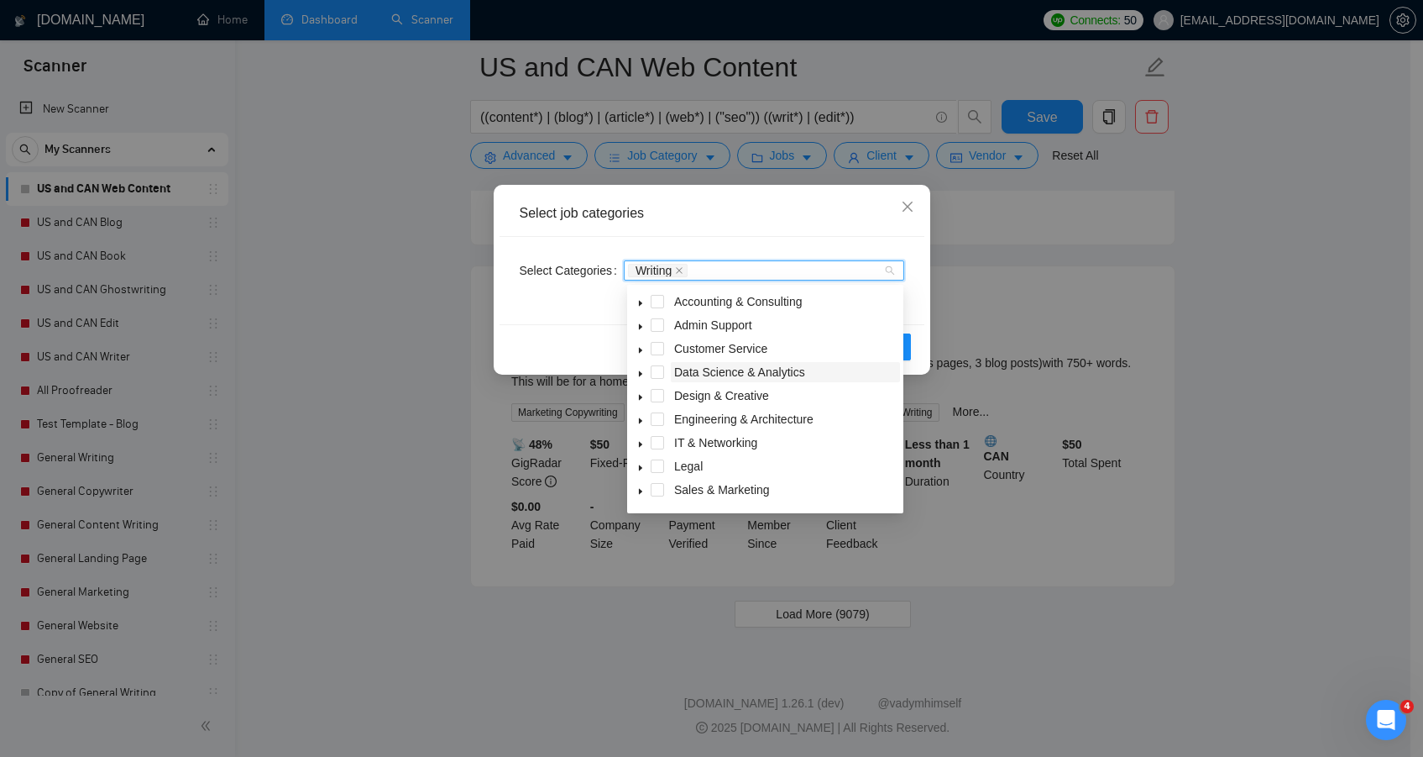
scroll to position [67, 0]
click at [820, 238] on div "Select Categories Writing" at bounding box center [712, 280] width 425 height 87
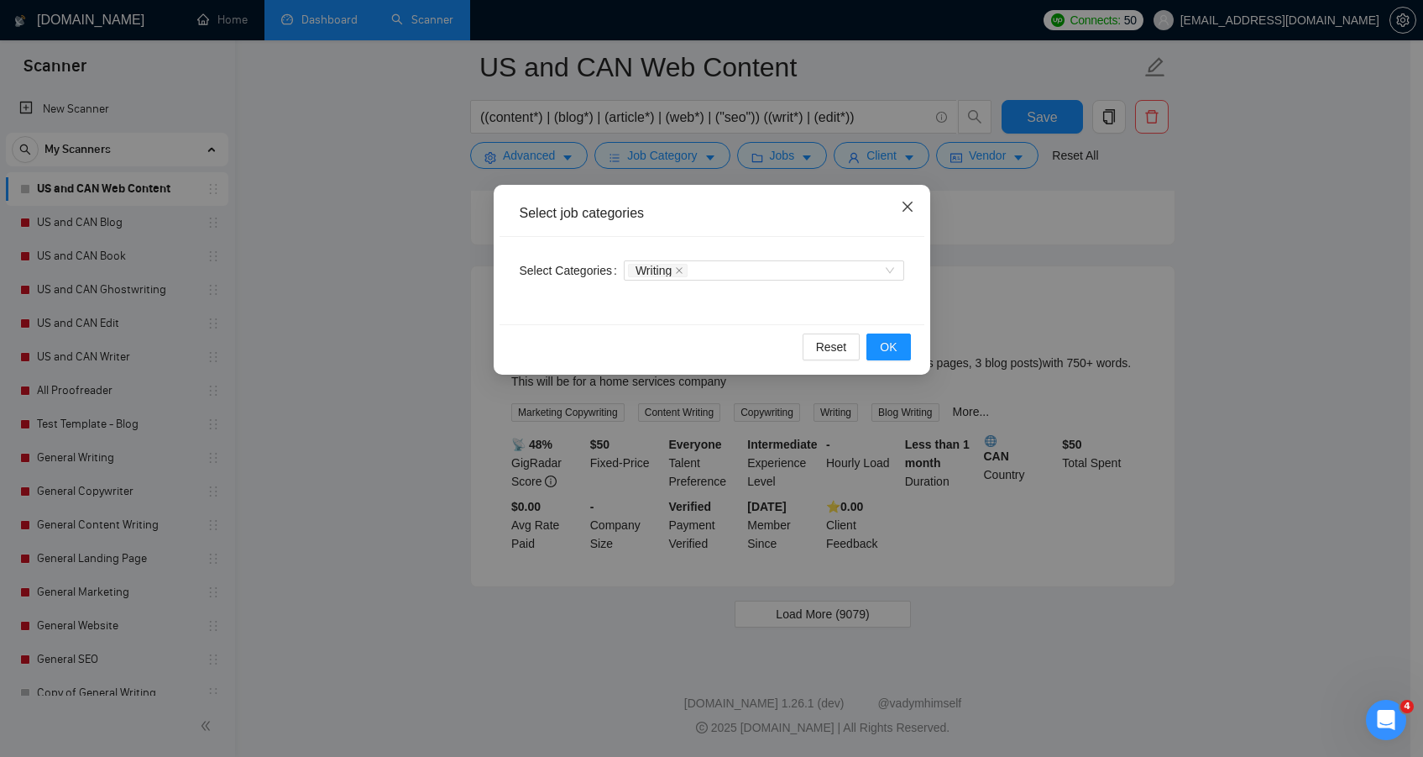
click at [906, 205] on icon "close" at bounding box center [907, 206] width 13 height 13
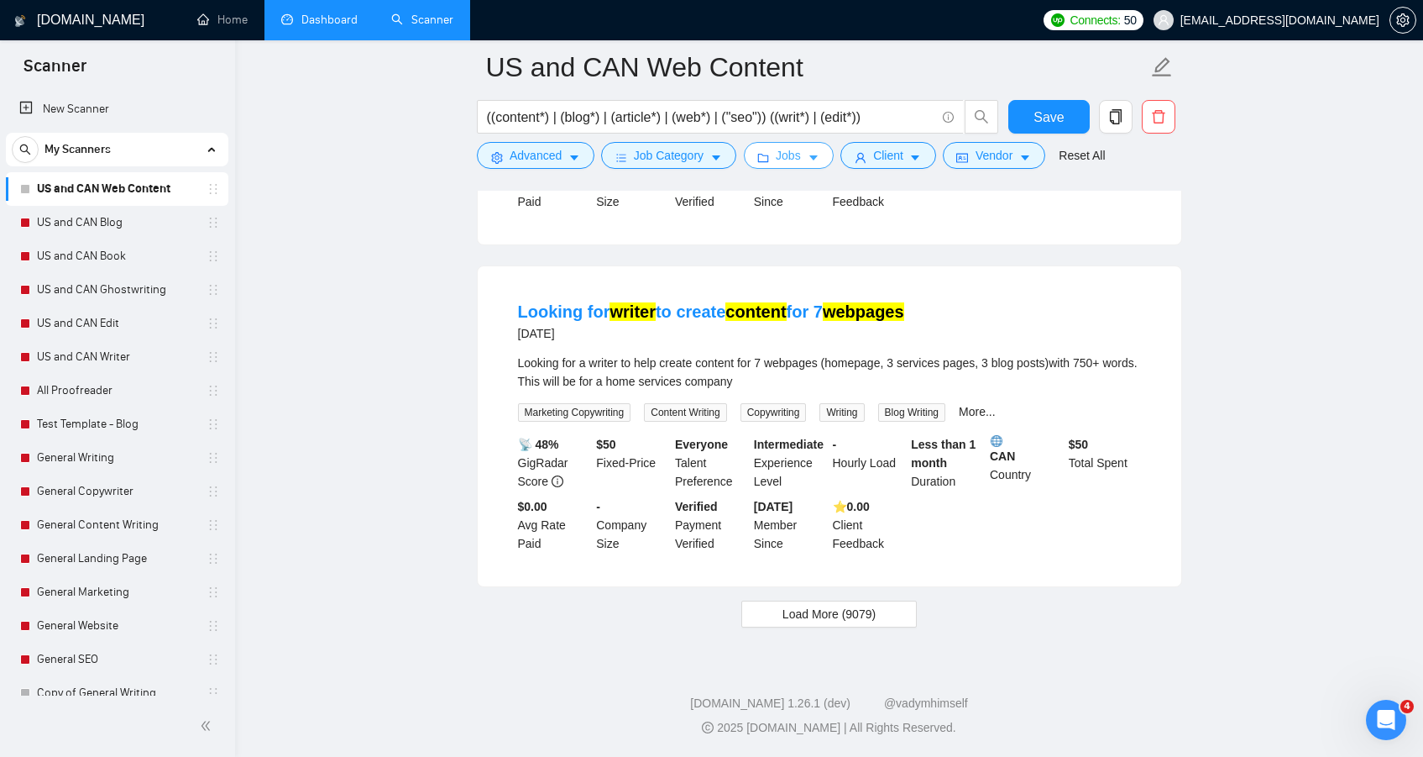
click at [769, 159] on icon "folder" at bounding box center [763, 158] width 12 height 12
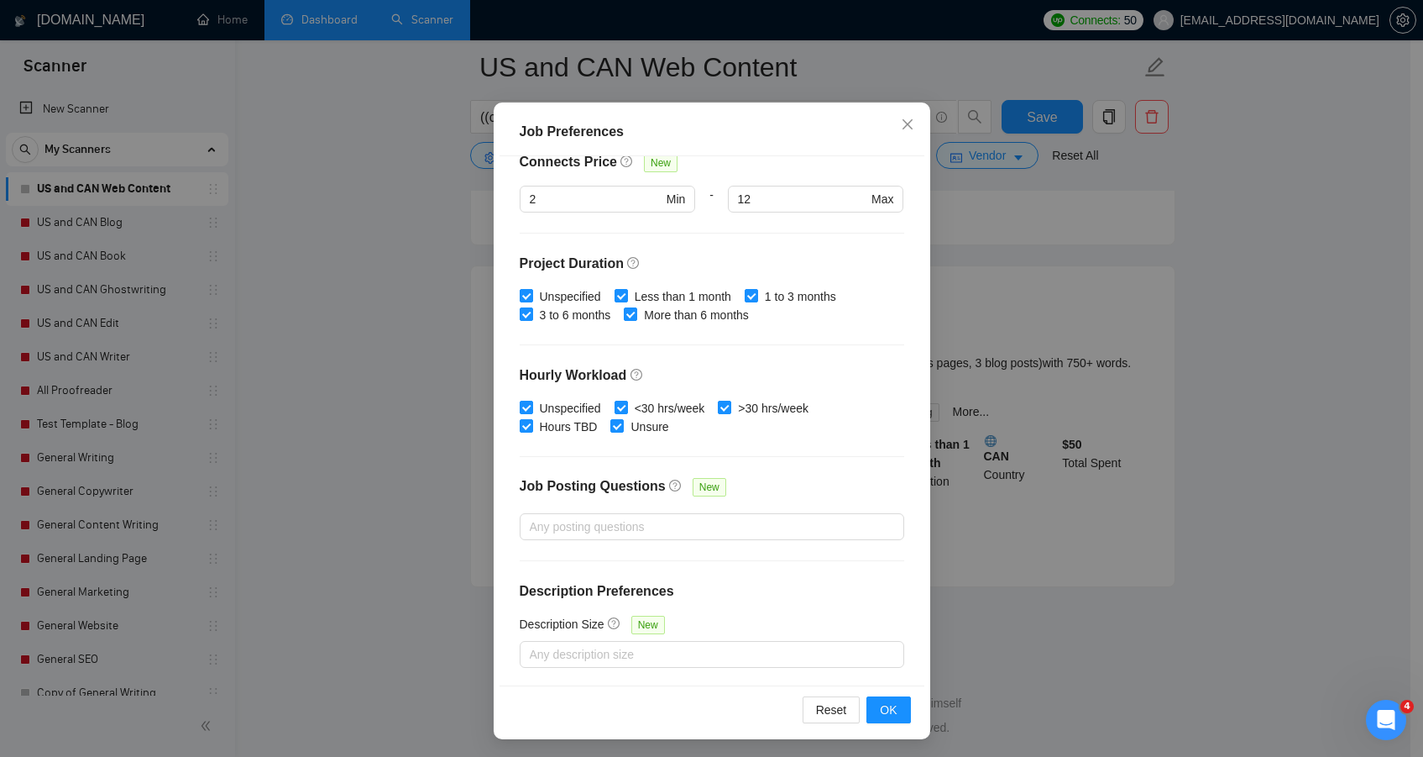
scroll to position [94, 0]
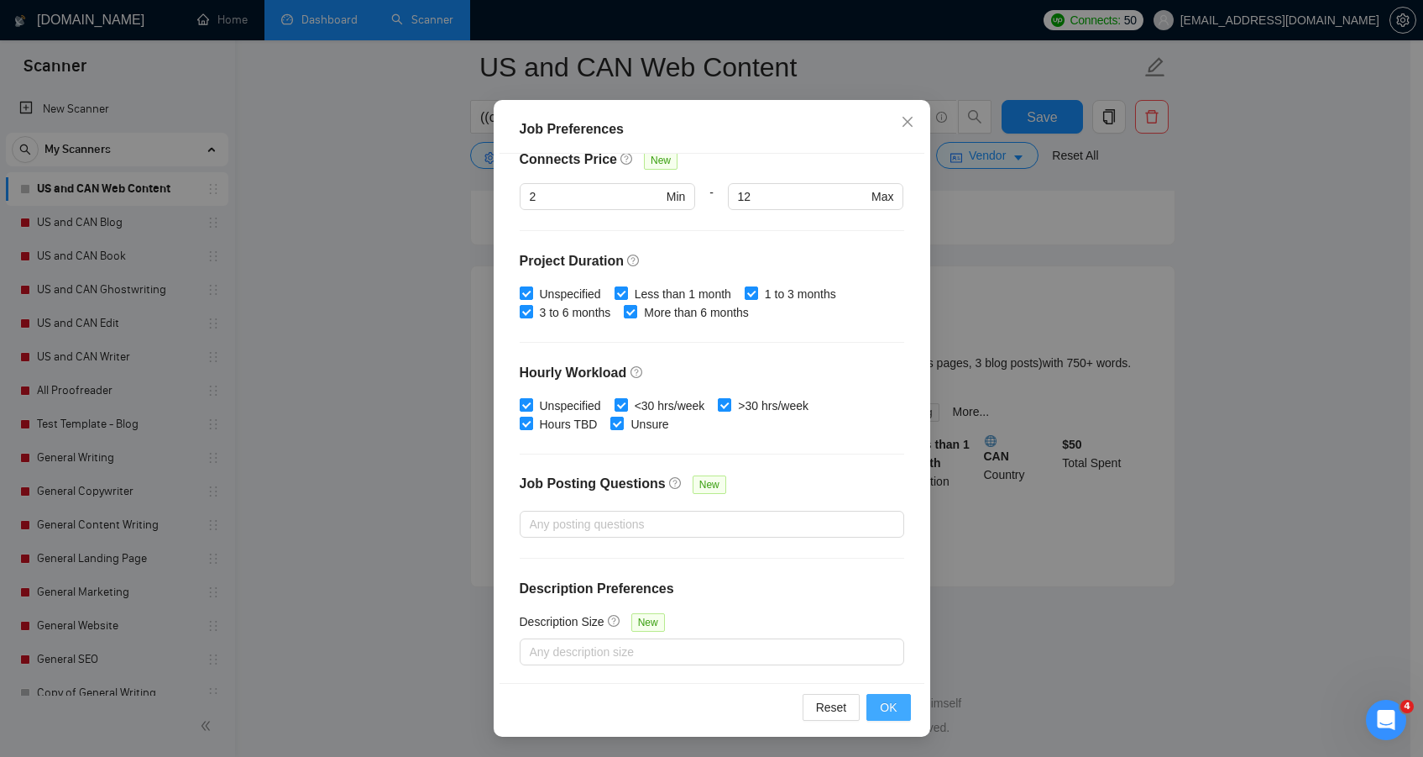
click at [883, 712] on span "OK" at bounding box center [888, 707] width 17 height 18
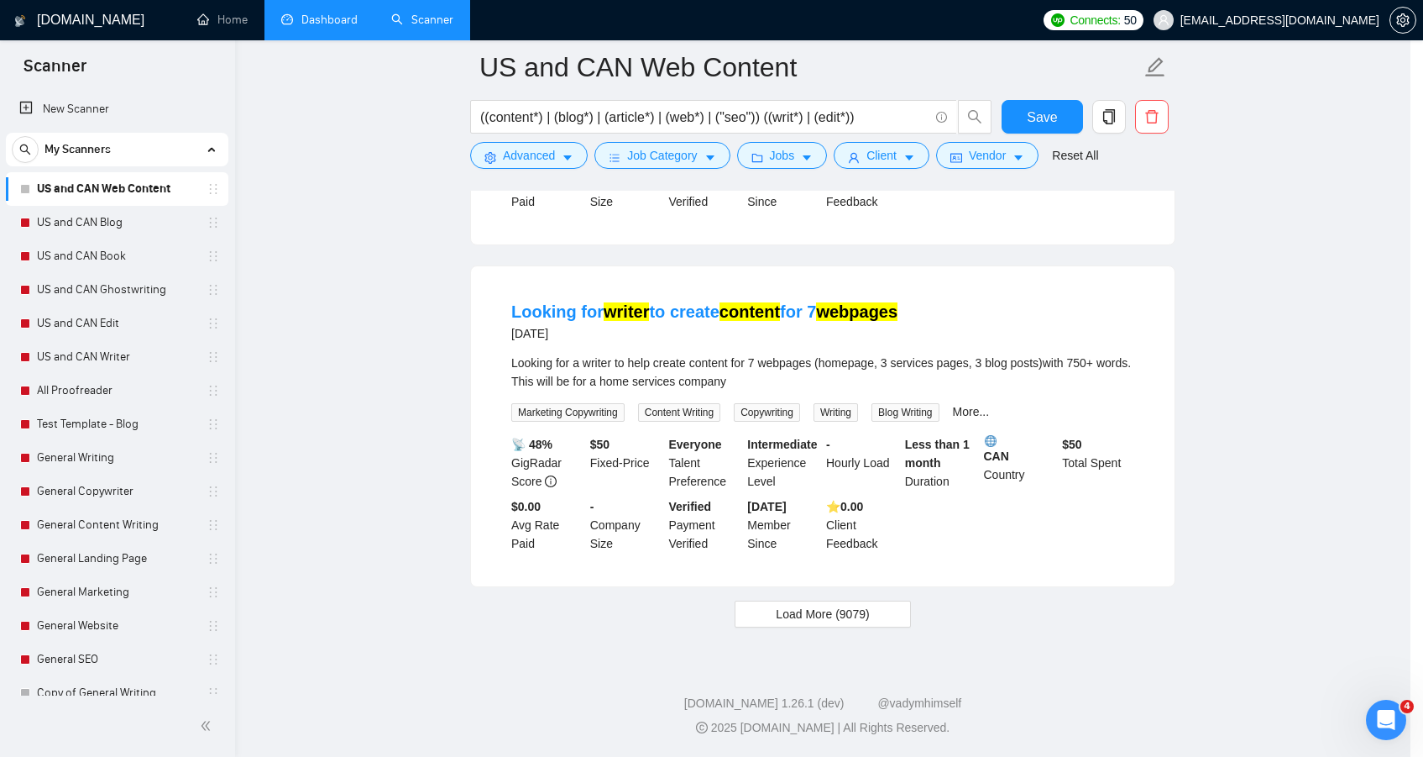
scroll to position [1, 0]
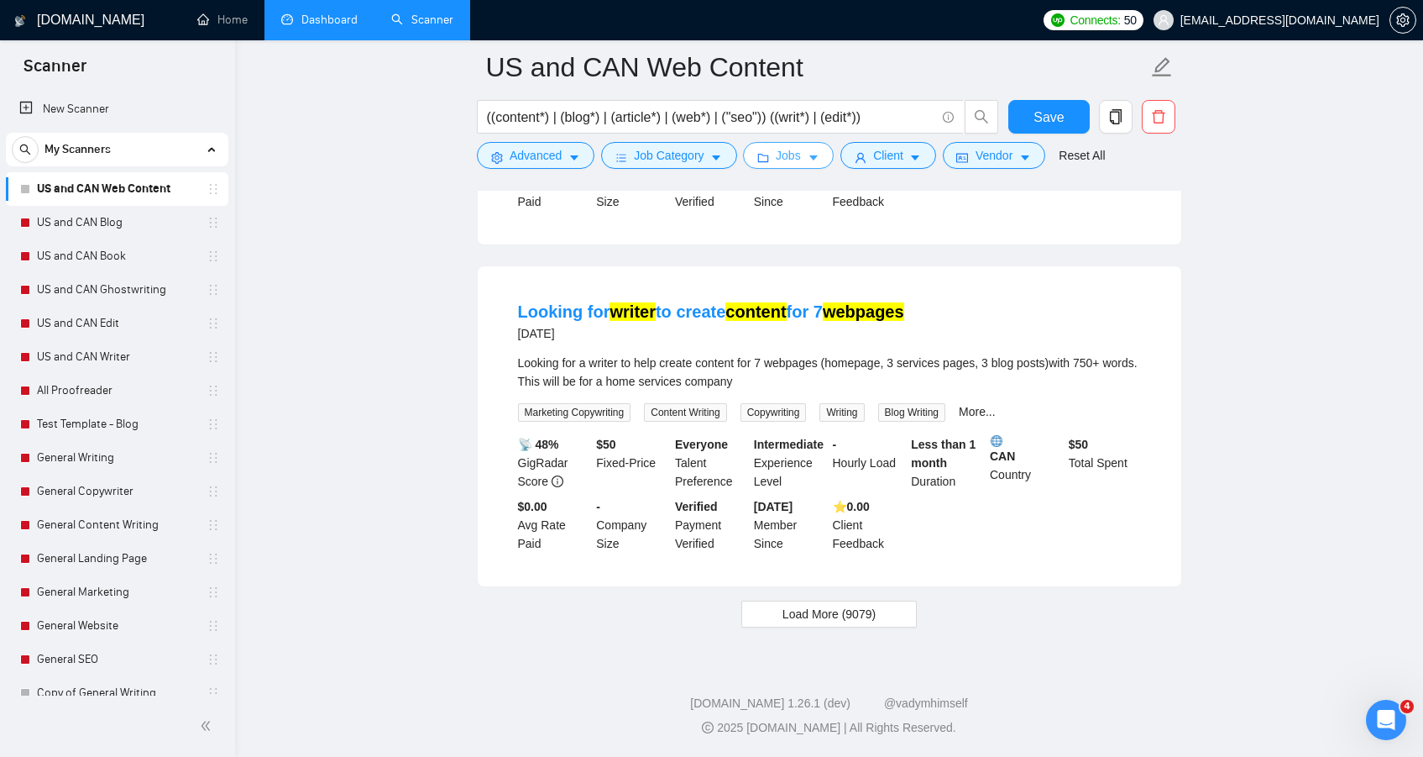
click at [801, 149] on span "Jobs" at bounding box center [788, 155] width 25 height 18
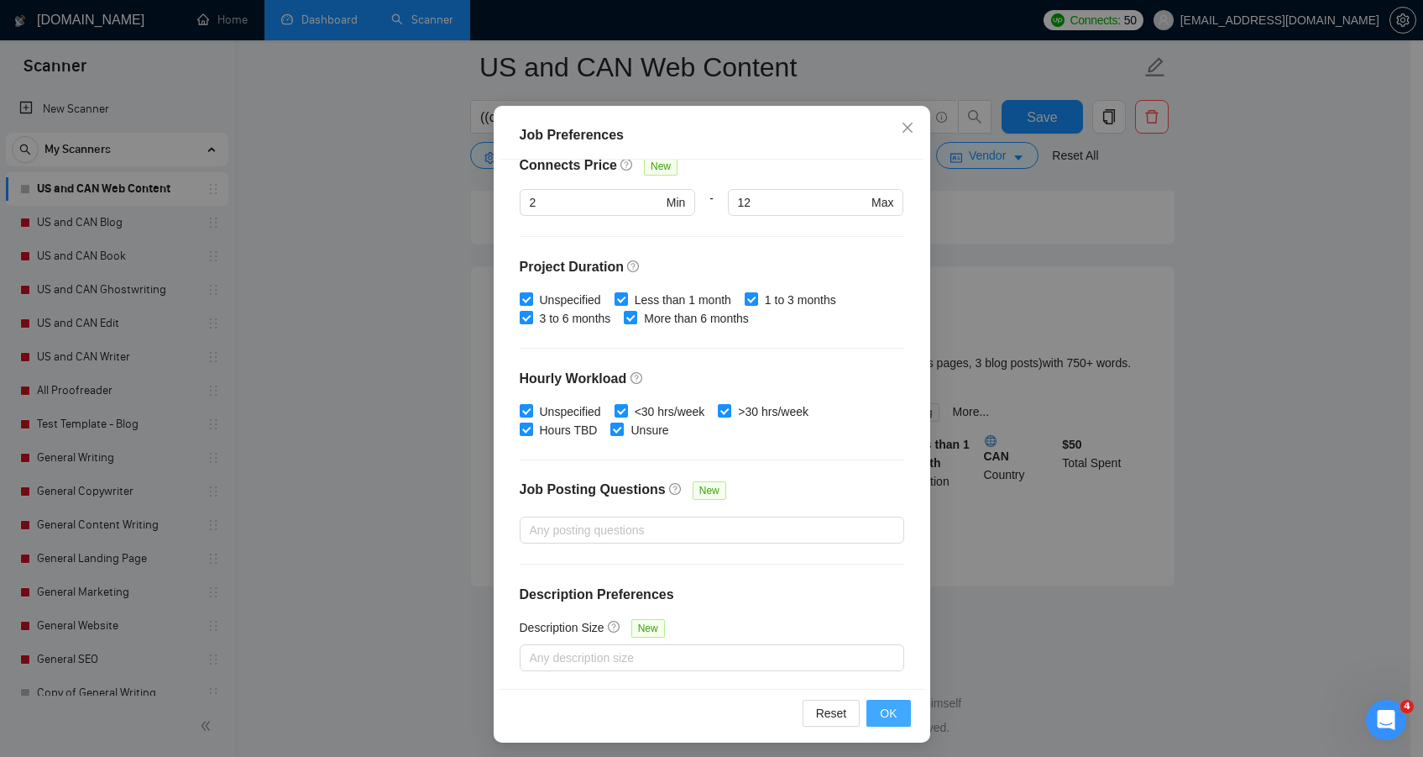
click at [892, 708] on button "OK" at bounding box center [888, 712] width 44 height 27
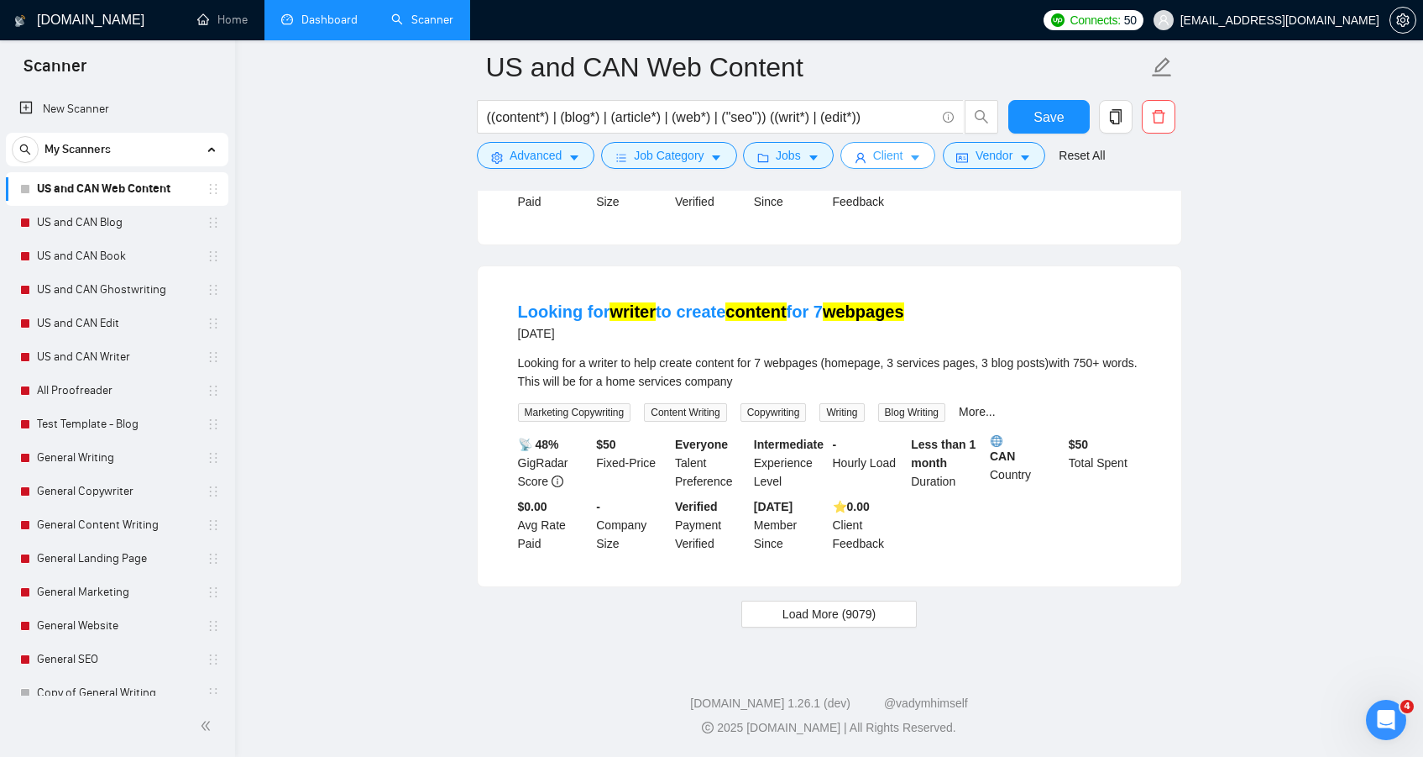
click at [917, 150] on button "Client" at bounding box center [888, 155] width 96 height 27
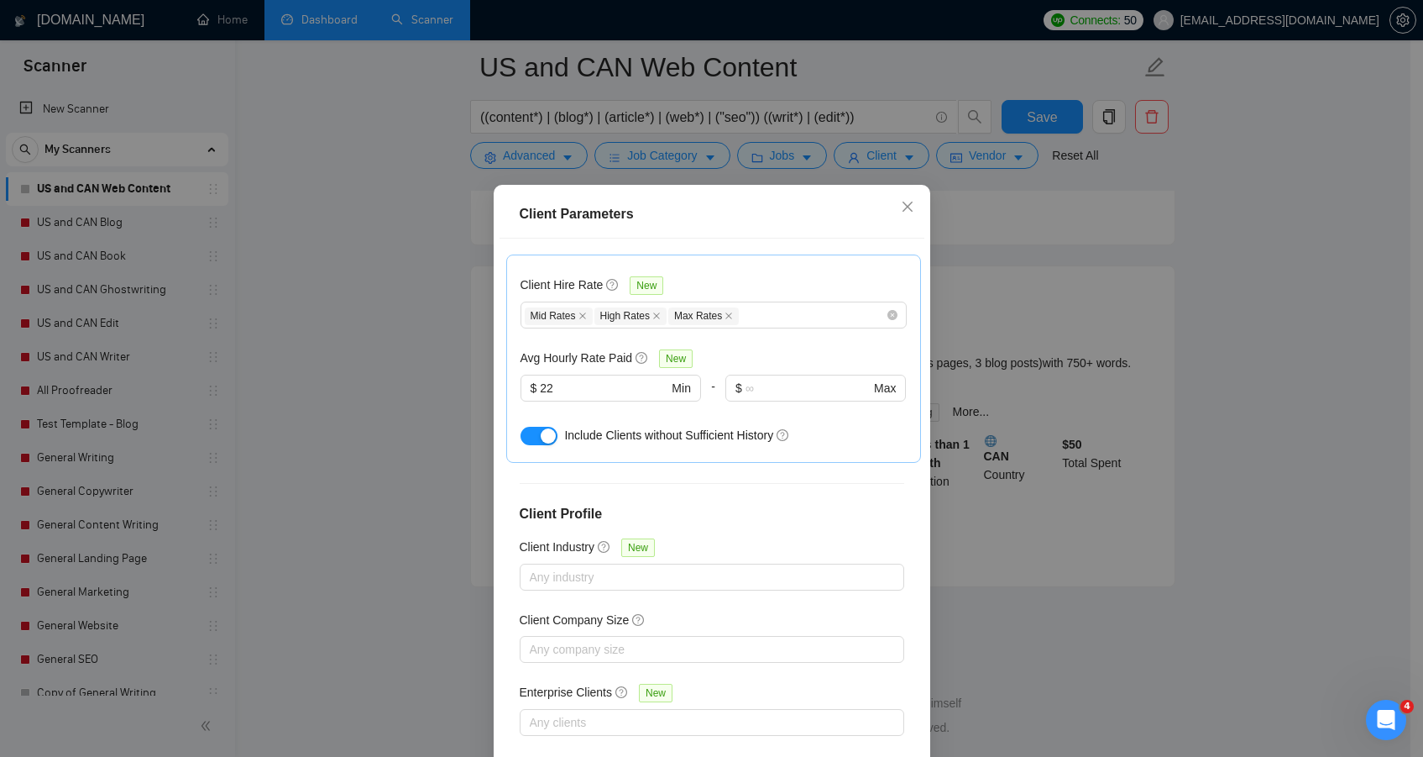
scroll to position [516, 0]
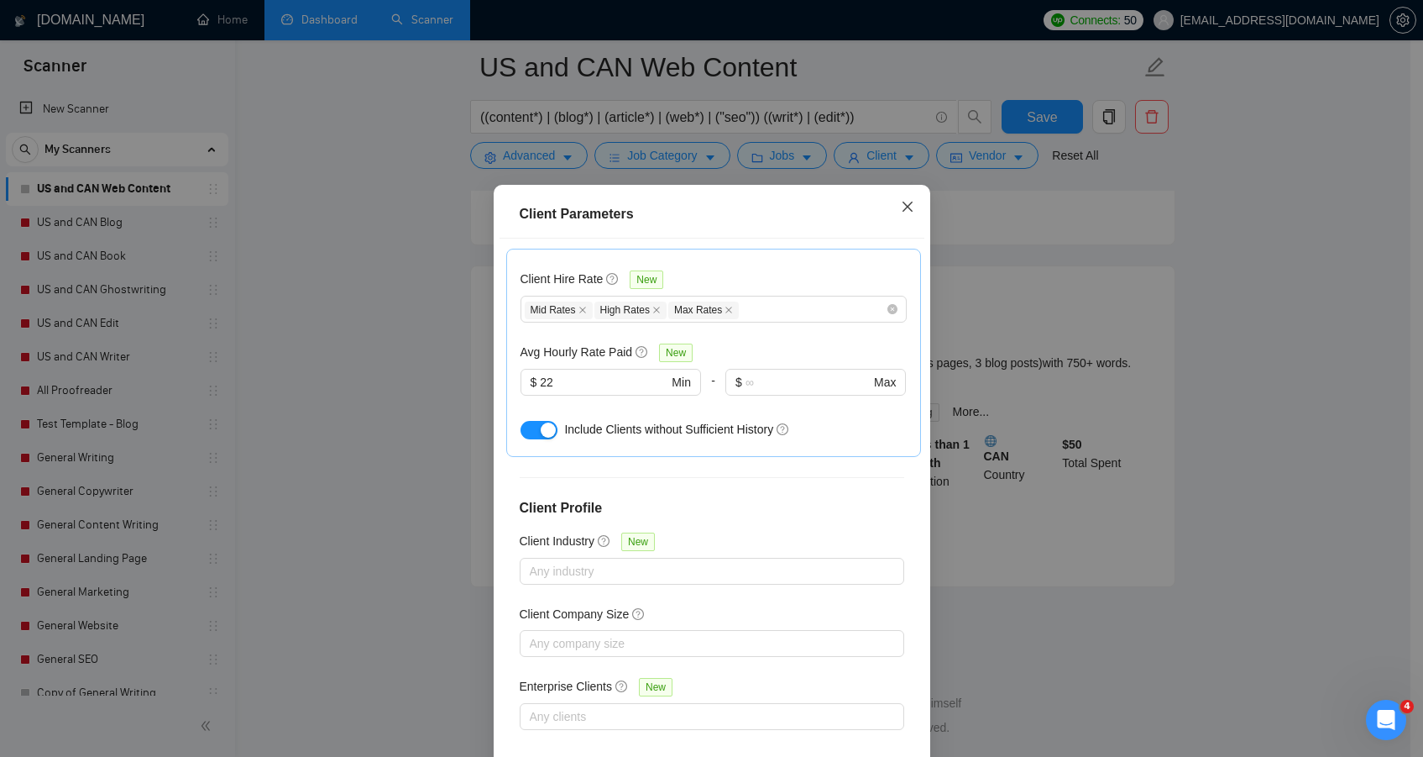
click at [902, 207] on icon "close" at bounding box center [907, 206] width 13 height 13
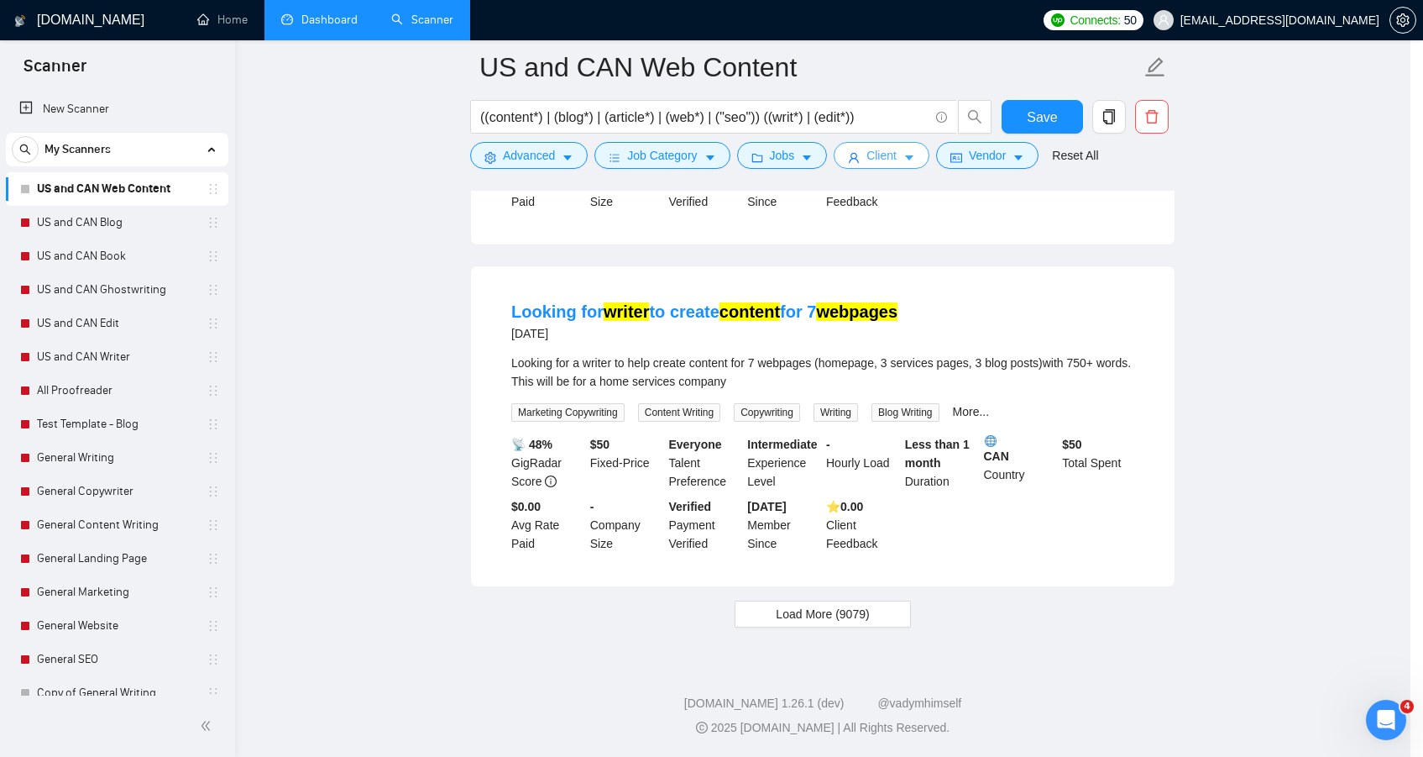
scroll to position [0, 0]
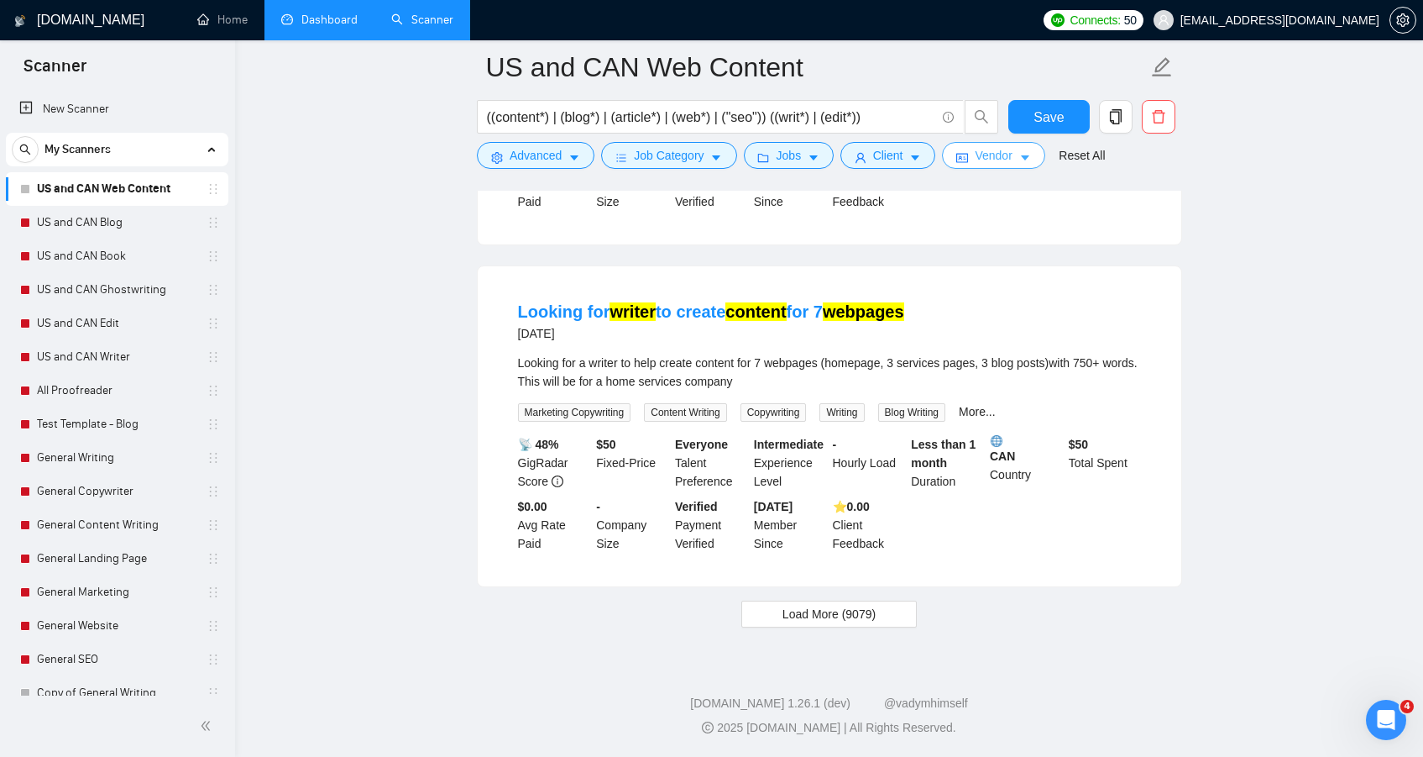
click at [981, 158] on button "Vendor" at bounding box center [993, 155] width 102 height 27
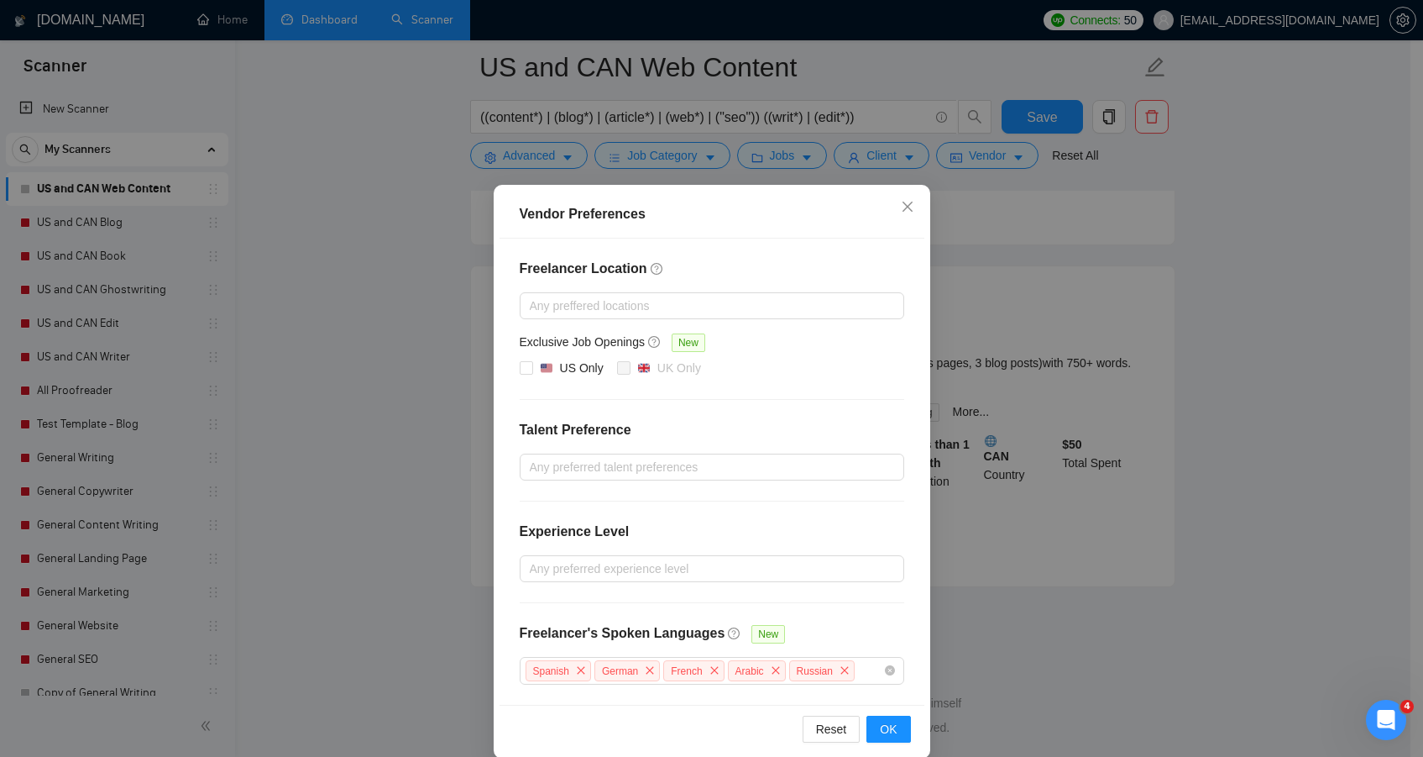
scroll to position [20, 0]
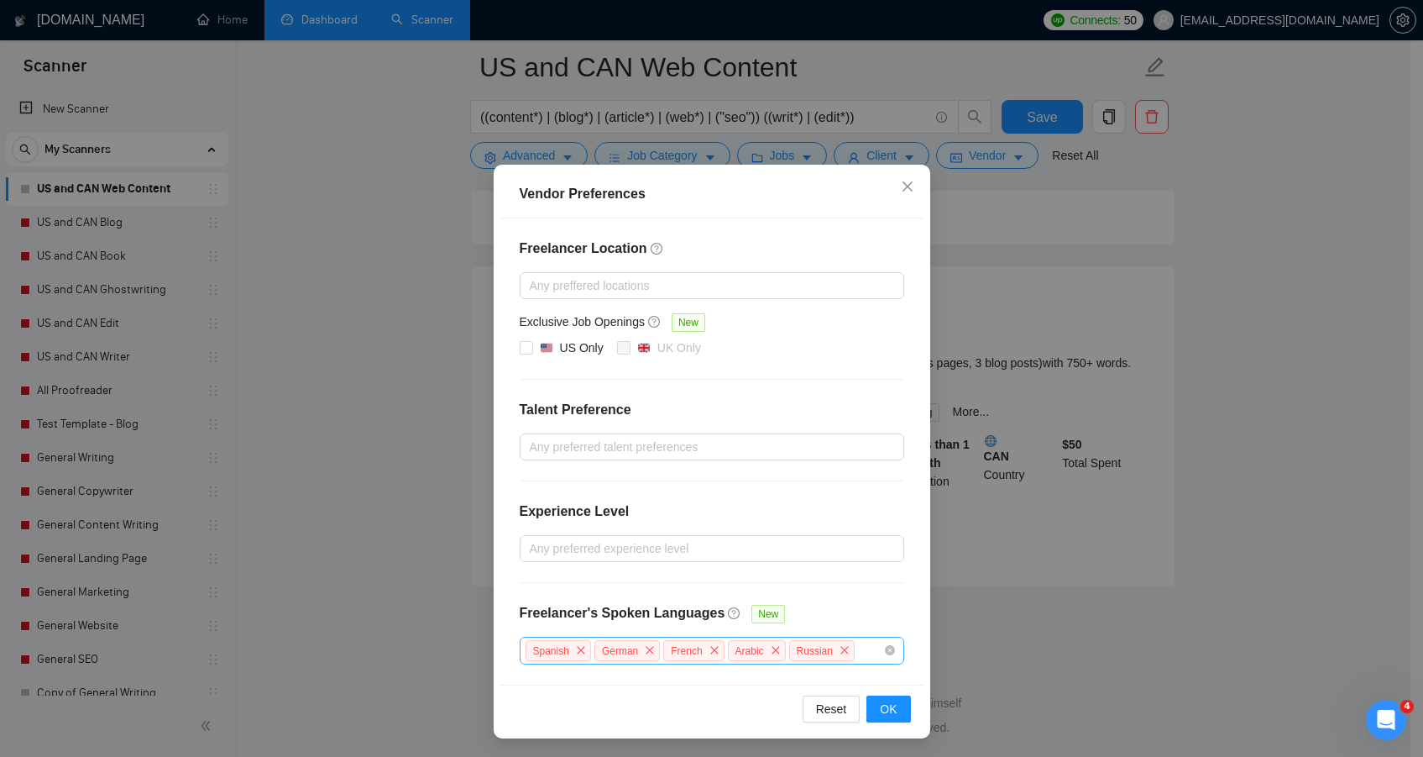
click at [863, 650] on div "Spanish German French Arabic Russian" at bounding box center [703, 650] width 359 height 24
click at [880, 711] on span "OK" at bounding box center [888, 708] width 17 height 18
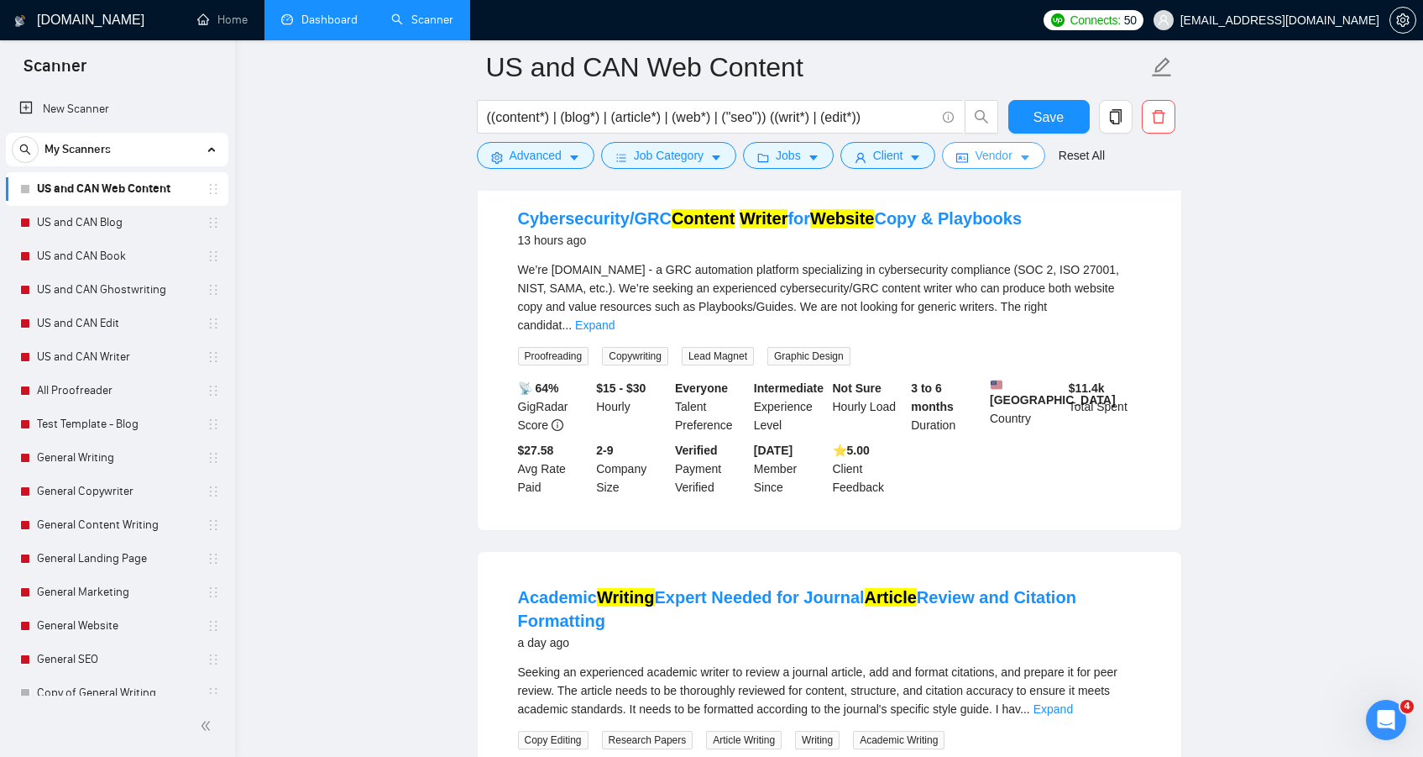
scroll to position [0, 0]
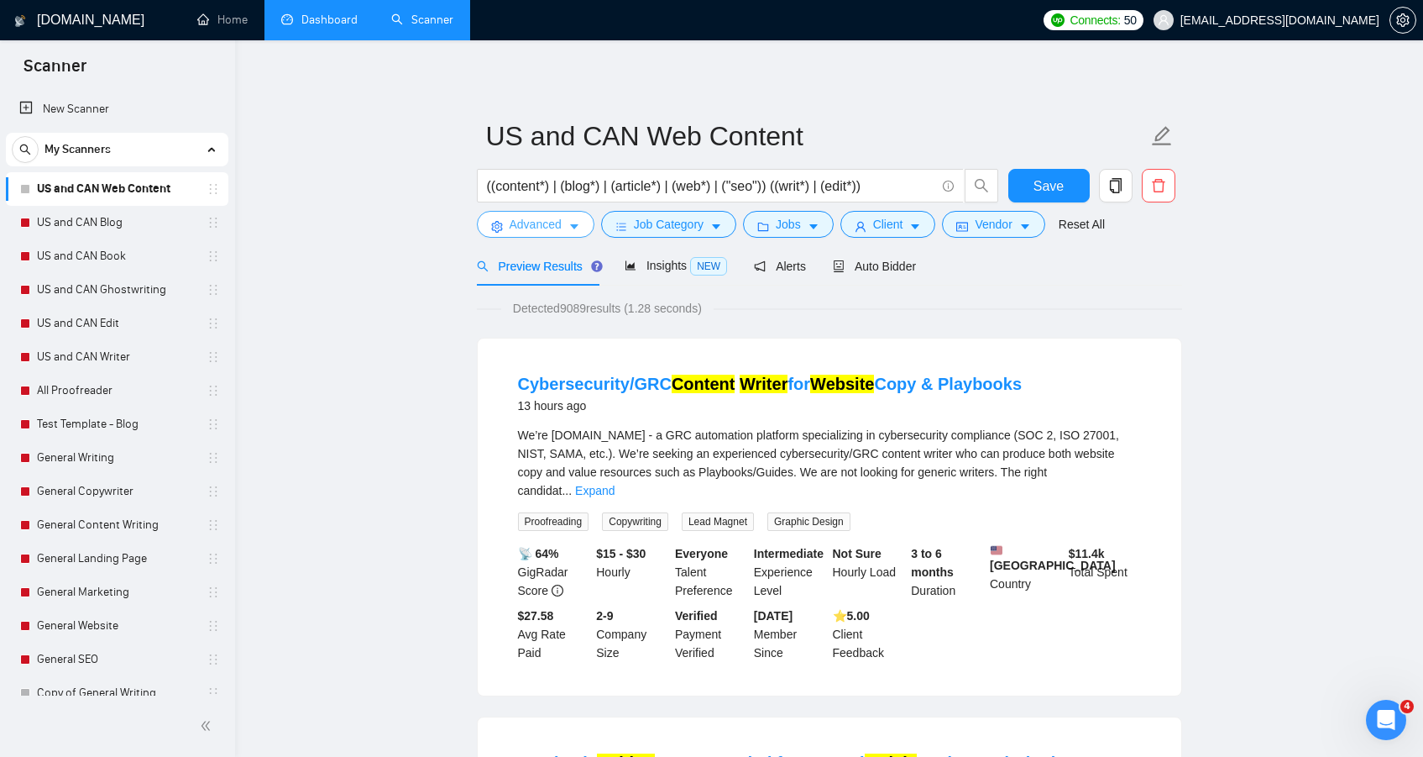
click at [523, 220] on span "Advanced" at bounding box center [536, 224] width 52 height 18
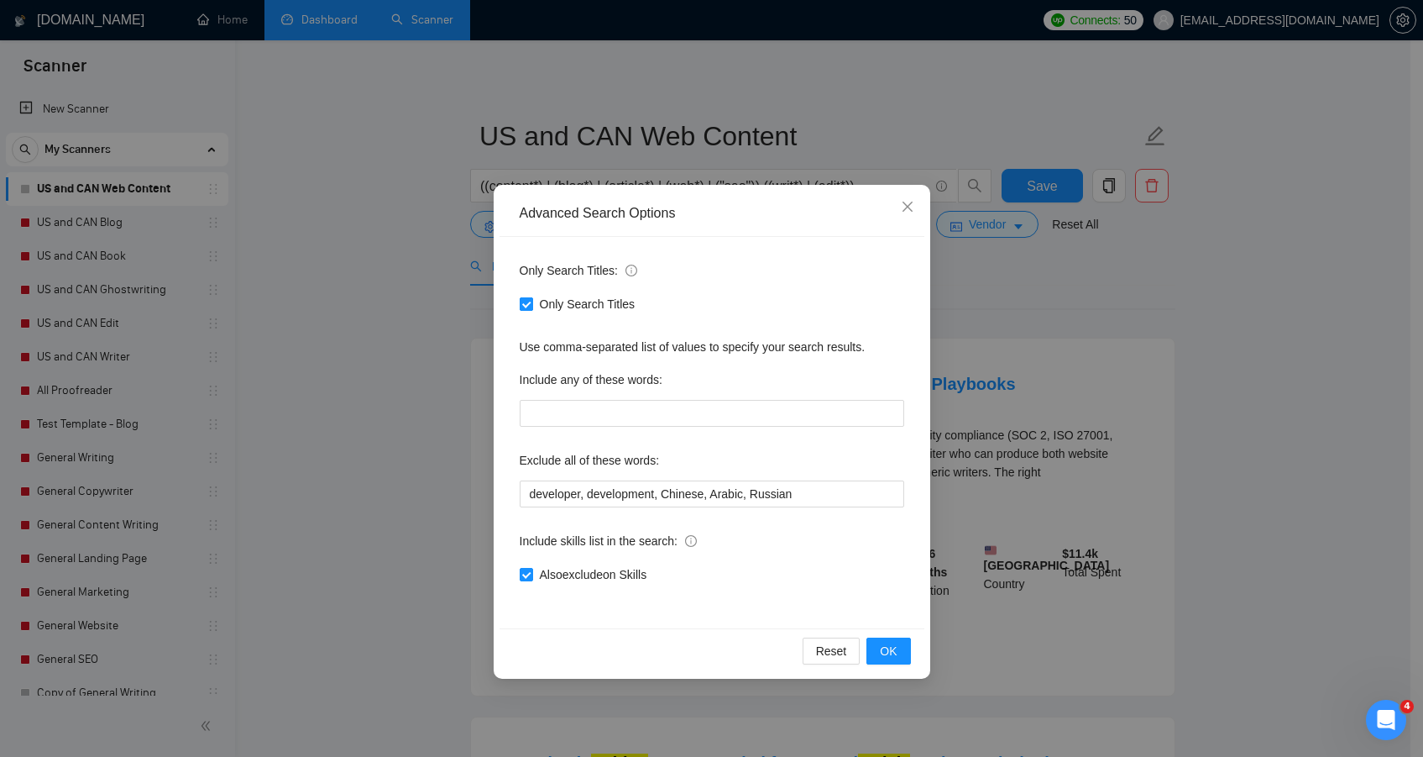
click at [589, 301] on span "Only Search Titles" at bounding box center [587, 304] width 109 height 18
click at [531, 301] on input "Only Search Titles" at bounding box center [526, 303] width 12 height 12
checkbox input "false"
click at [898, 655] on button "OK" at bounding box center [888, 650] width 44 height 27
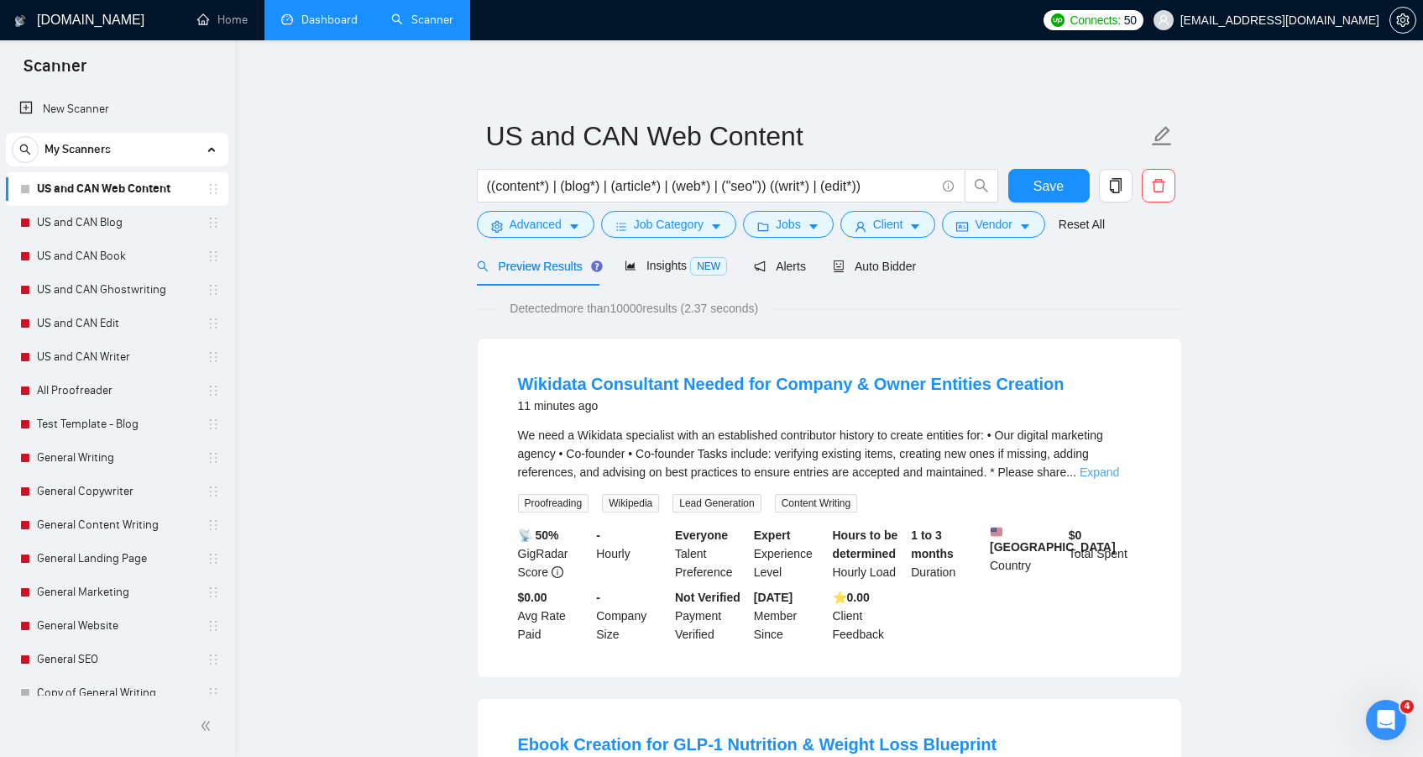
click at [1119, 472] on link "Expand" at bounding box center [1099, 471] width 39 height 13
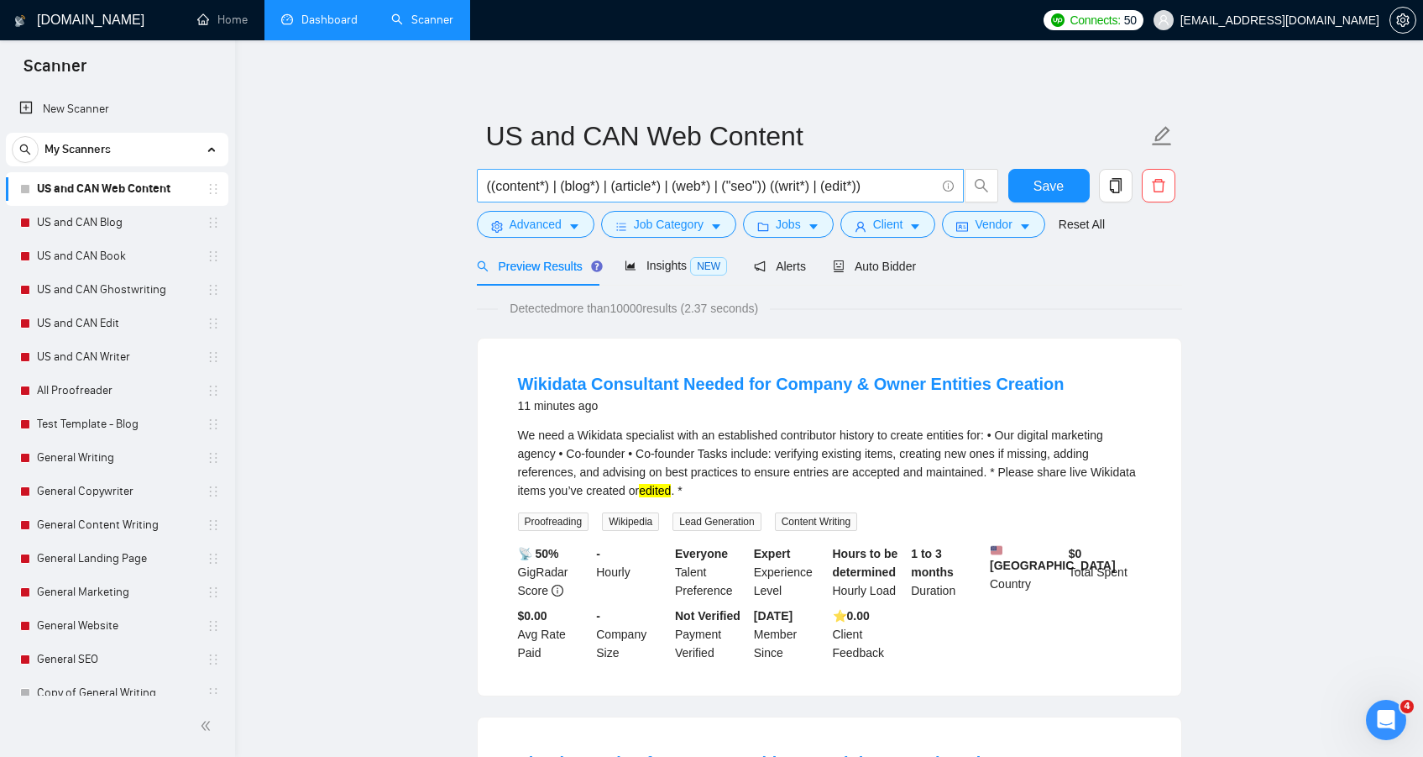
click at [783, 186] on input "((content*) | (blog*) | (article*) | (web*) | ("seo")) ((writ*) | (edit*))" at bounding box center [711, 185] width 448 height 21
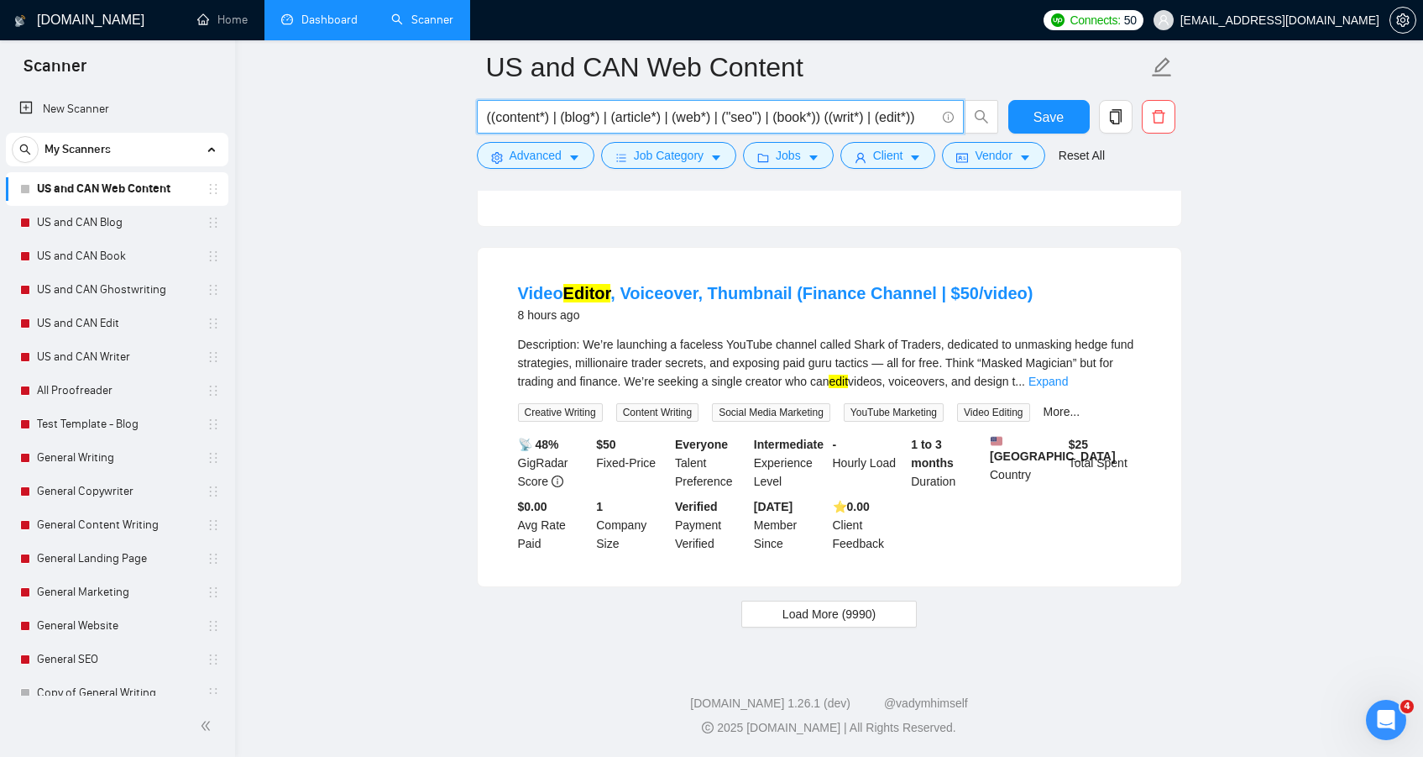
scroll to position [3374, 0]
type input "((content*) | (blog*) | (article*) | (web*) | ("seo") | (book*)) ((writ*) | (ed…"
click at [872, 622] on span "Load More (9990)" at bounding box center [829, 614] width 93 height 18
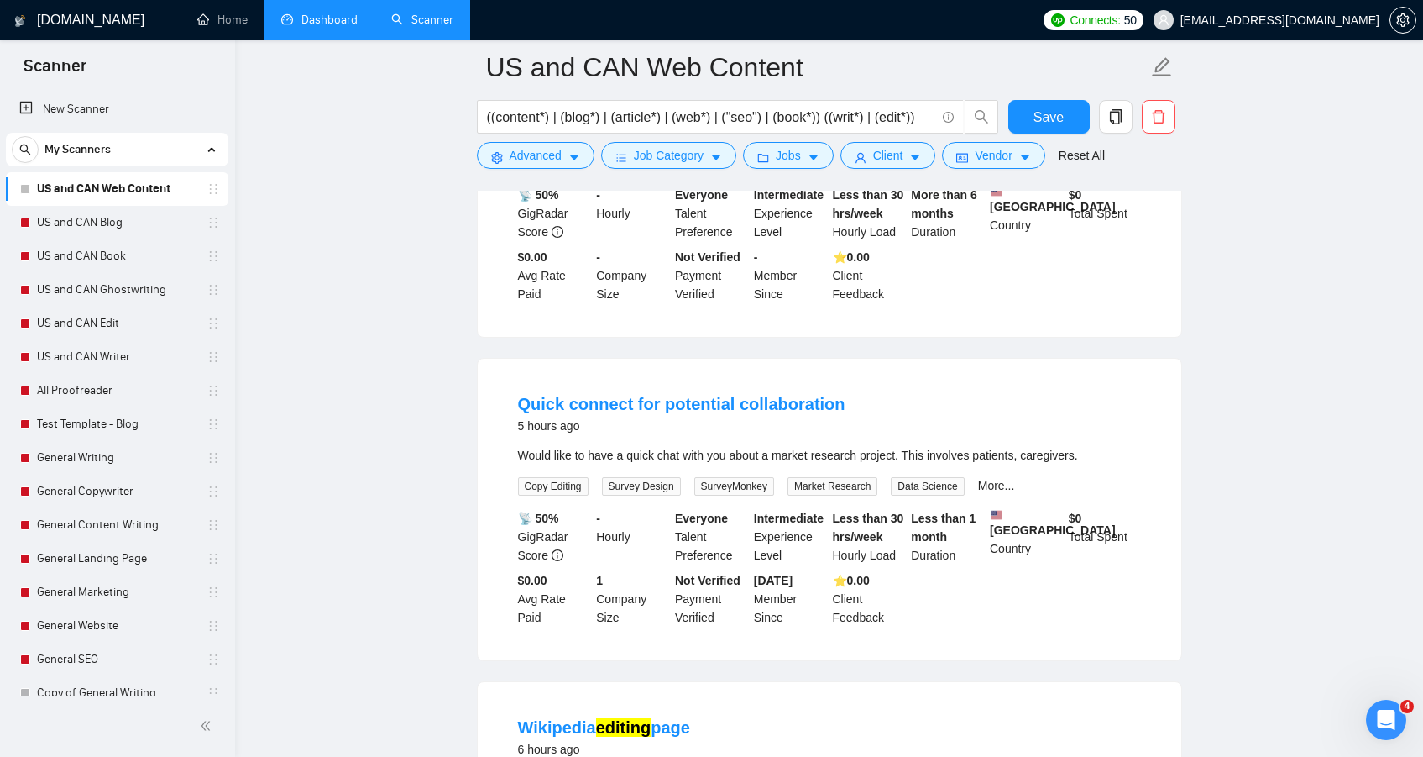
scroll to position [0, 0]
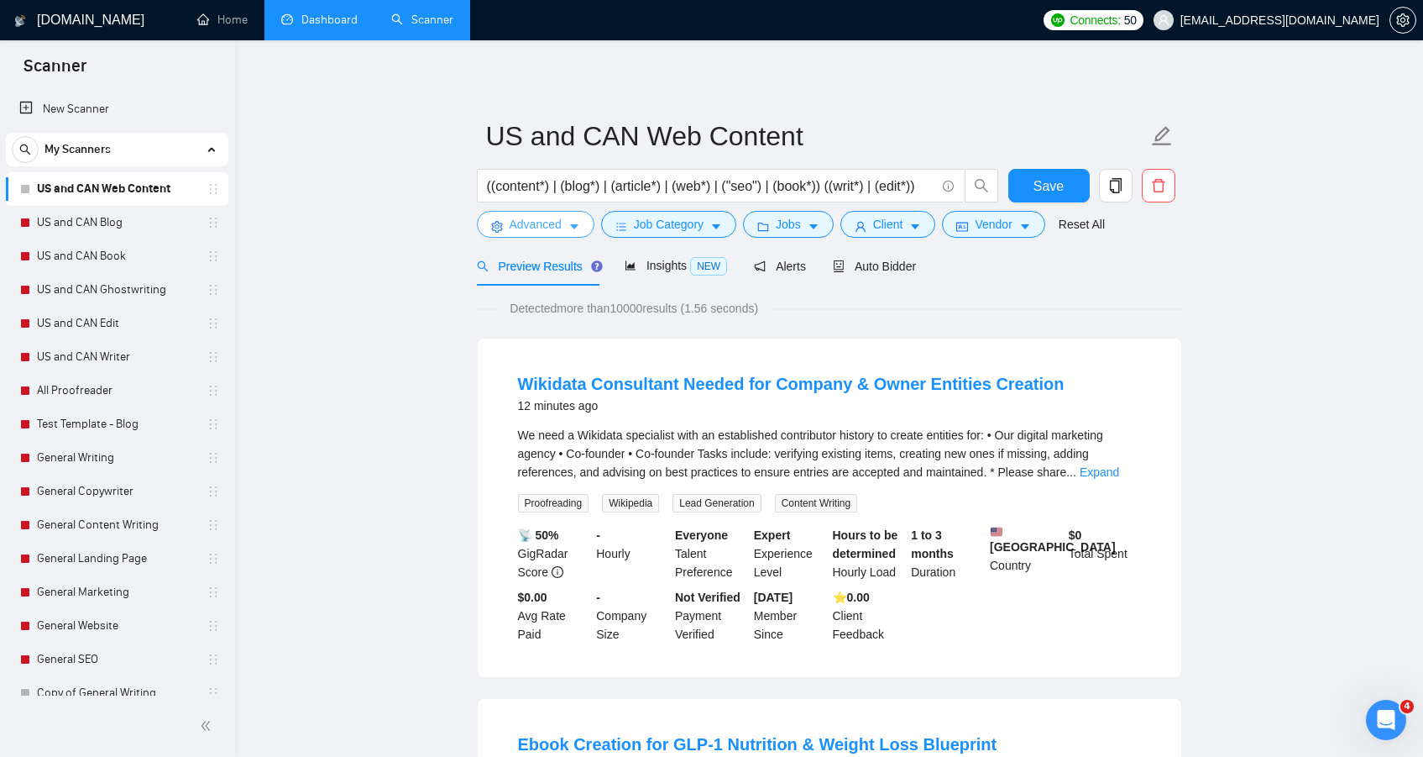
click at [536, 226] on span "Advanced" at bounding box center [536, 224] width 52 height 18
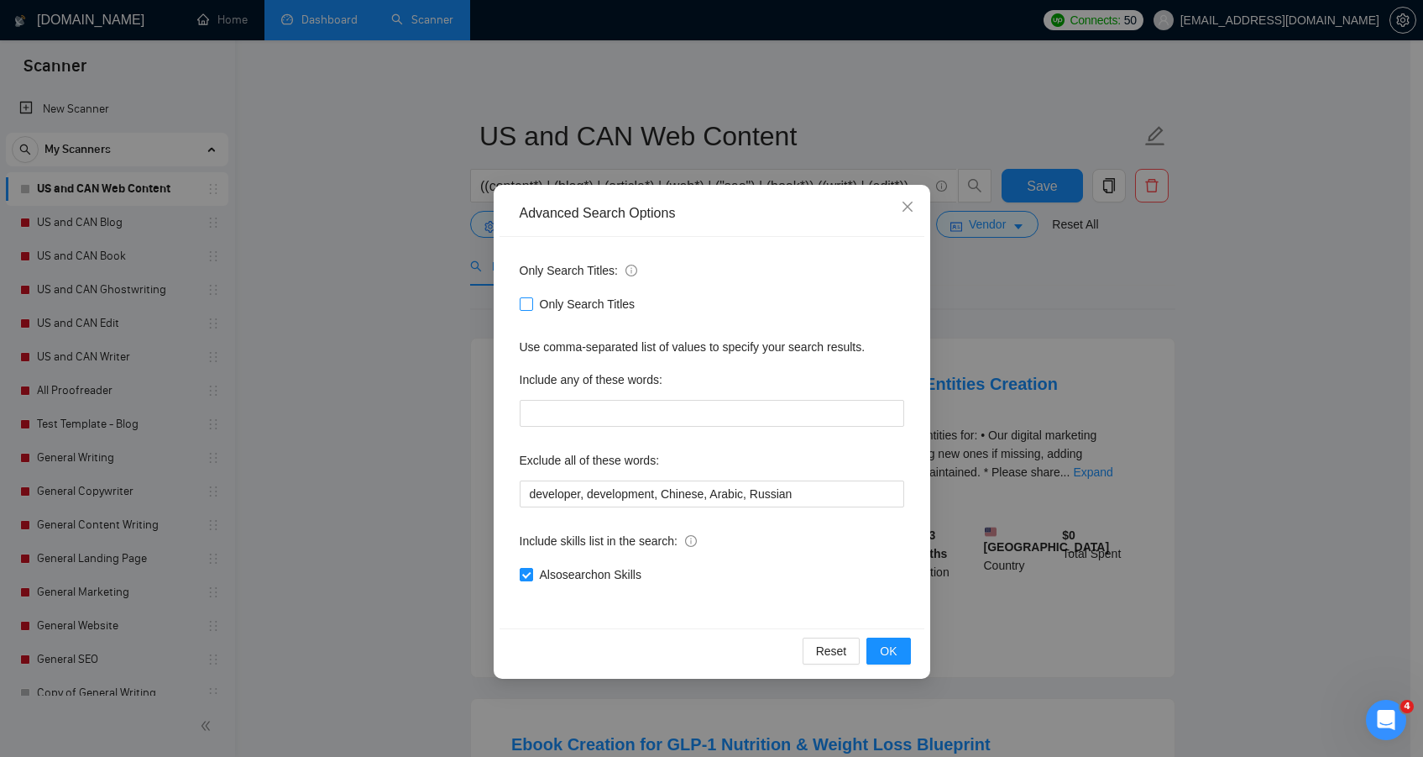
click at [584, 306] on span "Only Search Titles" at bounding box center [587, 304] width 109 height 18
click at [531, 306] on input "Only Search Titles" at bounding box center [526, 303] width 12 height 12
checkbox input "true"
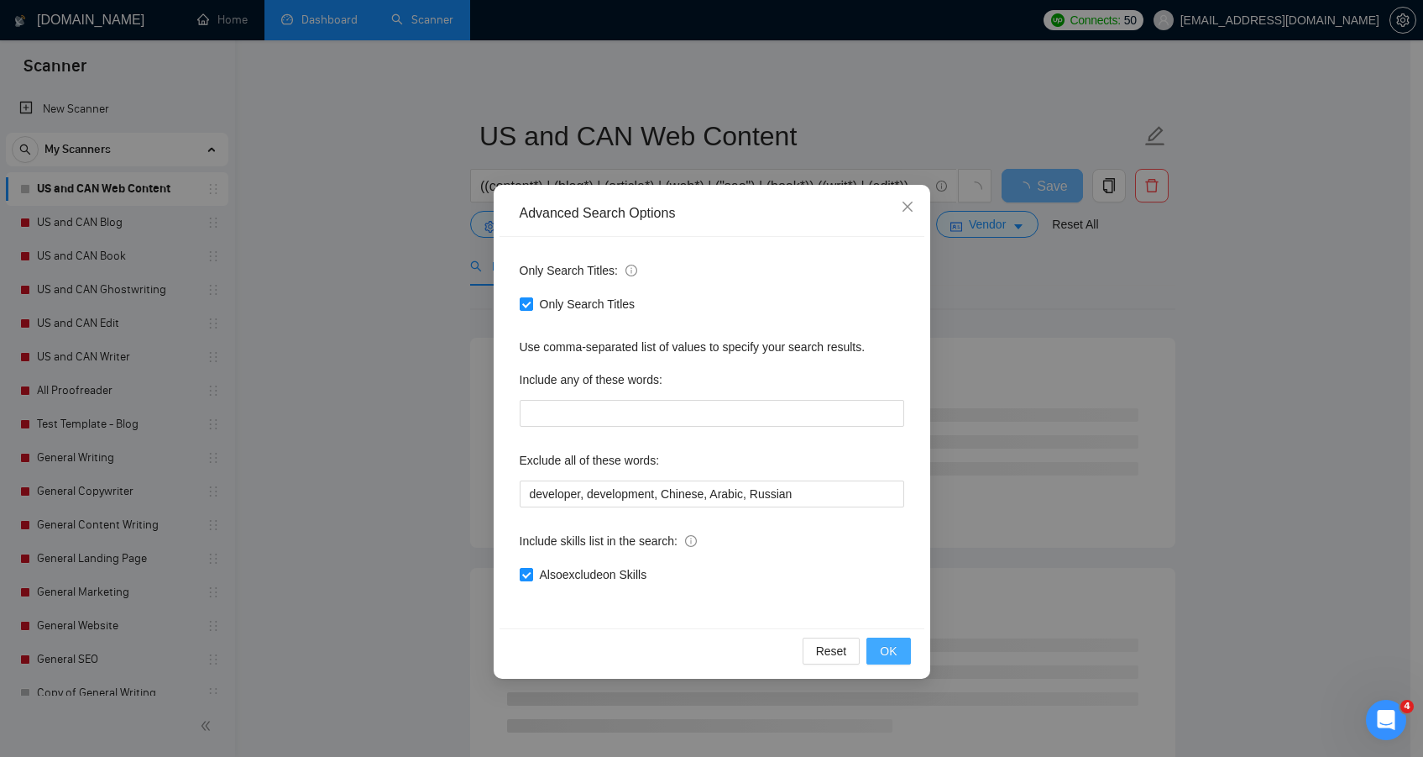
click at [891, 646] on span "OK" at bounding box center [888, 650] width 17 height 18
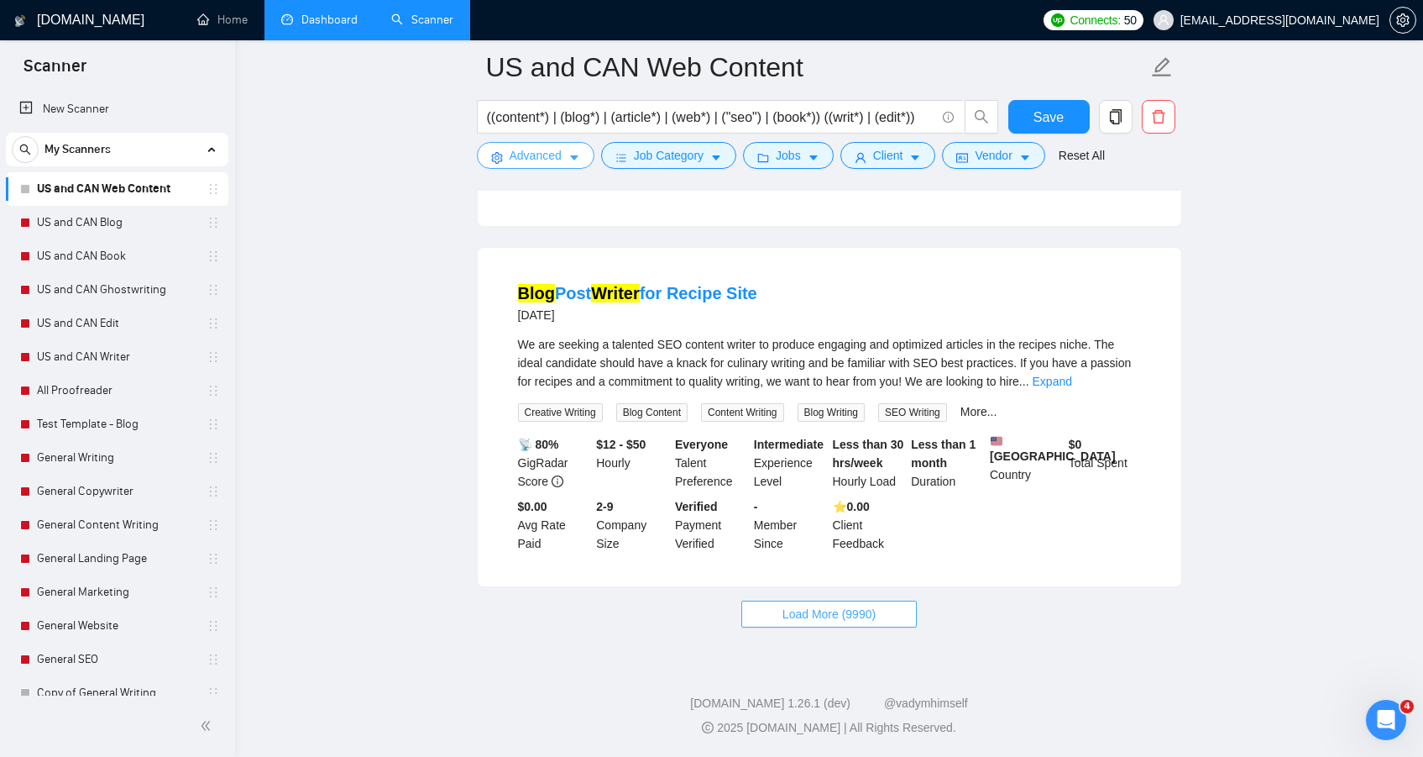
scroll to position [3436, 0]
click at [840, 623] on span "Load More (9990)" at bounding box center [829, 614] width 93 height 18
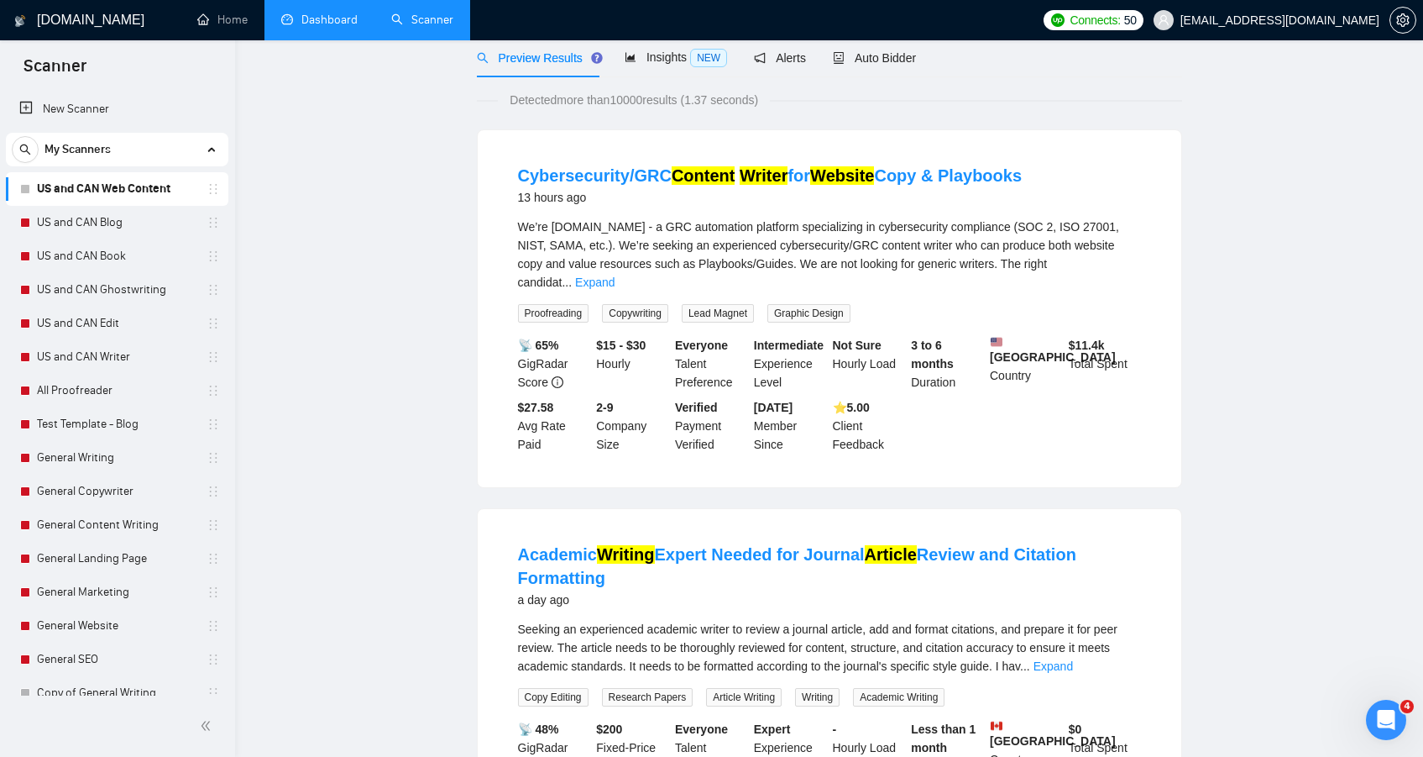
scroll to position [0, 0]
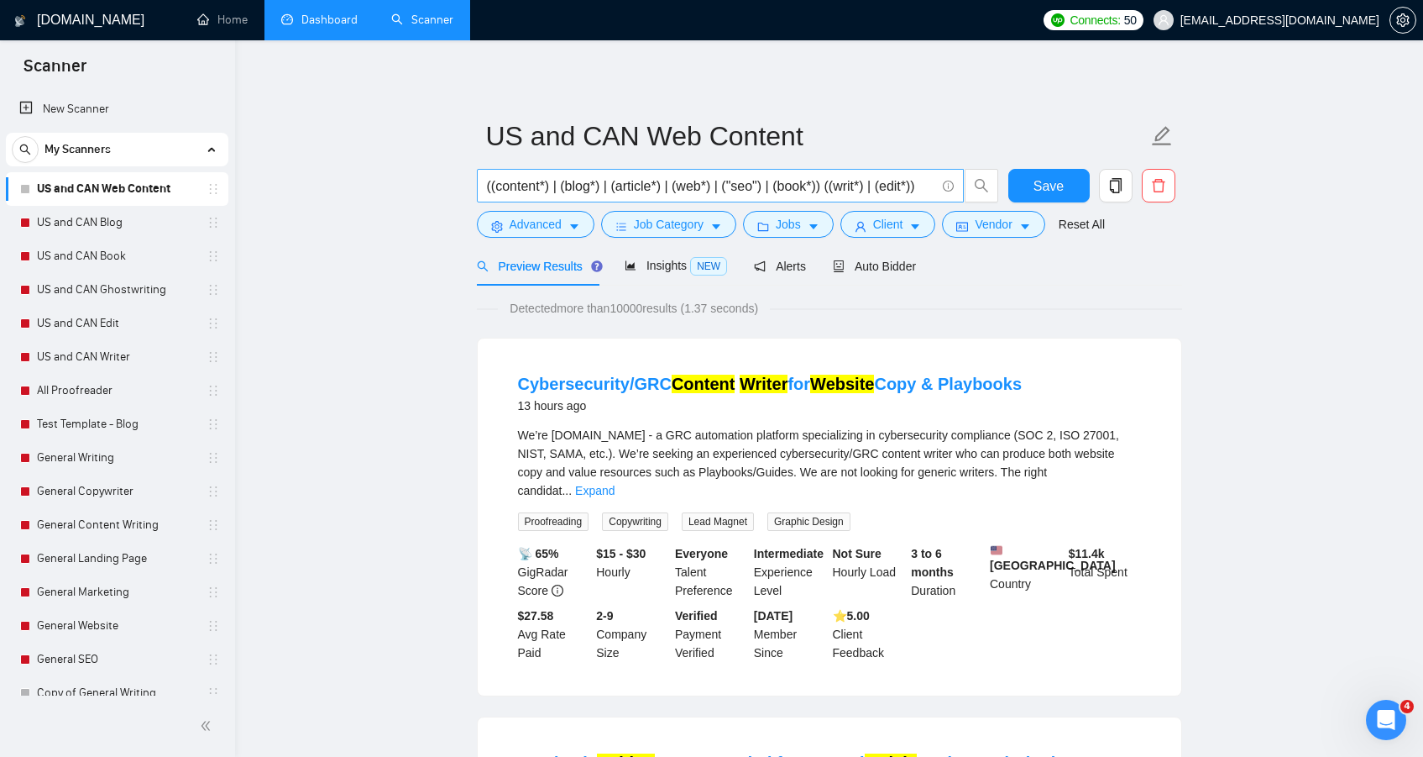
click at [839, 186] on input "((content*) | (blog*) | (article*) | (web*) | ("seo") | (book*)) ((writ*) | (ed…" at bounding box center [711, 185] width 448 height 21
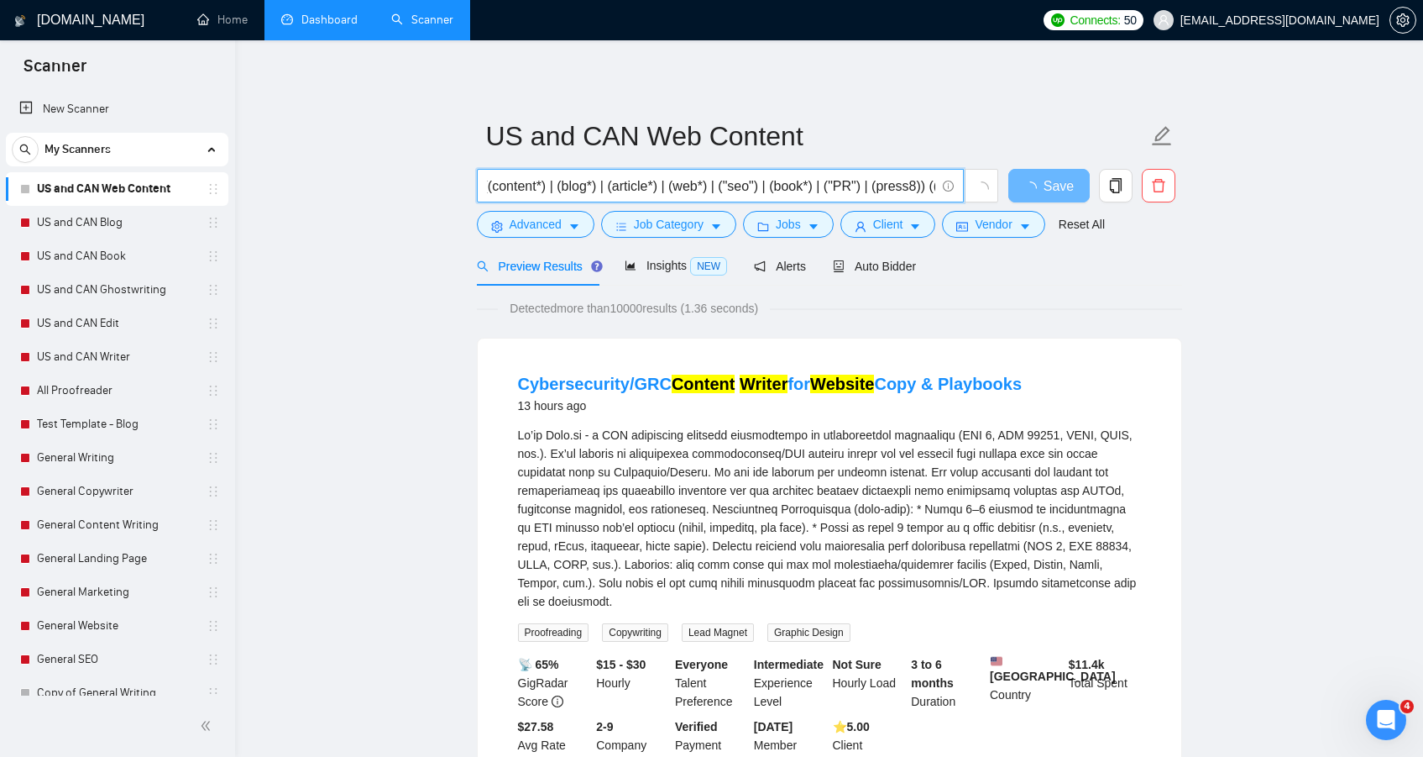
scroll to position [0, 8]
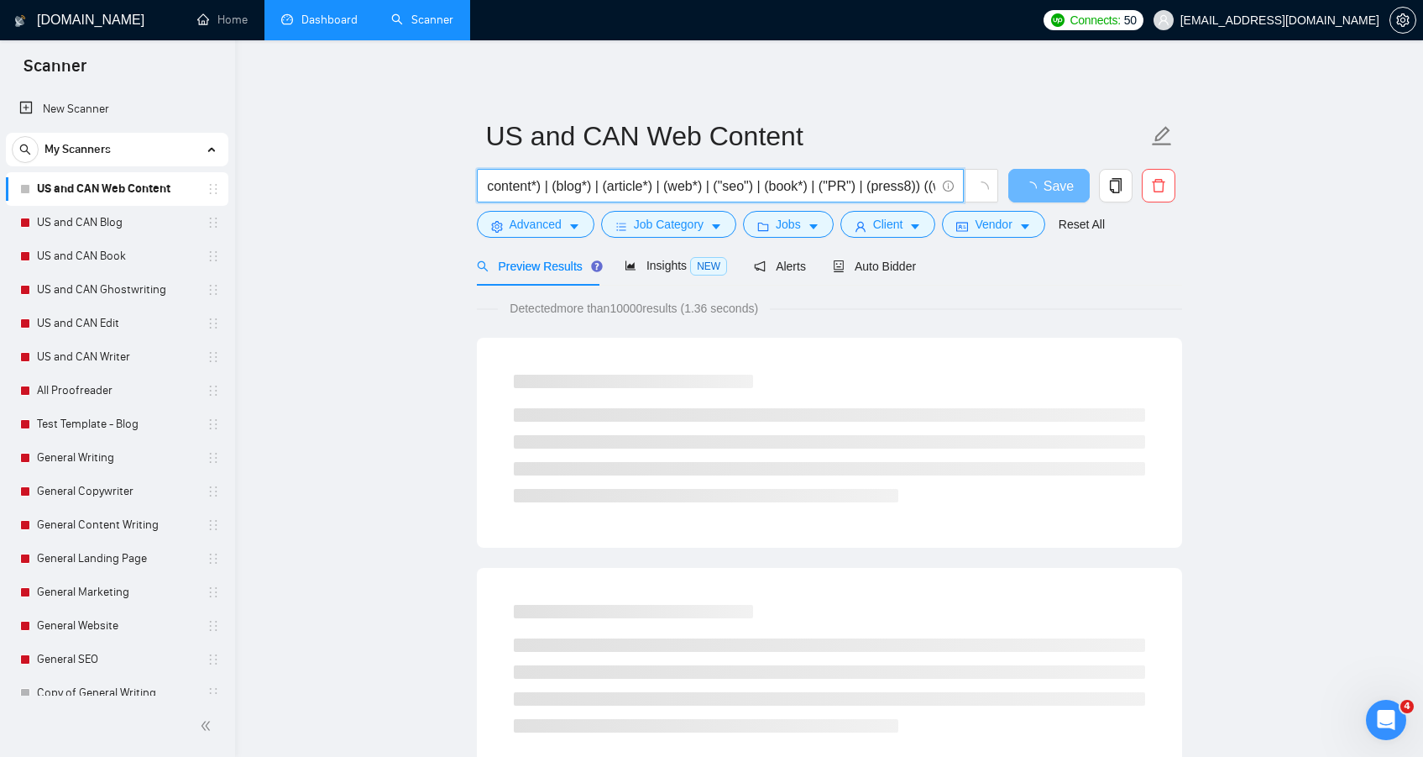
click at [924, 184] on input "((content*) | (blog*) | (article*) | (web*) | ("seo") | (book*) | ("PR") | (pre…" at bounding box center [711, 185] width 448 height 21
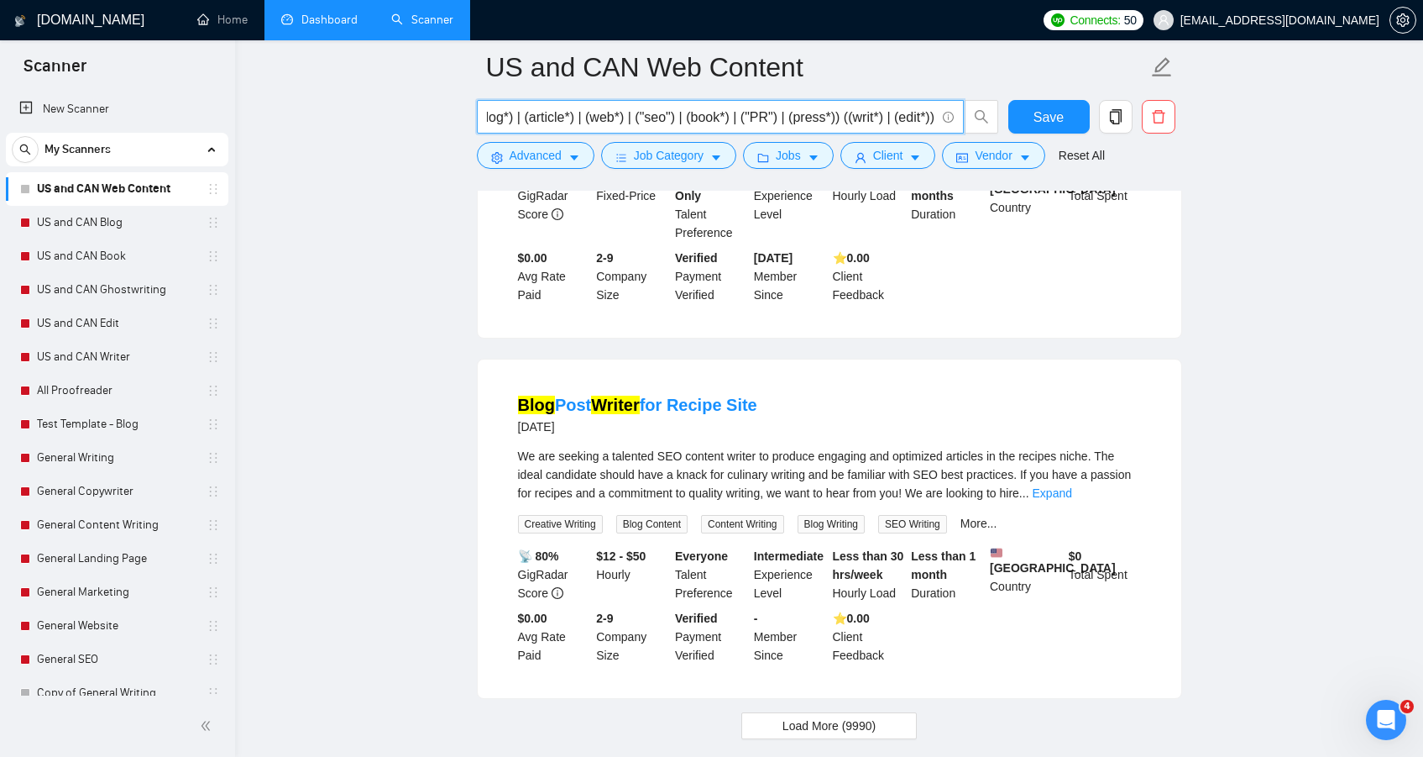
scroll to position [3442, 0]
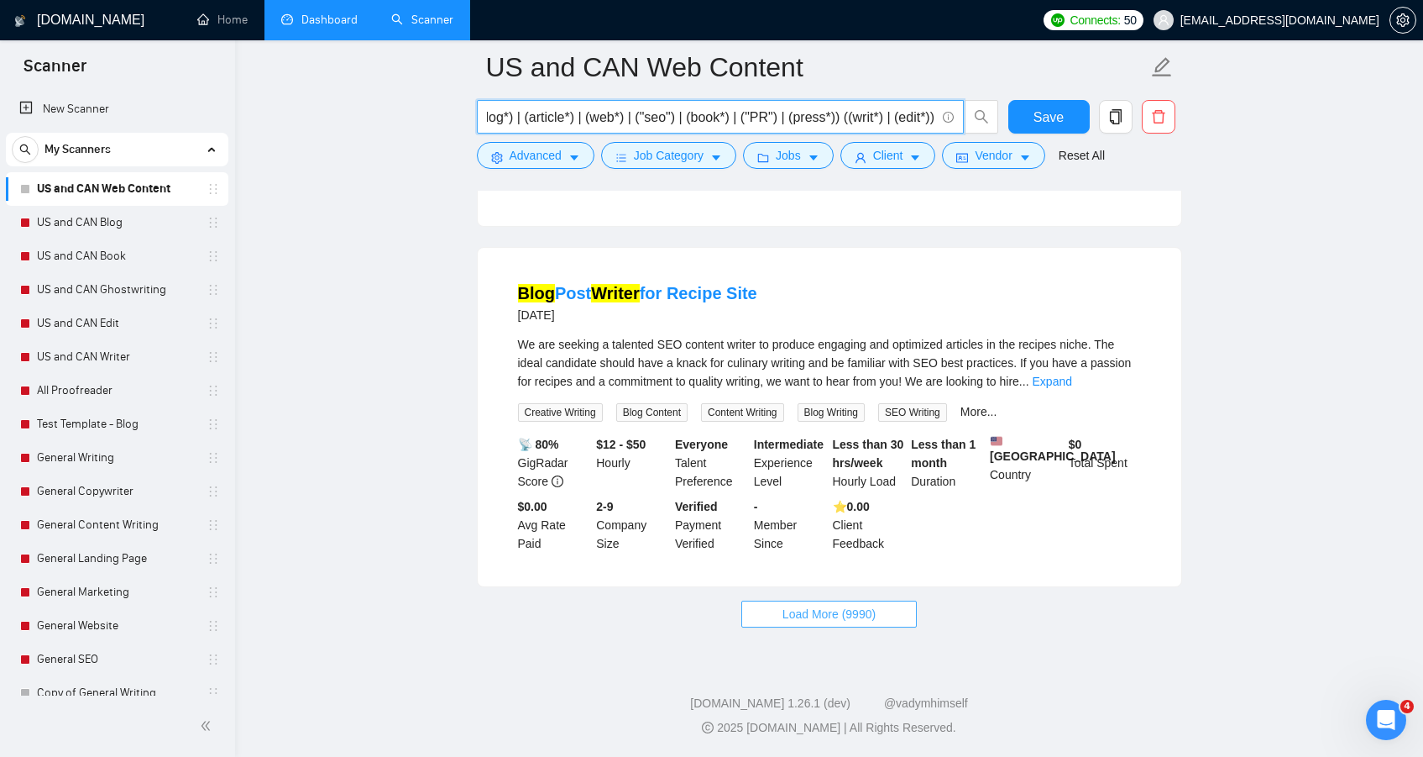
click at [884, 610] on button "Load More (9990)" at bounding box center [828, 613] width 175 height 27
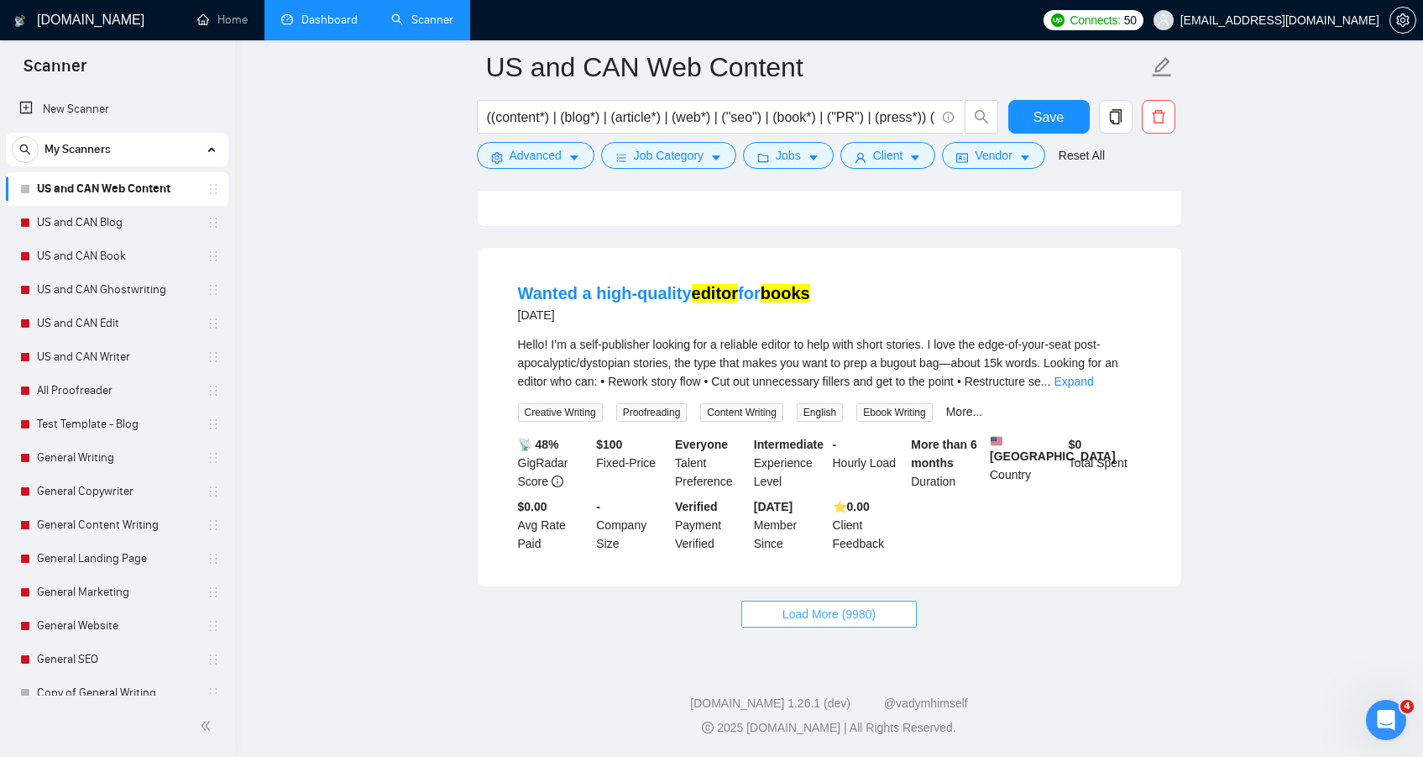
scroll to position [6944, 0]
click at [819, 623] on span "Load More (9980)" at bounding box center [829, 614] width 93 height 18
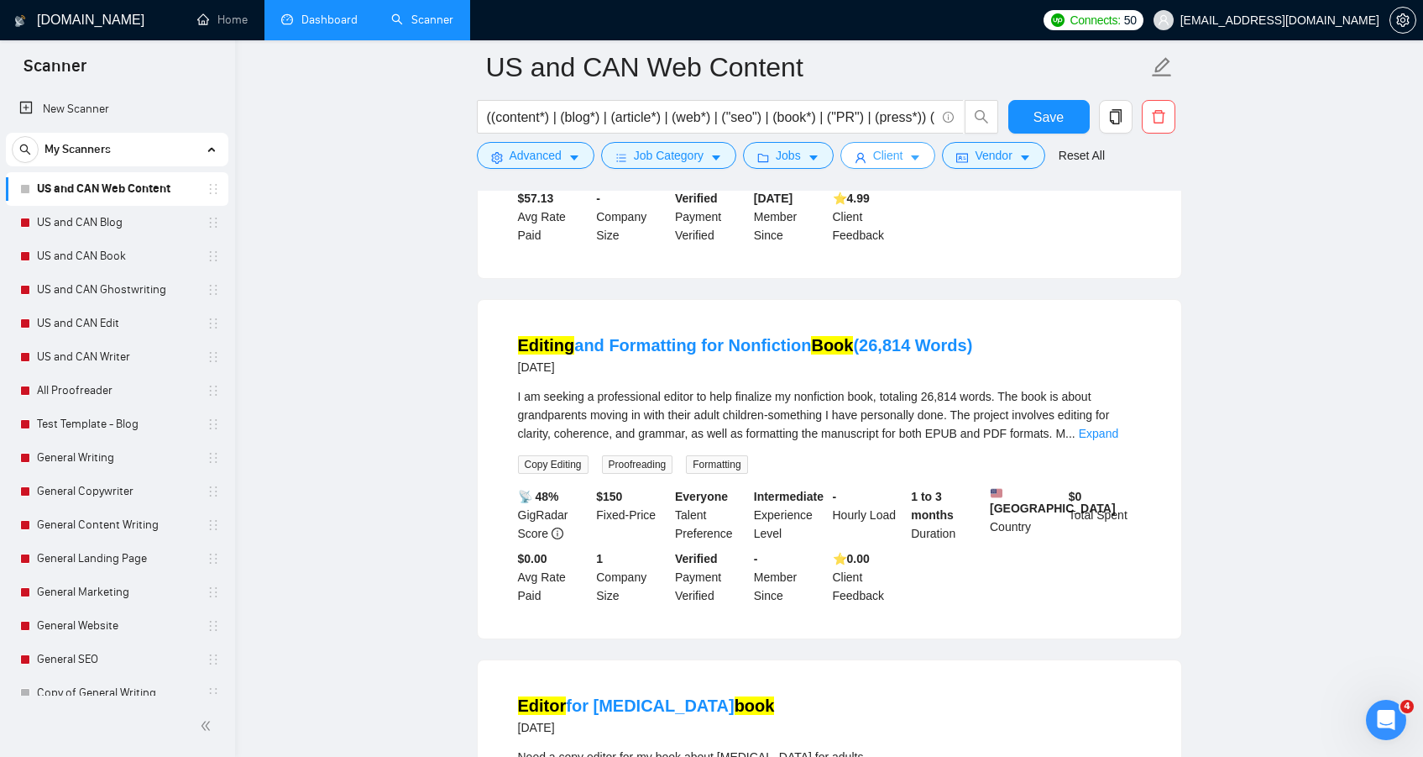
scroll to position [6087, 0]
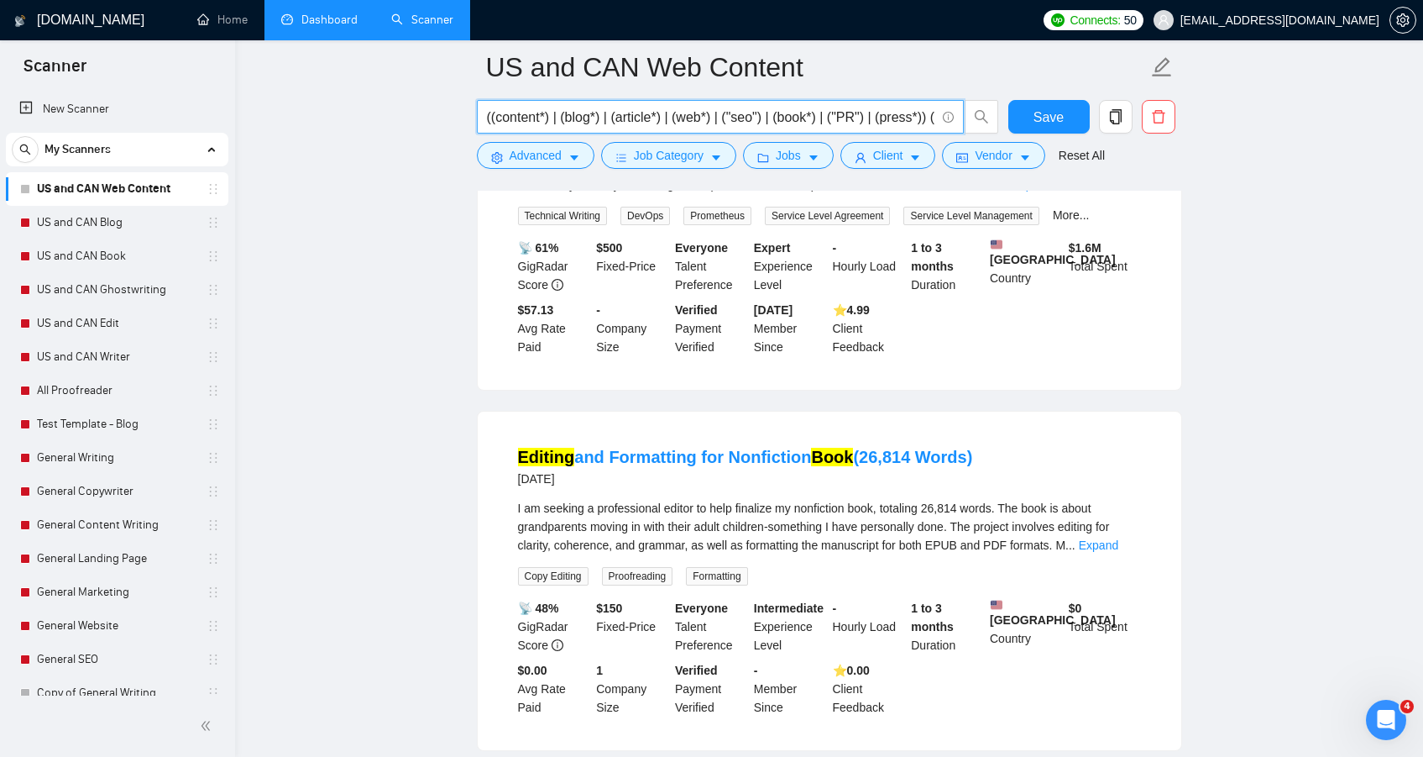
click at [891, 116] on input "((content*) | (blog*) | (article*) | (web*) | ("seo") | (book*) | ("PR") | (pre…" at bounding box center [711, 117] width 448 height 21
type input "((content*) | (blog*) | (article*) | (web*) | ("seo") | (book*) | ("PR")) ((wri…"
click at [1067, 116] on button "Save" at bounding box center [1048, 117] width 81 height 34
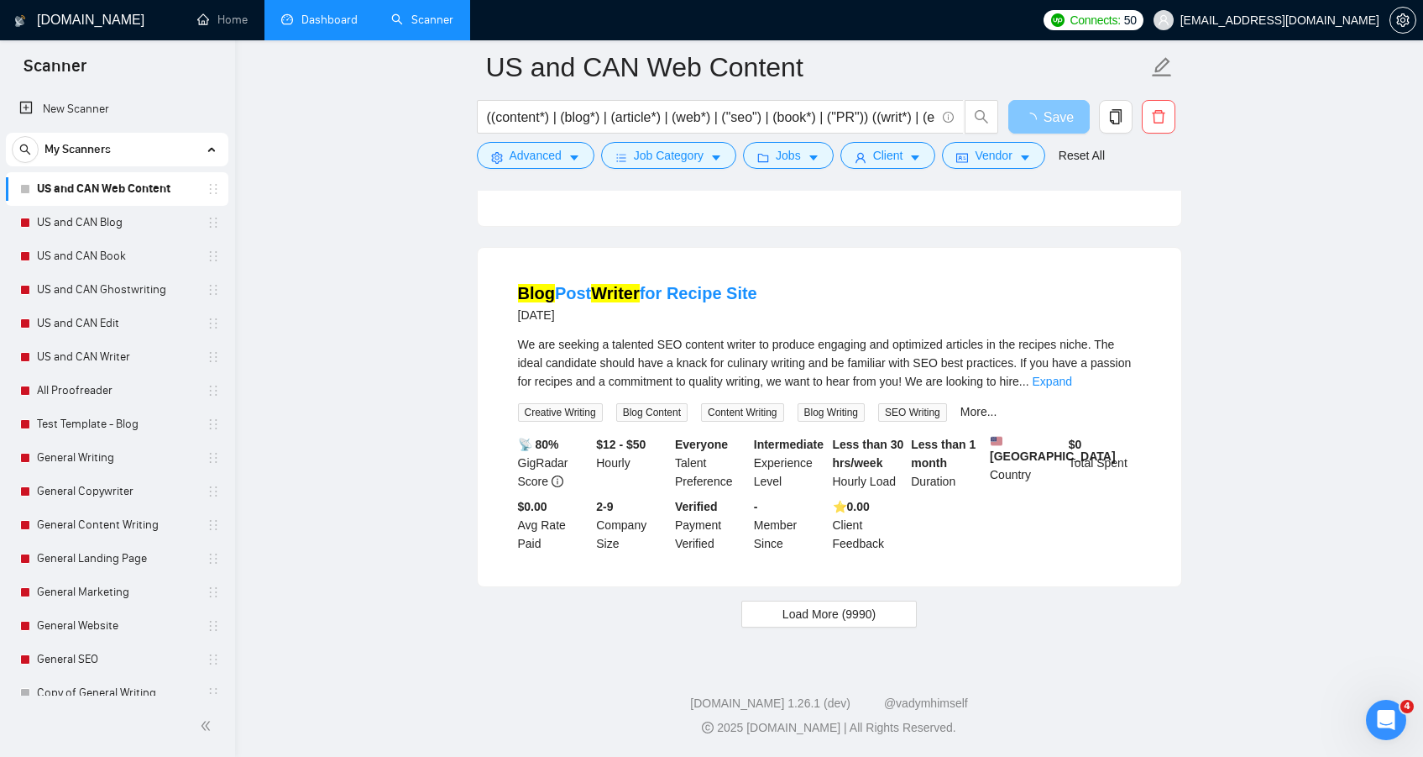
scroll to position [3442, 0]
click at [825, 624] on button "Load More (9990)" at bounding box center [828, 613] width 175 height 27
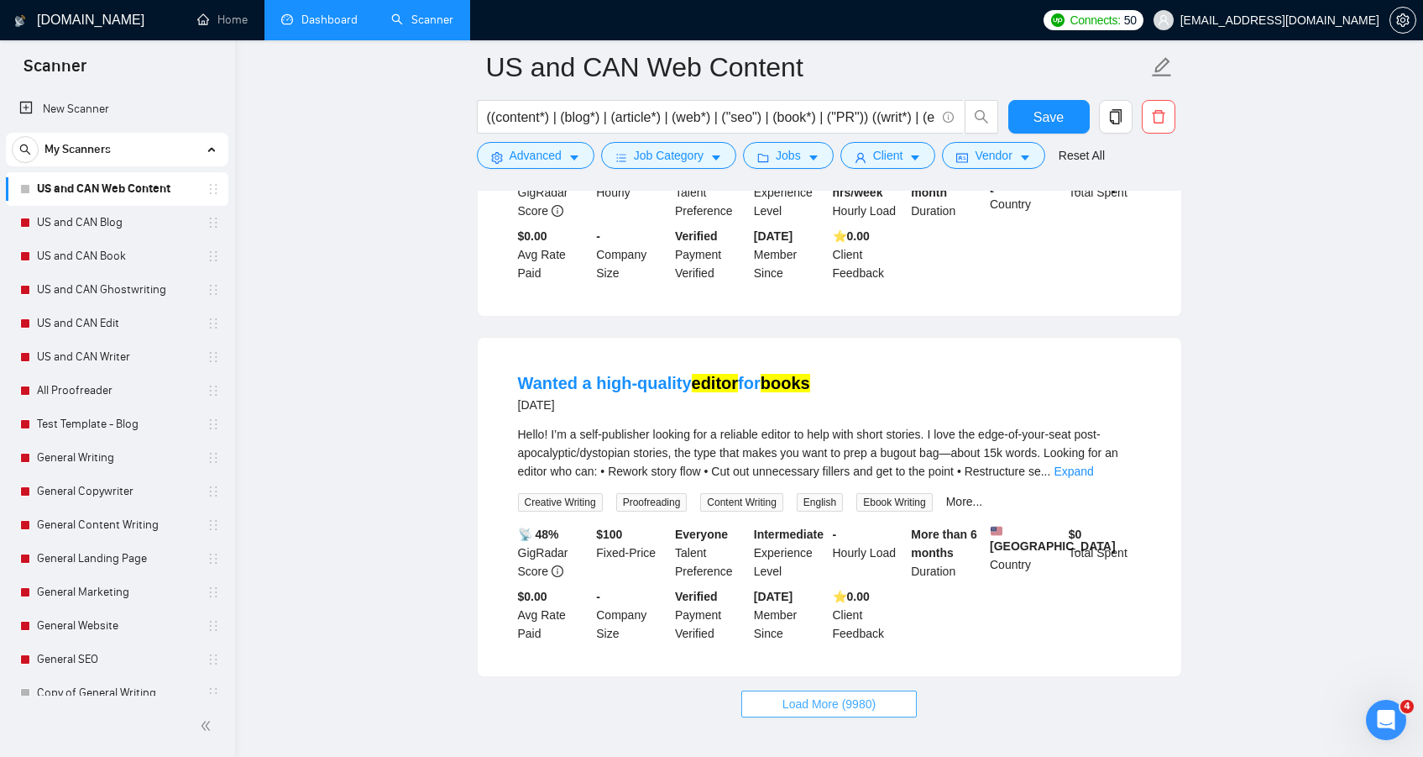
scroll to position [7025, 0]
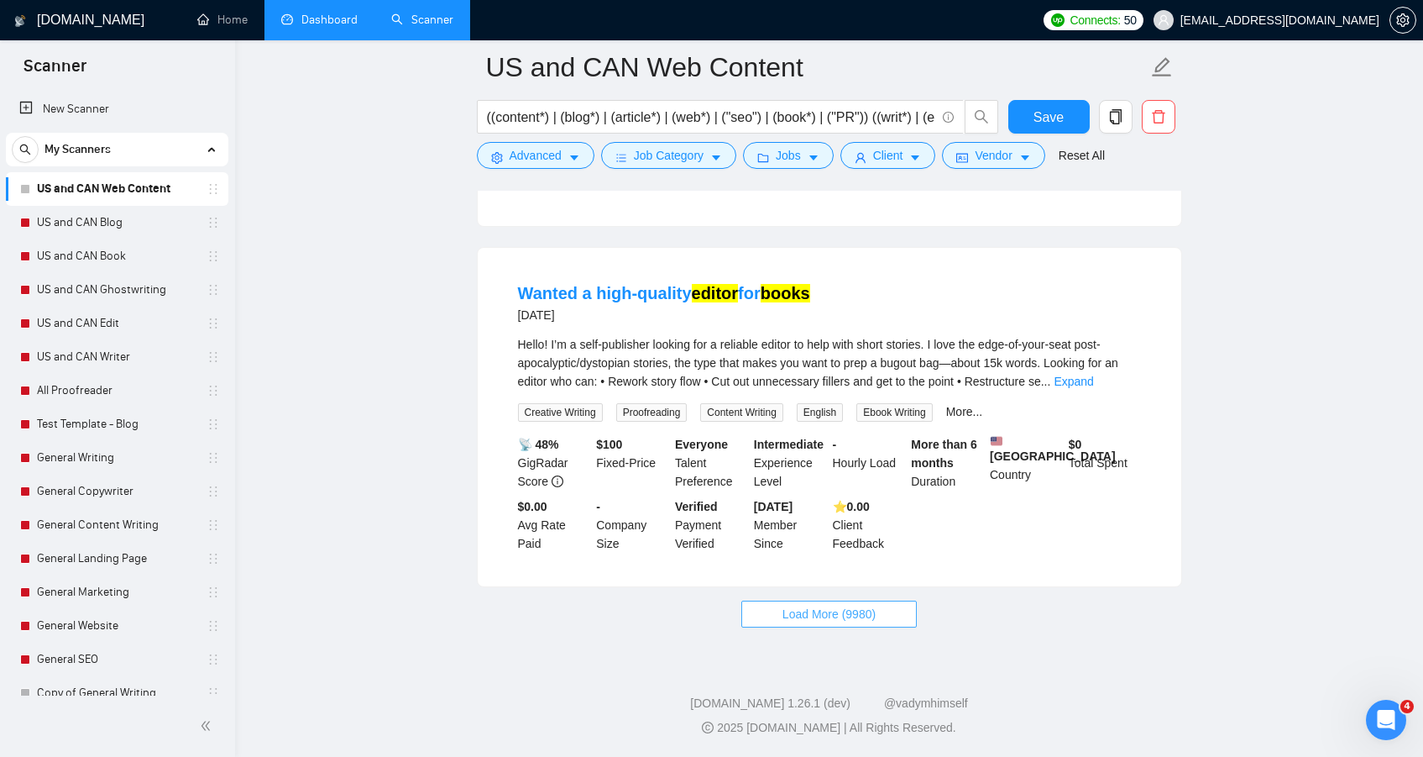
click at [830, 612] on span "Load More (9980)" at bounding box center [829, 614] width 93 height 18
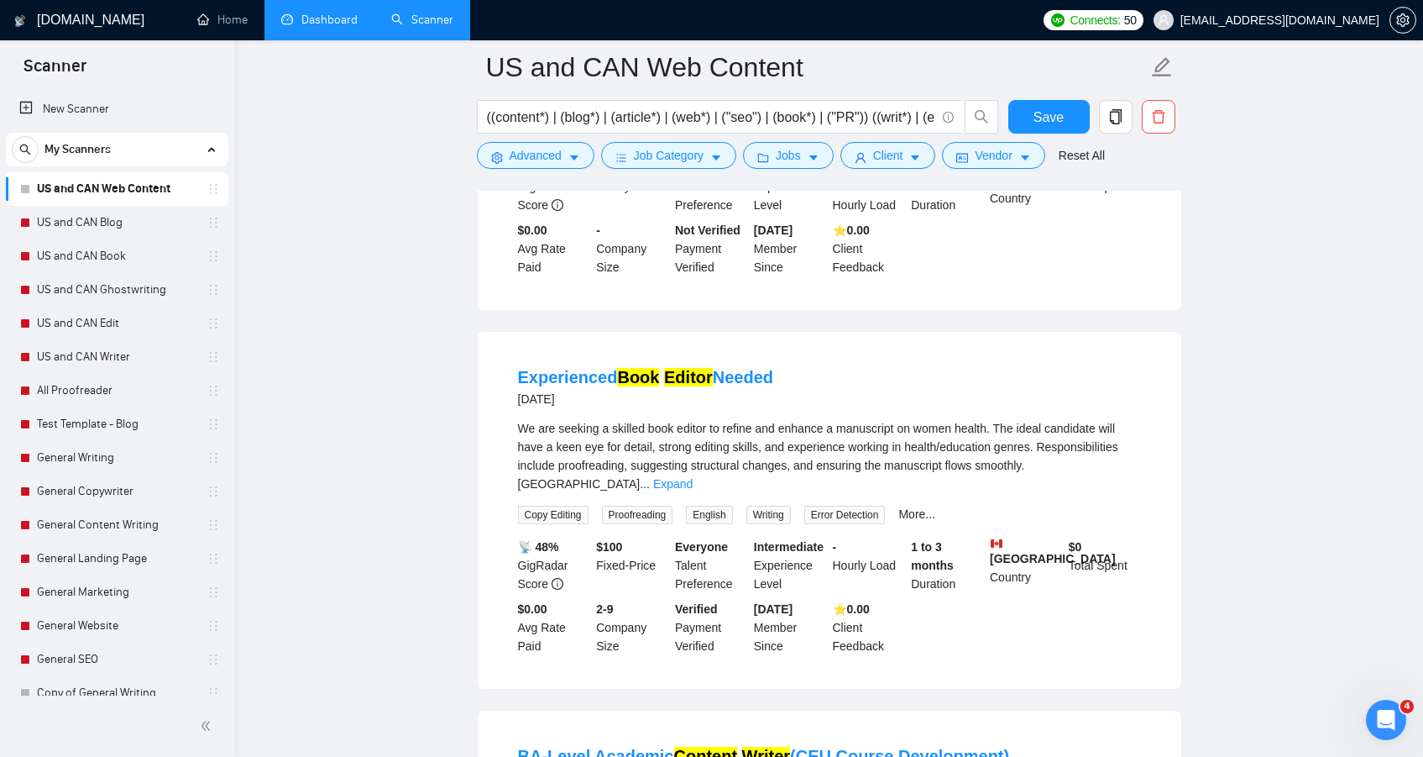
scroll to position [9543, 0]
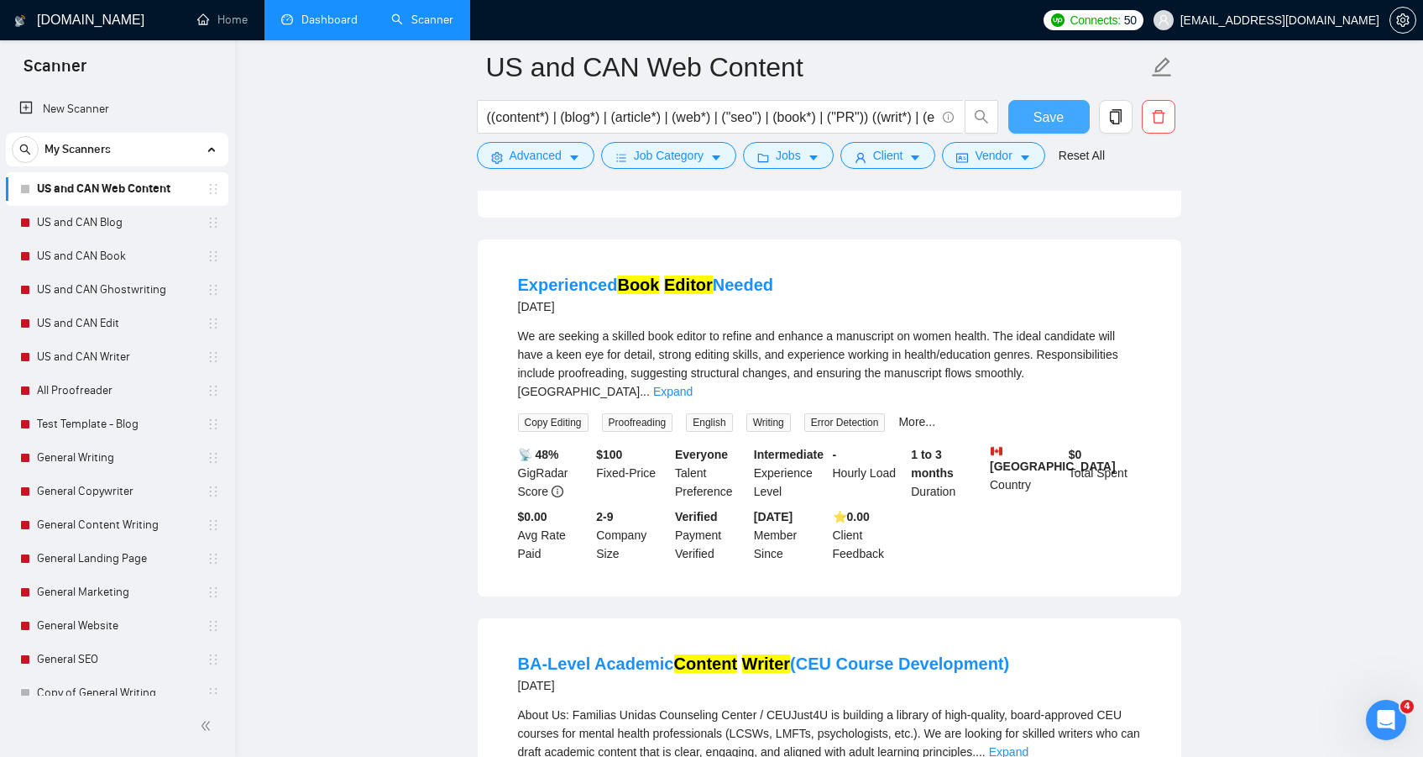
click at [1055, 119] on span "Save" at bounding box center [1049, 117] width 30 height 21
